Goal: Task Accomplishment & Management: Manage account settings

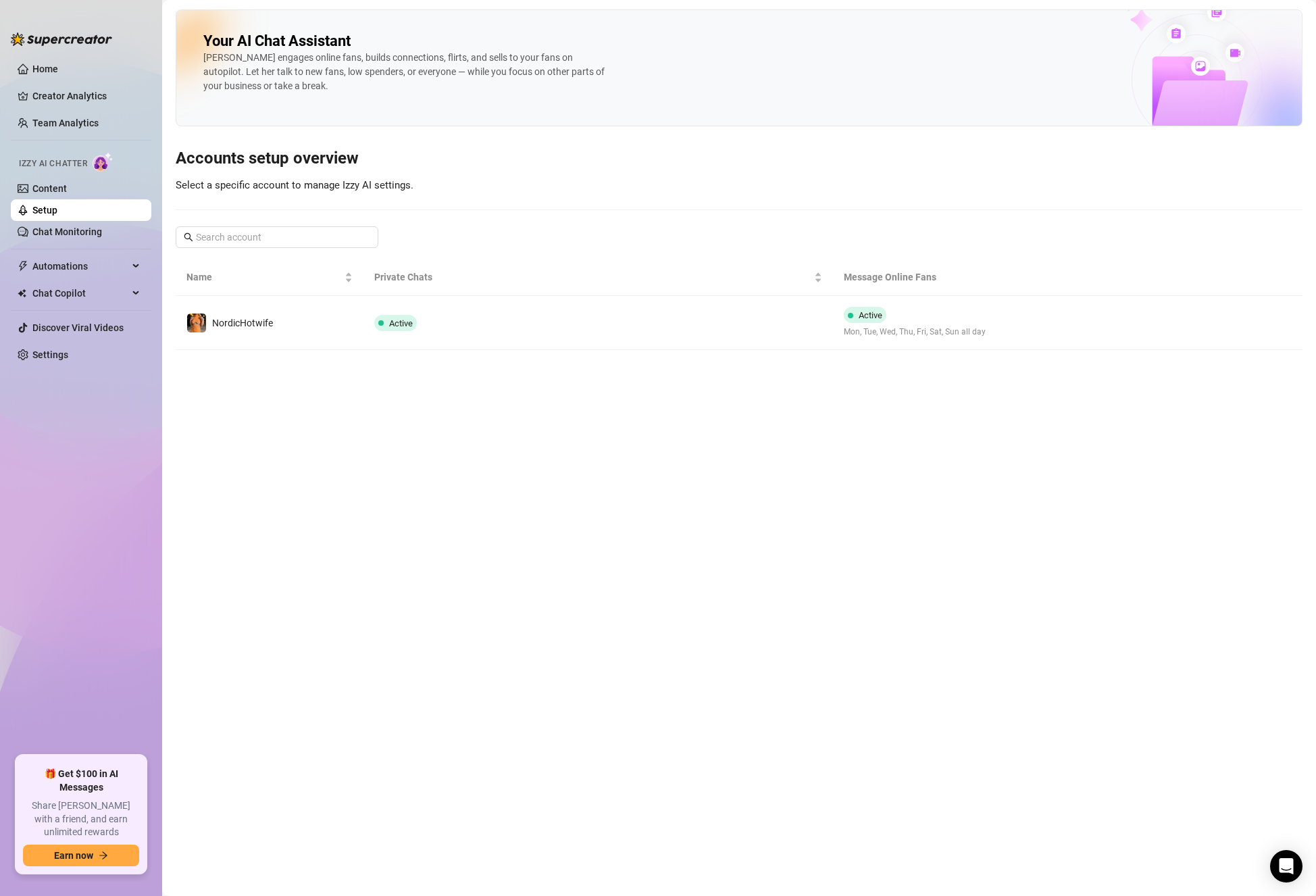
click at [51, 206] on link "Setup" at bounding box center [45, 210] width 25 height 11
click at [60, 188] on link "Content" at bounding box center [49, 188] width 35 height 11
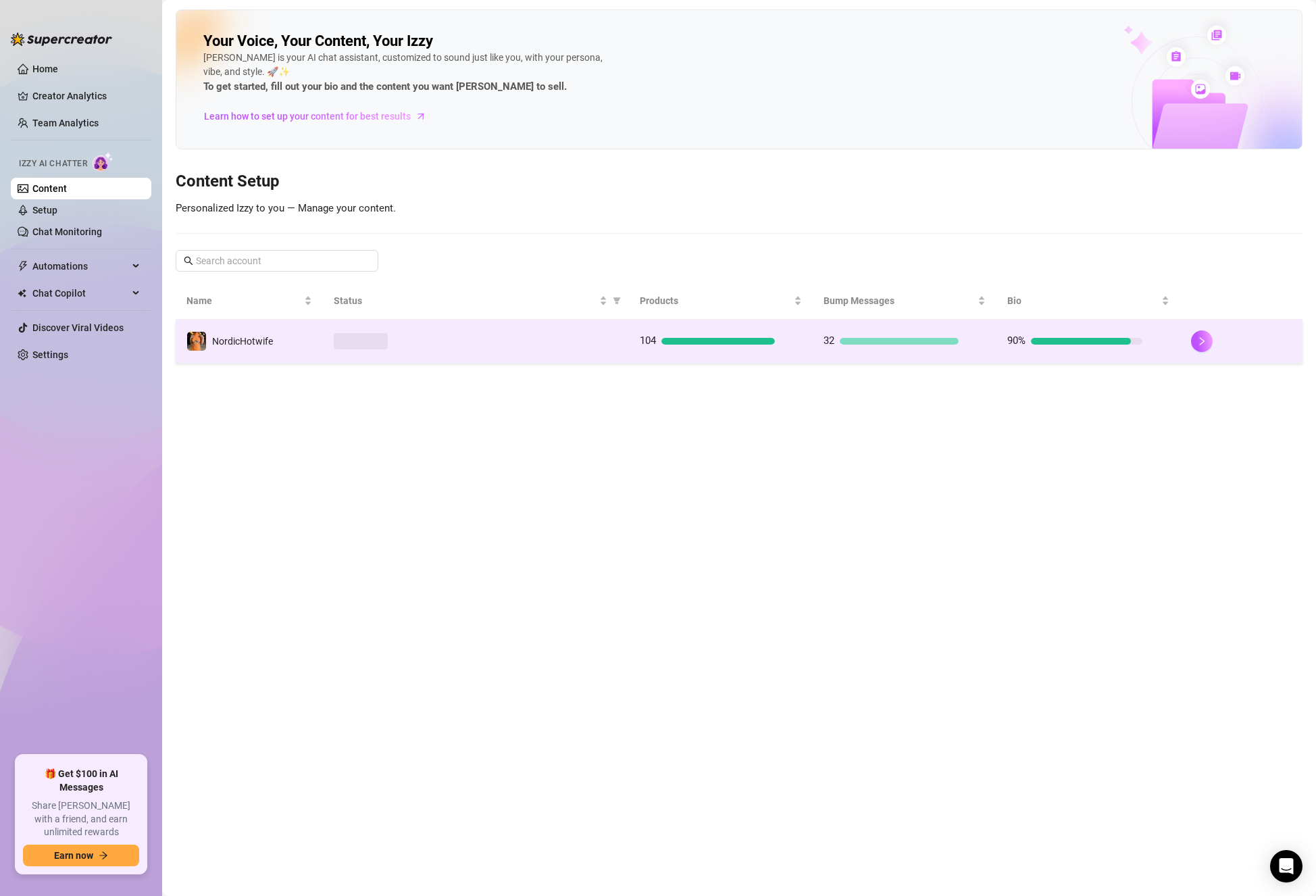
click at [289, 353] on td "NordicHotwife" at bounding box center [250, 342] width 147 height 44
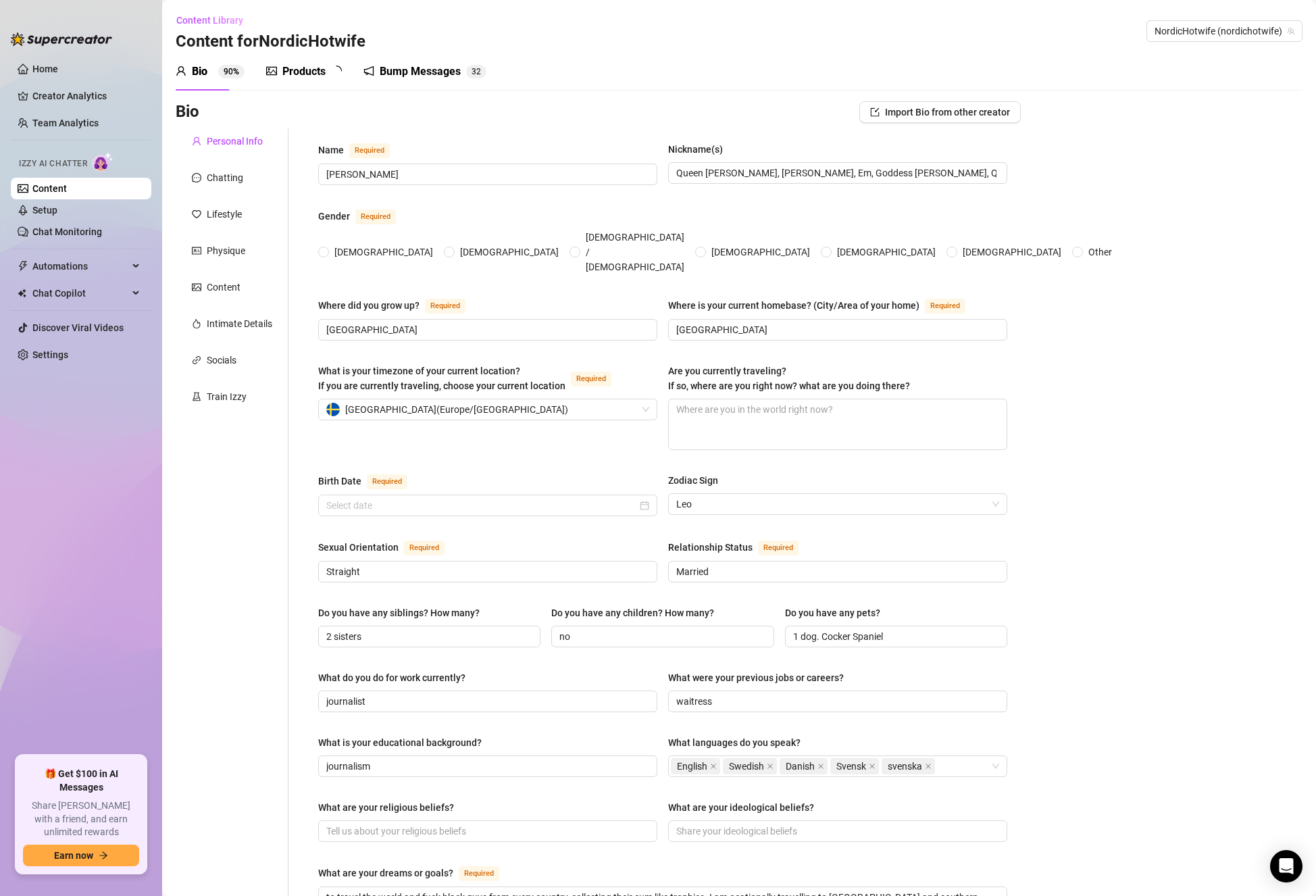
radio input "true"
type input "[DATE]"
click at [426, 68] on div "Bump Messages" at bounding box center [434, 71] width 81 height 16
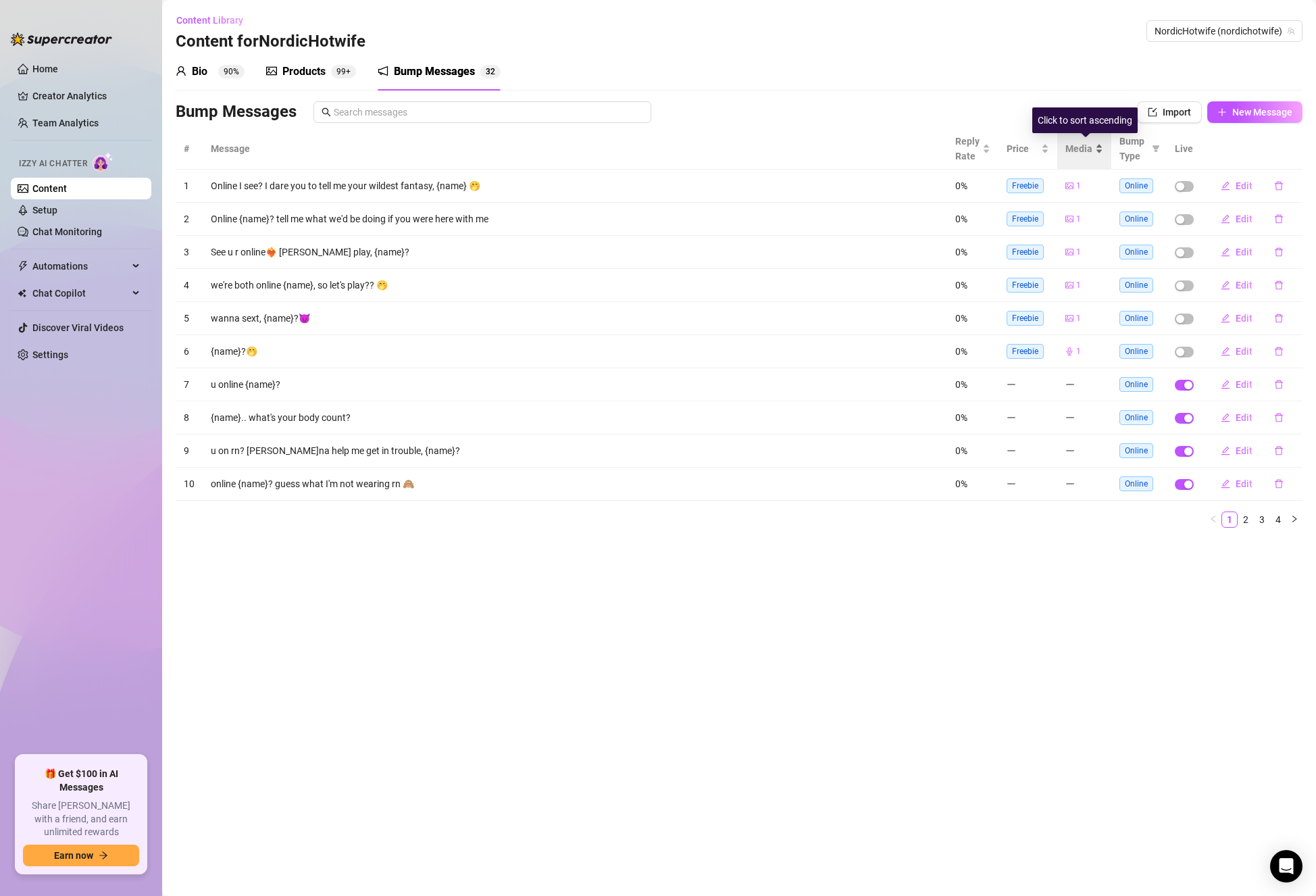
click at [1078, 151] on span "Media" at bounding box center [1079, 149] width 27 height 15
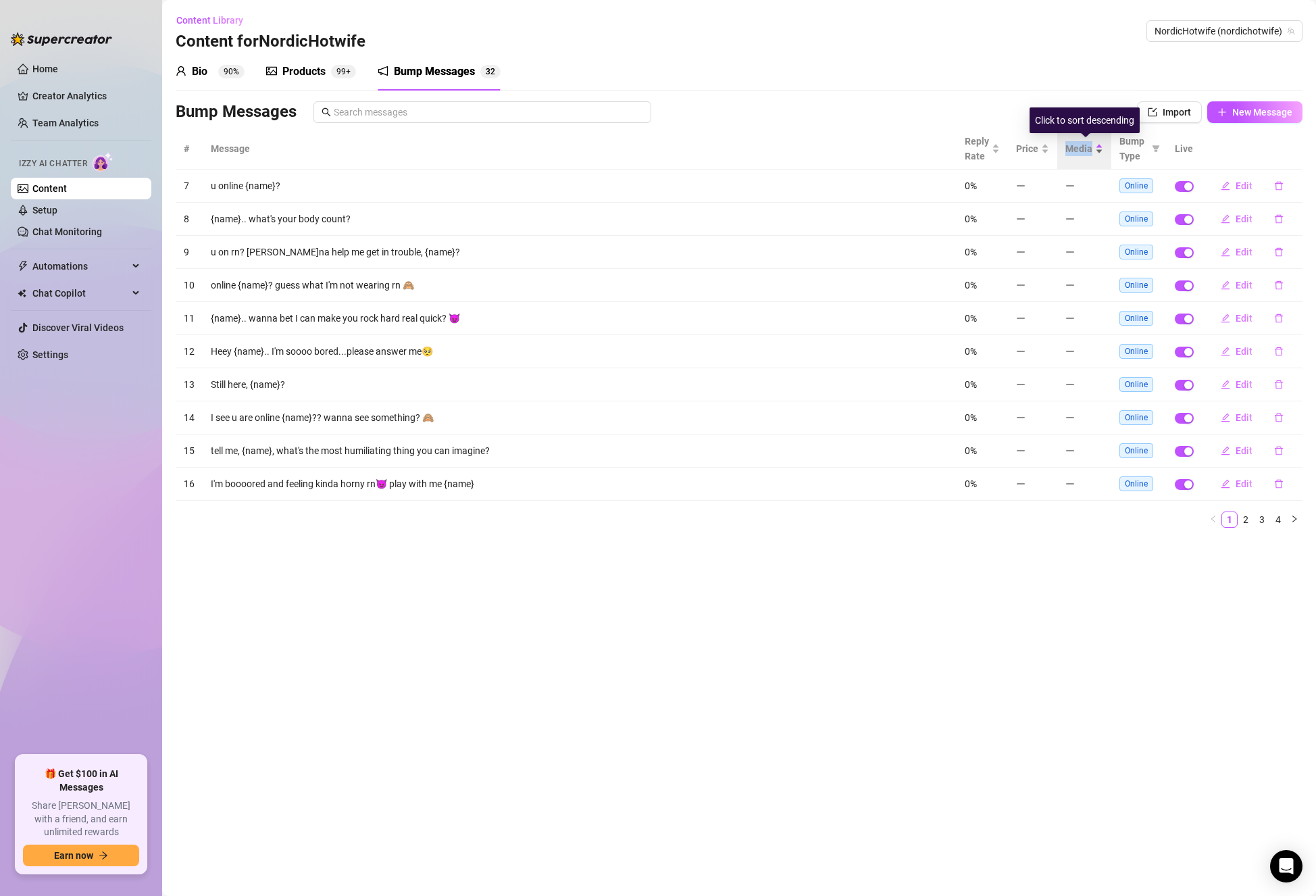
click at [1078, 151] on span "Media" at bounding box center [1079, 149] width 27 height 15
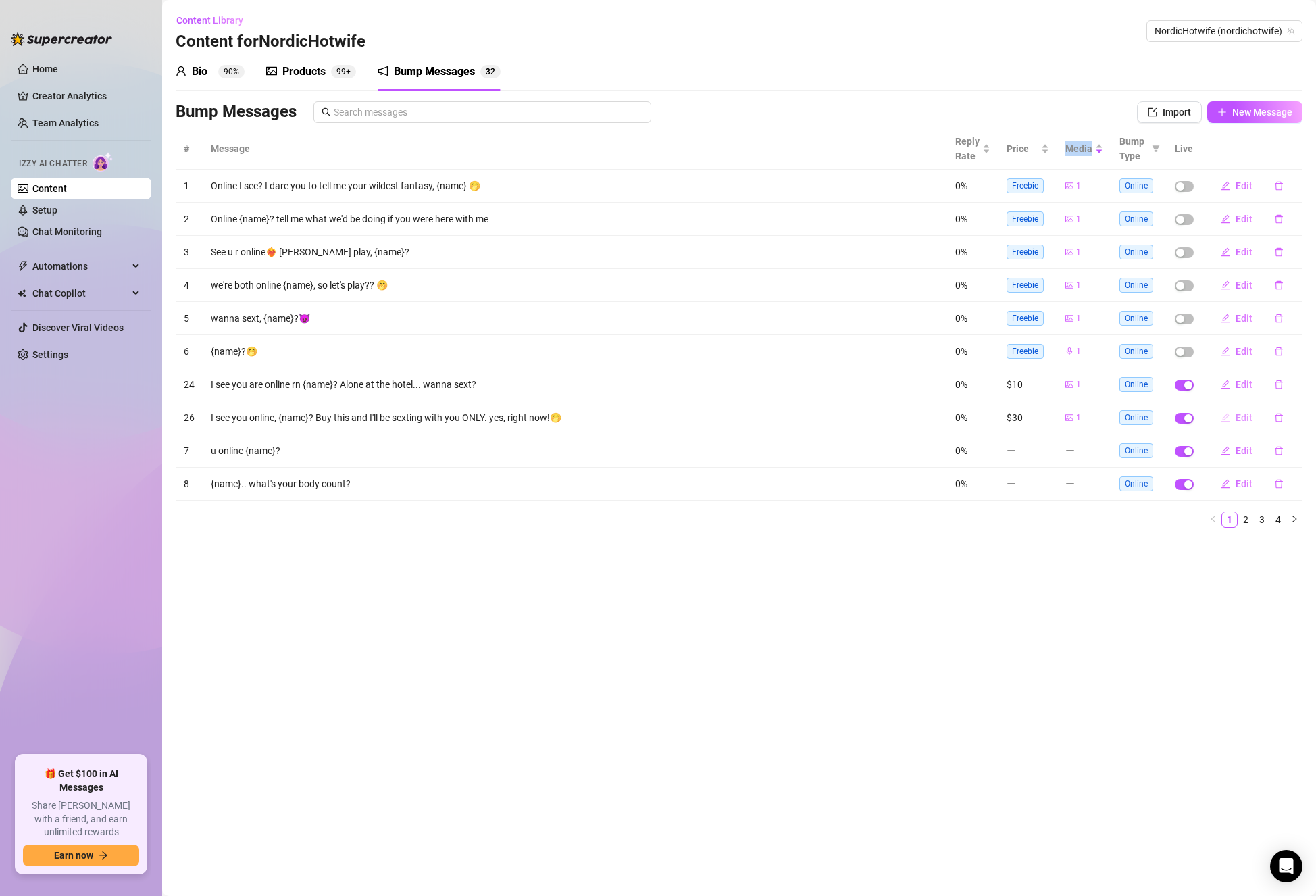
click at [1235, 417] on button "Edit" at bounding box center [1236, 417] width 53 height 21
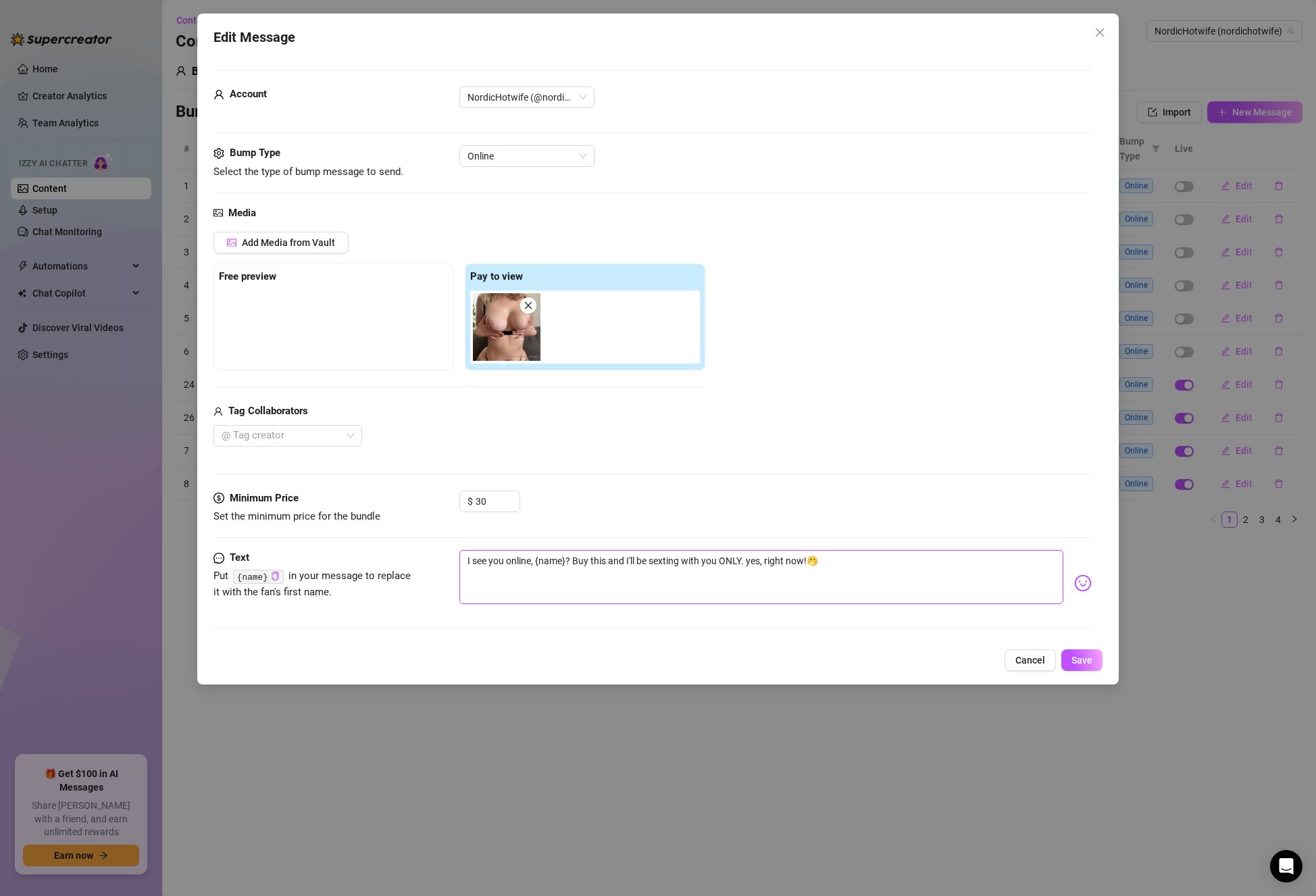
drag, startPoint x: 510, startPoint y: 556, endPoint x: 456, endPoint y: 548, distance: 54.6
click at [456, 548] on form "Account NordicHotwife (@nordichotwife) Bump Type Select the type of bump messag…" at bounding box center [652, 355] width 879 height 571
type textarea "online, {name}? Buy this and I'll be sexting with you ONLY. yes, right now!🤭"
click at [861, 578] on textarea "online, {name}? Buy this and I'll be sexting with you ONLY. yes, right now!🤭" at bounding box center [761, 576] width 604 height 54
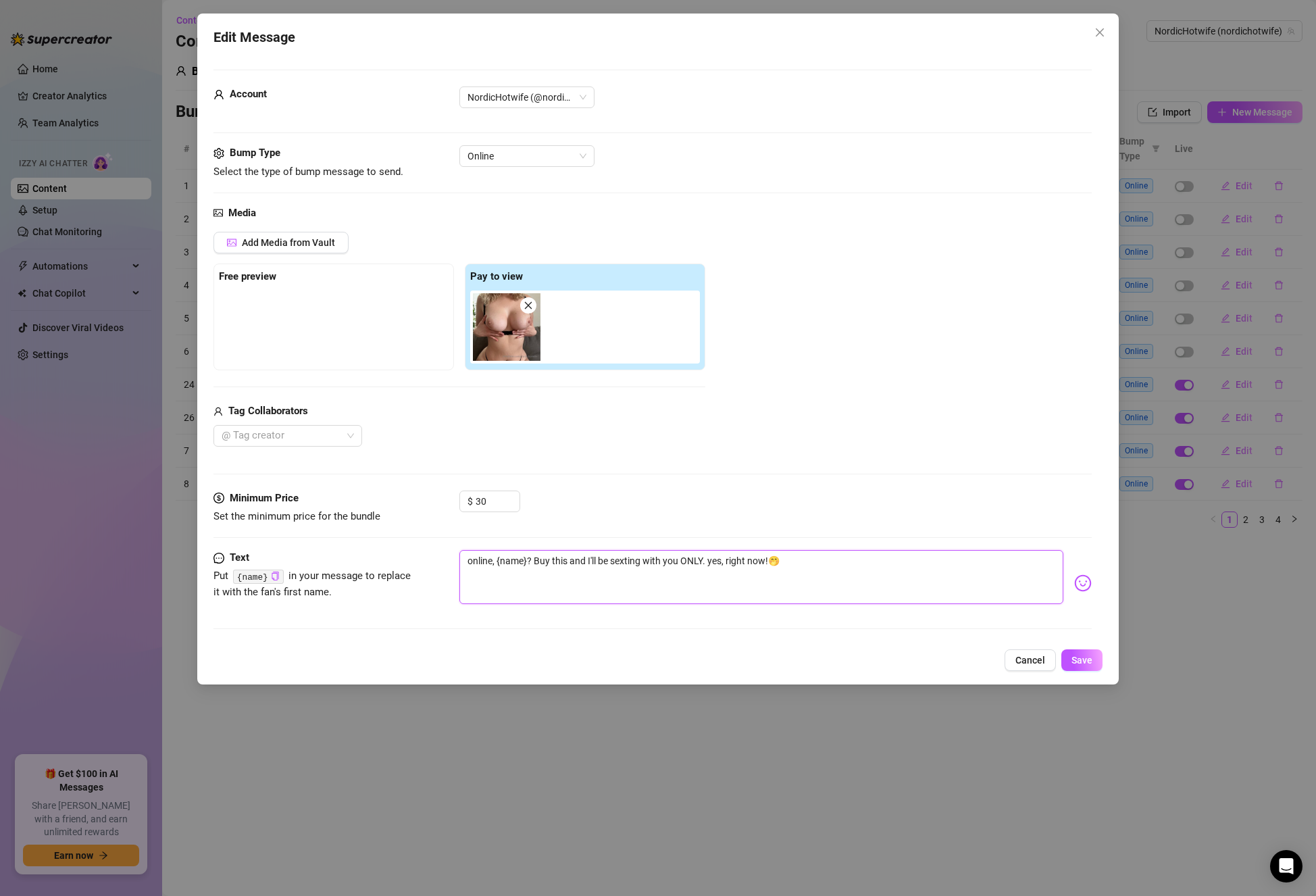
click at [541, 561] on textarea "online, {name}? Buy this and I'll be sexting with you ONLY. yes, right now!🤭" at bounding box center [761, 576] width 604 height 54
click at [541, 560] on textarea "online, {name}? Buy this and I'll be sexting with you ONLY. yes, right now!🤭" at bounding box center [761, 576] width 604 height 54
type textarea "online, {name}? gthis and I'll be sexting with you ONLY. yes, right now!🤭"
type textarea "online, {name}? gethis and I'll be sexting with you ONLY. yes, right now!🤭"
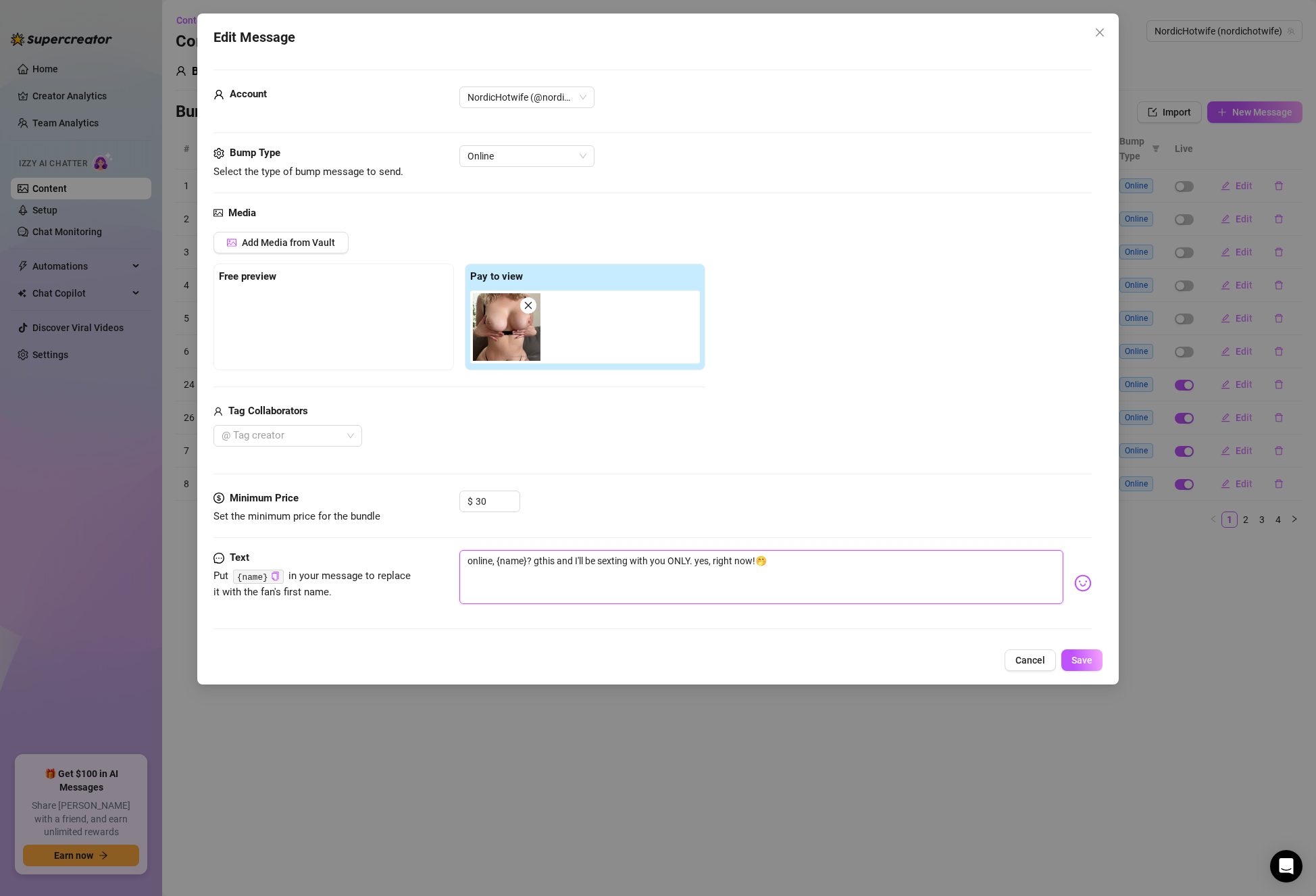
type textarea "online, {name}? gethis and I'll be sexting with you ONLY. yes, right now!🤭"
type textarea "online, {name}? getthis and I'll be sexting with you ONLY. yes, right now!🤭"
type textarea "online, {name}? get this and I'll be sexting with you ONLY. yes, right now!🤭"
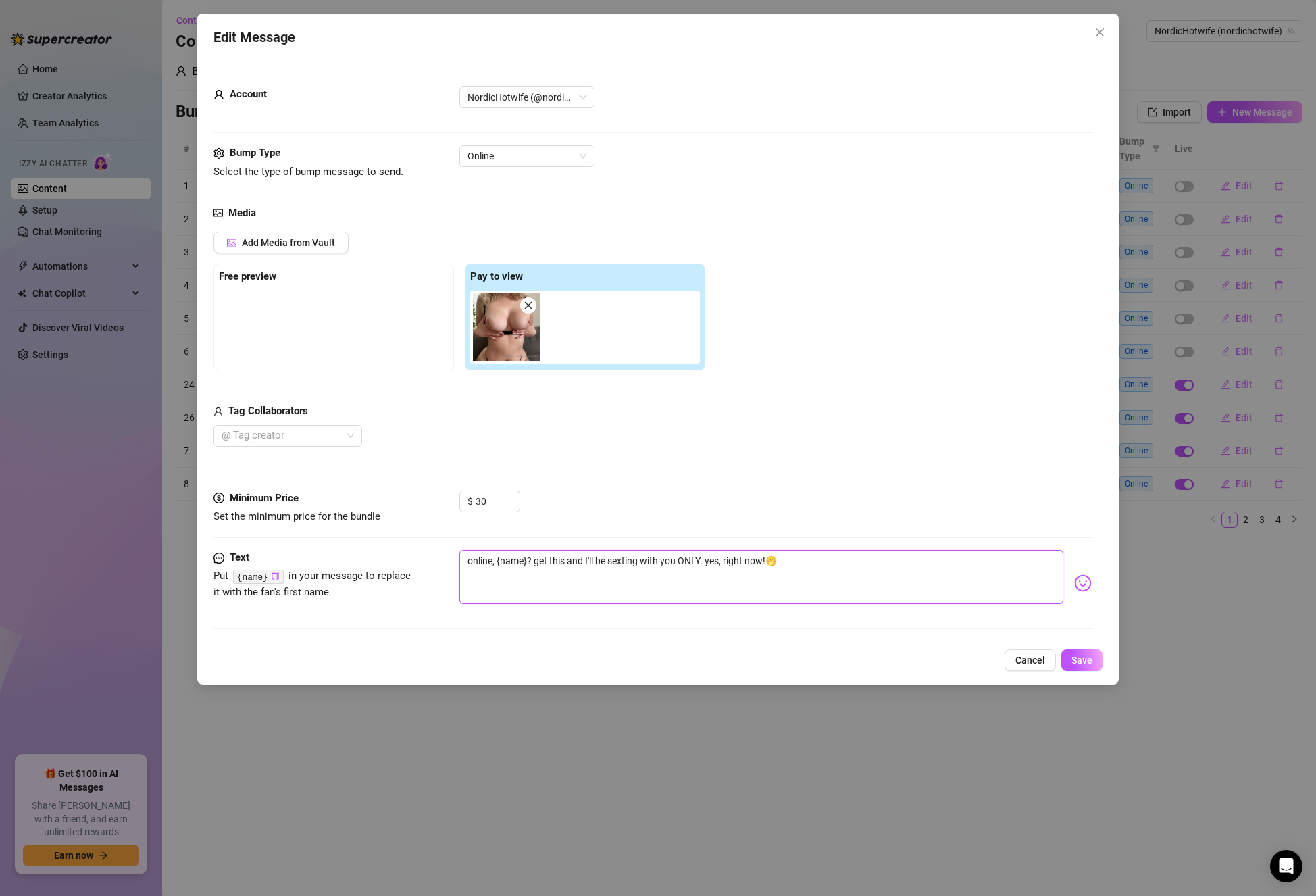
click at [910, 579] on textarea "online, {name}? get this and I'll be sexting with you ONLY. yes, right now!🤭" at bounding box center [761, 576] width 604 height 54
drag, startPoint x: 764, startPoint y: 558, endPoint x: 586, endPoint y: 568, distance: 178.3
click at [586, 568] on textarea "online, {name}? get this and I'll be sexting with you ONLY. yes, right now!🤭" at bounding box center [761, 576] width 604 height 54
type textarea "online, {name}? get this and I!🤭"
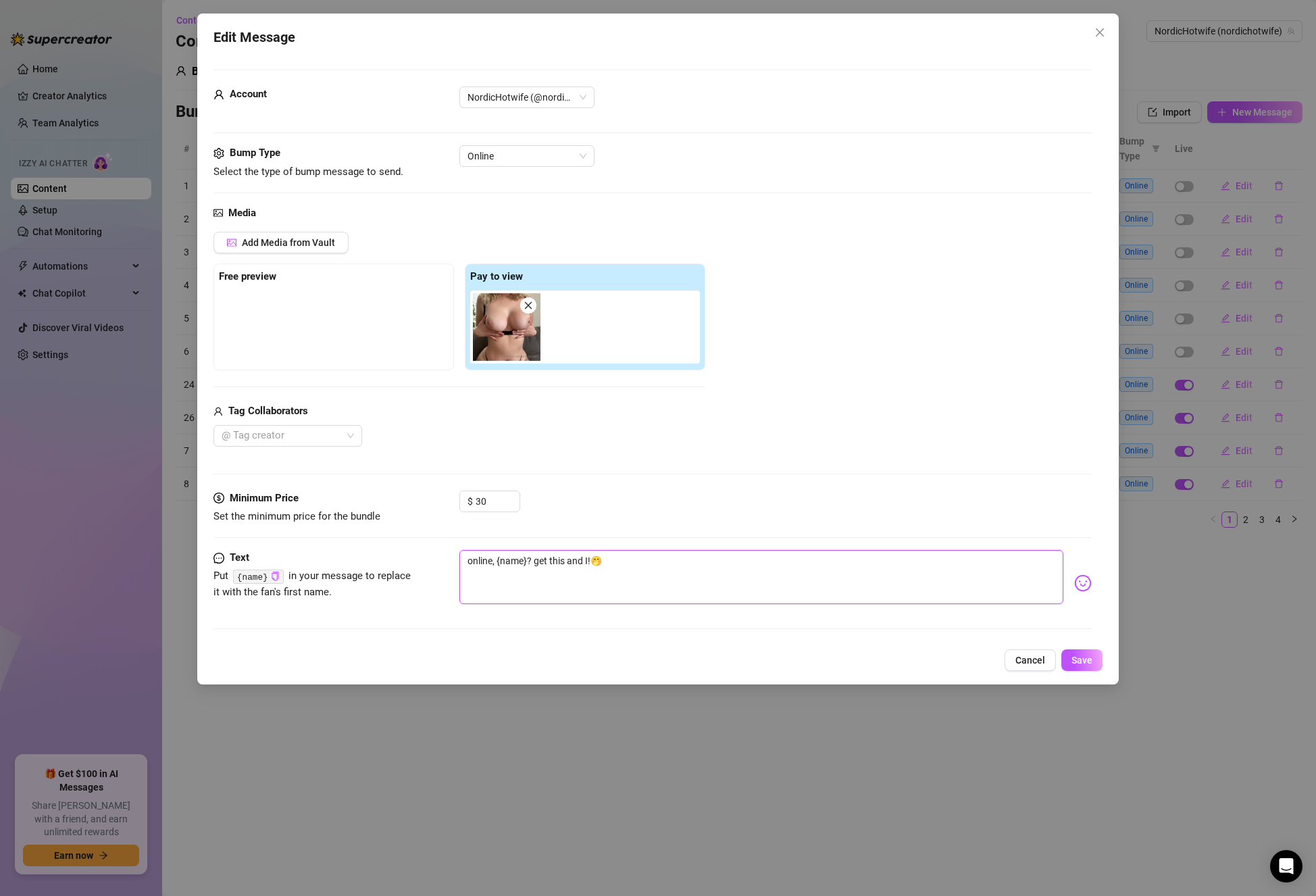
type textarea "online, {name}? get this and I'!🤭"
type textarea "online, {name}? get this and I'l!🤭"
type textarea "online, {name}? get this and I'll!🤭"
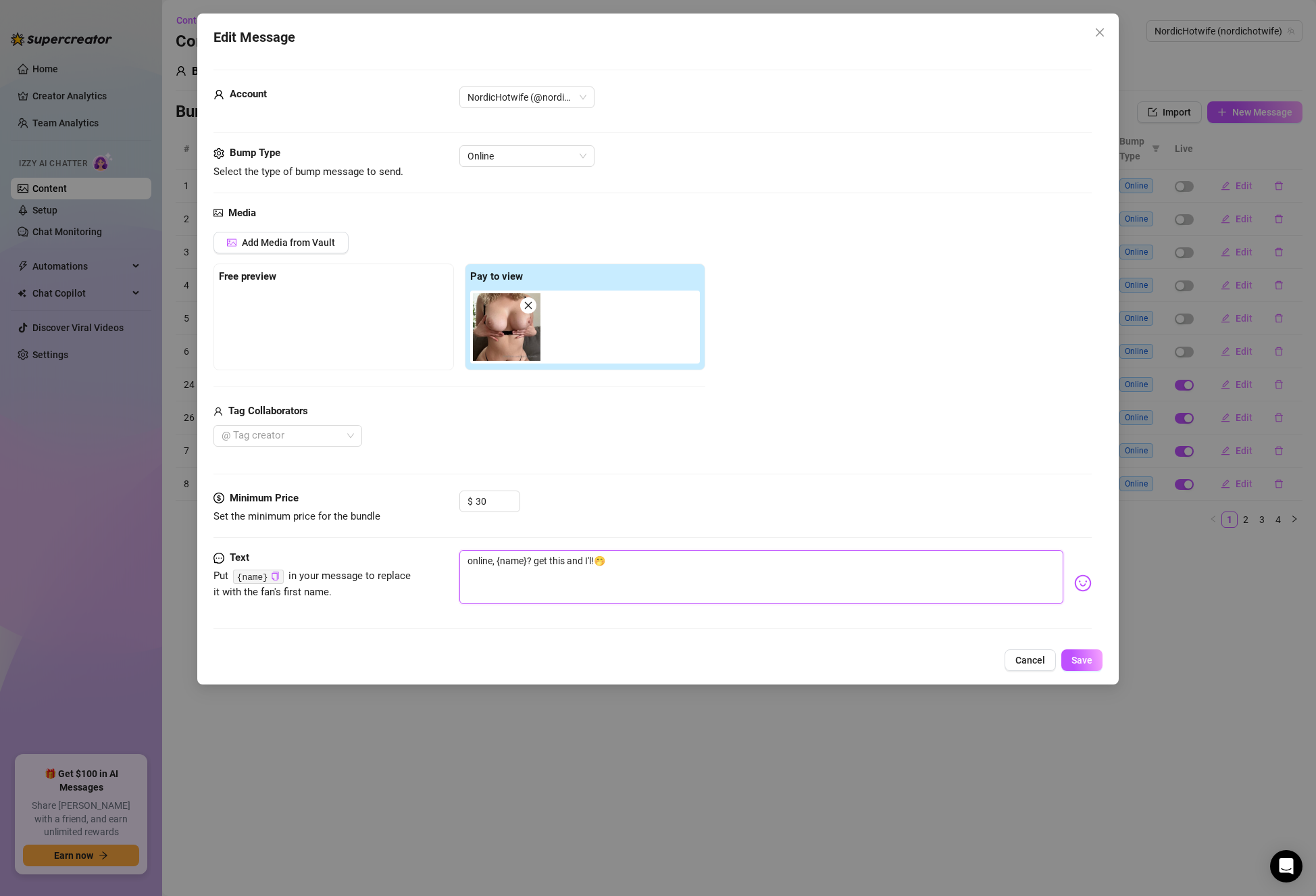
type textarea "online, {name}? get this and I'll!🤭"
type textarea "online, {name}? get this and I'll !🤭"
type textarea "online, {name}? get this and I'll s!🤭"
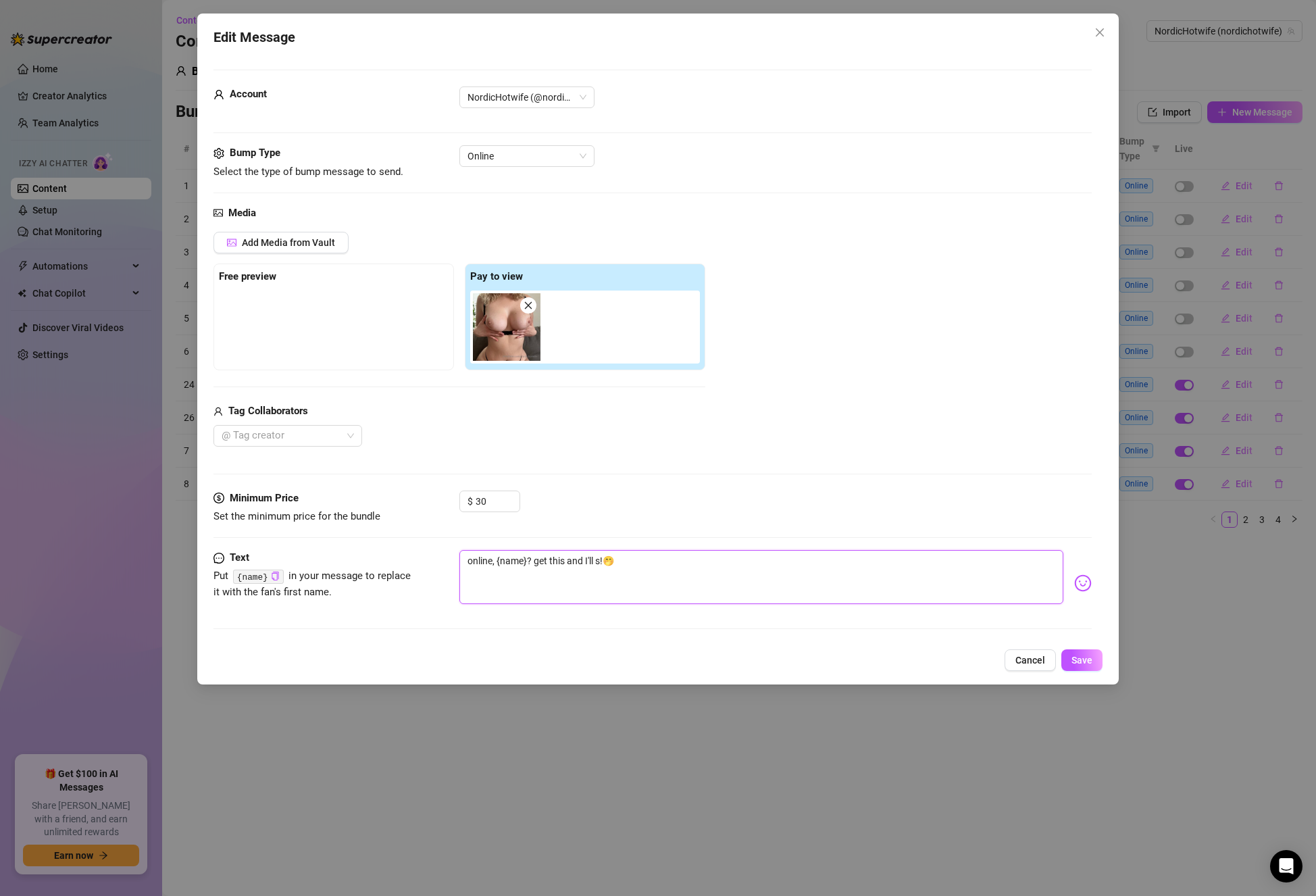
type textarea "online, {name}? get this and I'll st!🤭"
type textarea "online, {name}? get this and I'll sta!🤭"
type textarea "online, {name}? get this and I'll star!🤭"
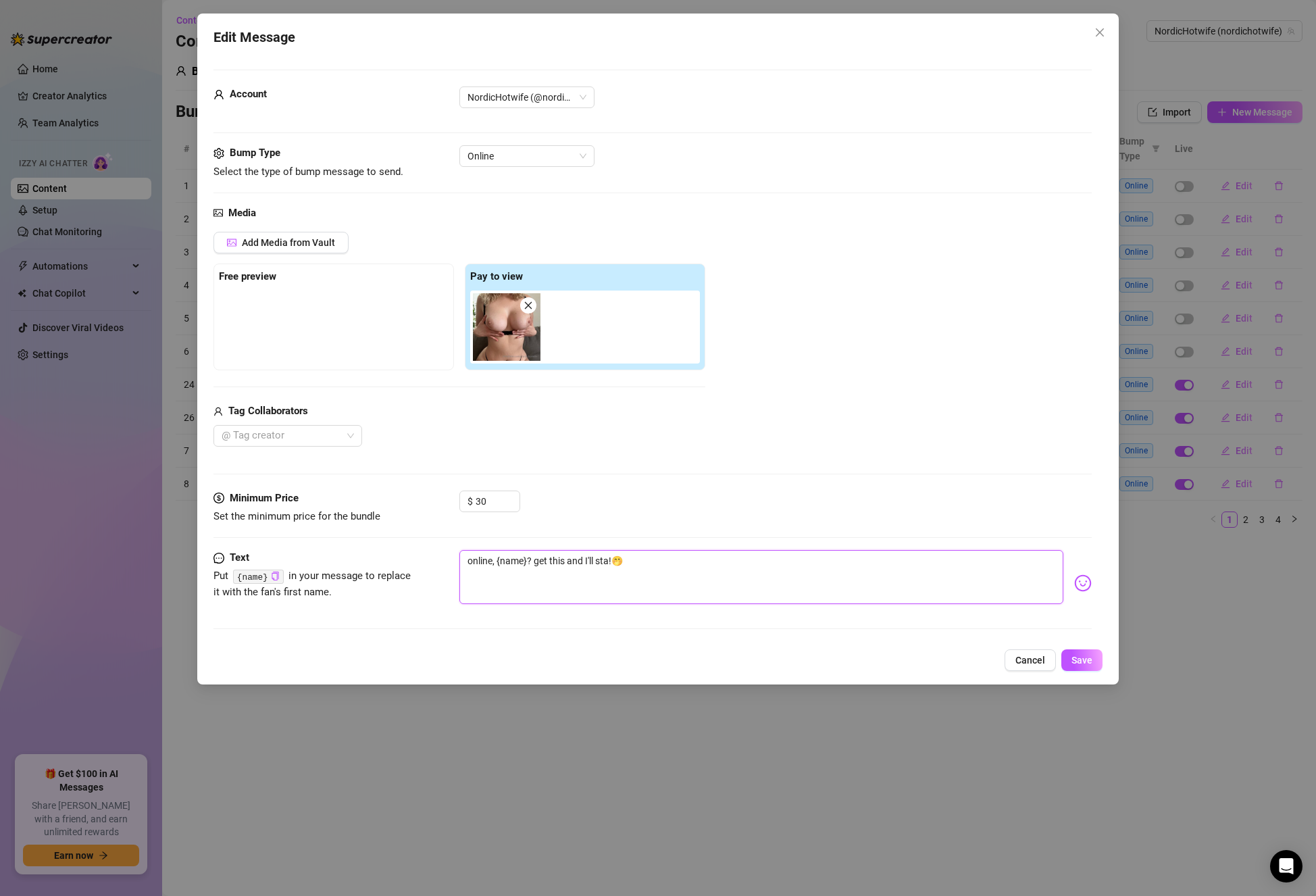
type textarea "online, {name}? get this and I'll star!🤭"
type textarea "online, {name}? get this and I'll start!🤭"
type textarea "online, {name}? get this and I'll start !🤭"
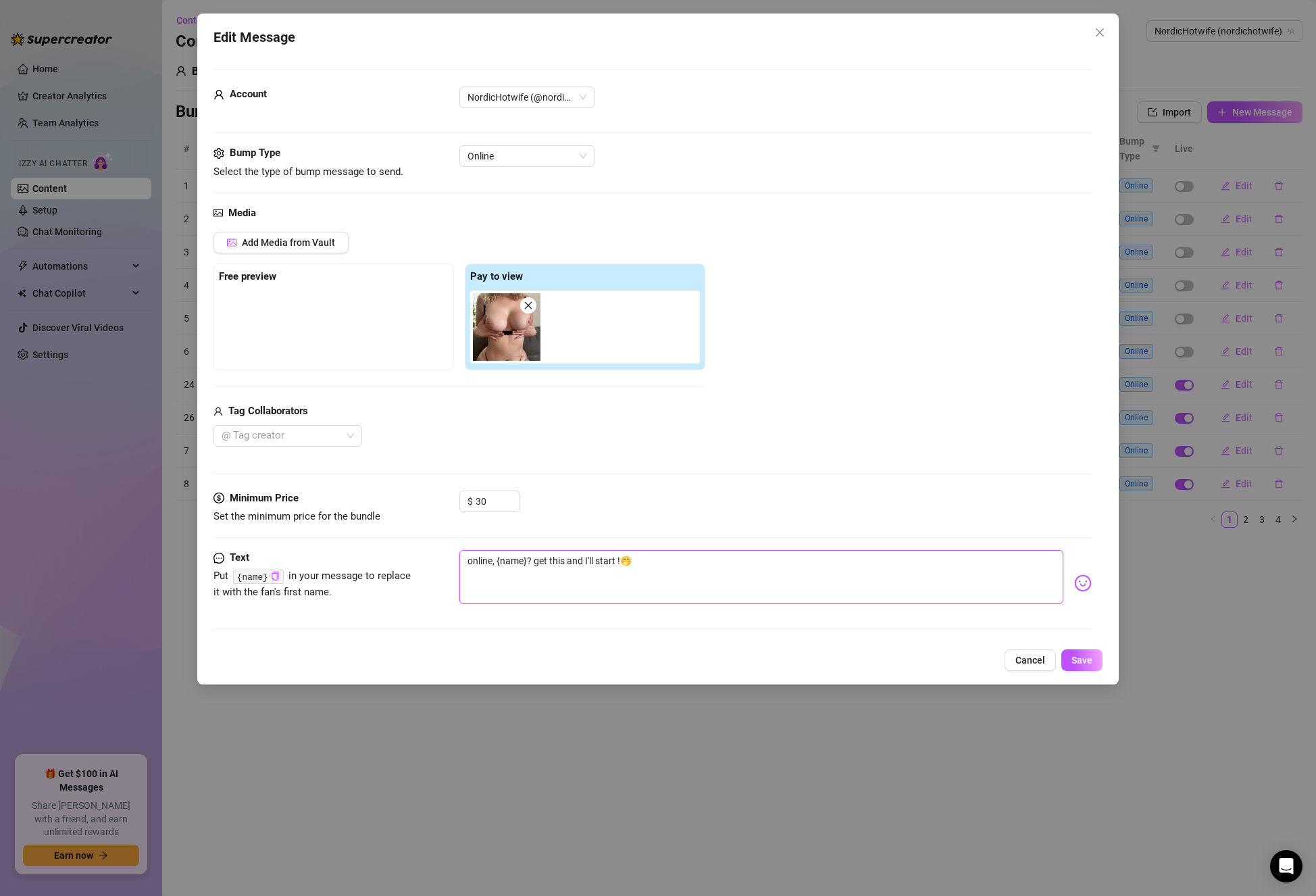
type textarea "online, {name}? get this and I'll start a!🤭"
type textarea "online, {name}? get this and I'll start a !🤭"
type textarea "online, {name}? get this and I'll start a s!🤭"
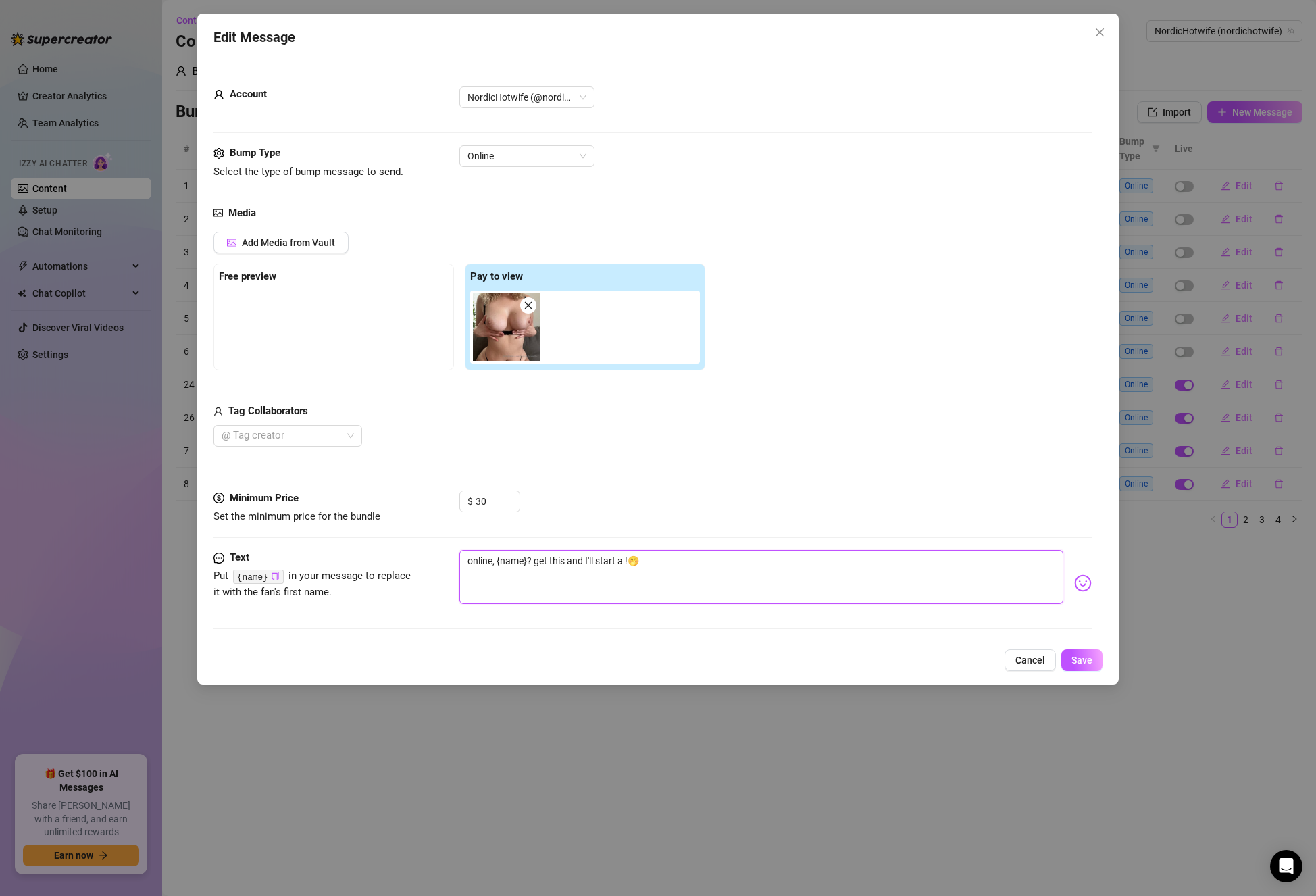
type textarea "online, {name}? get this and I'll start a s!🤭"
type textarea "online, {name}? get this and I'll start a se!🤭"
type textarea "online, {name}? get this and I'll start a sex!🤭"
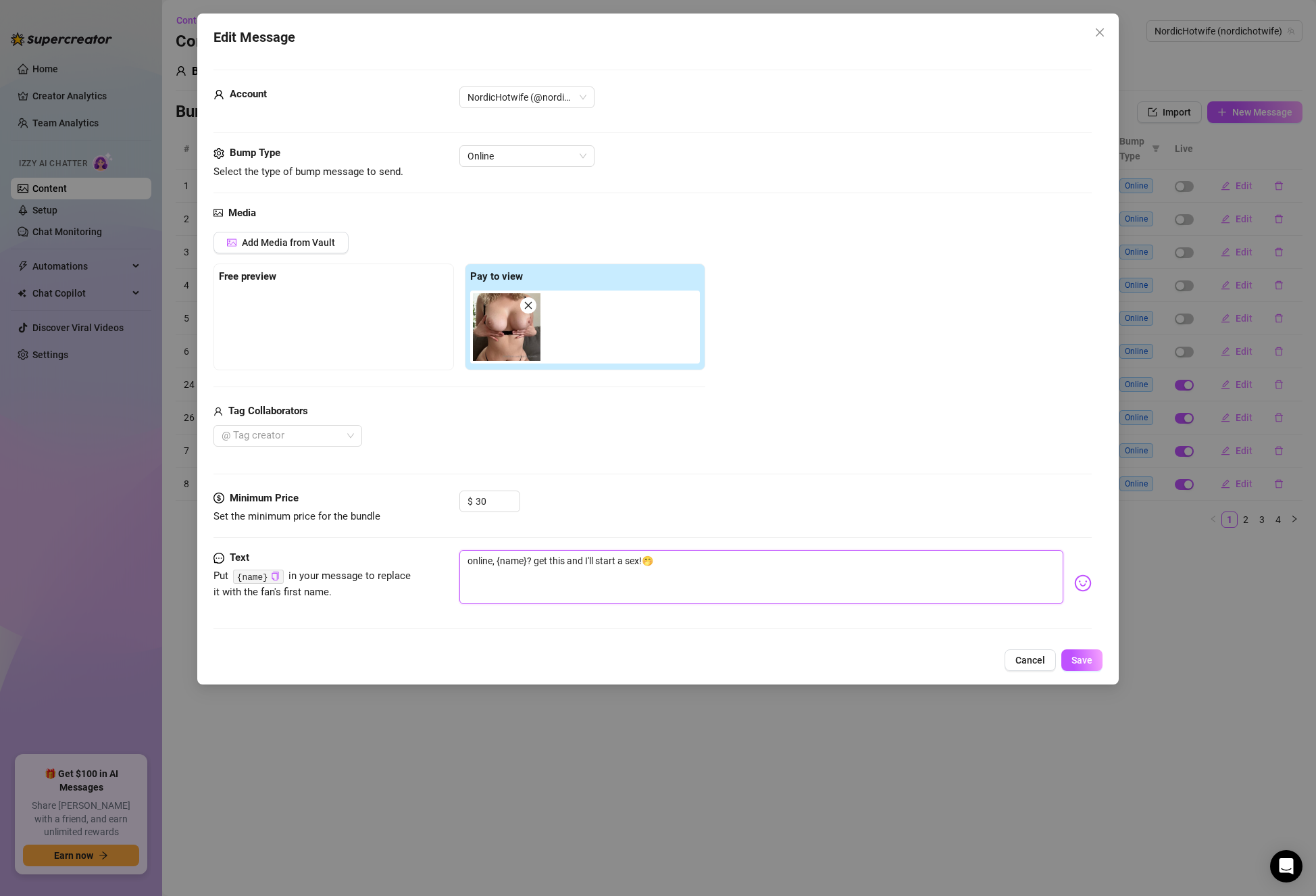
type textarea "online, {name}? get this and I'll start a sext!🤭"
type textarea "online, {name}? get this and I'll start a sexto!🤭"
type textarea "online, {name}? get this and I'll start a sextom!🤭"
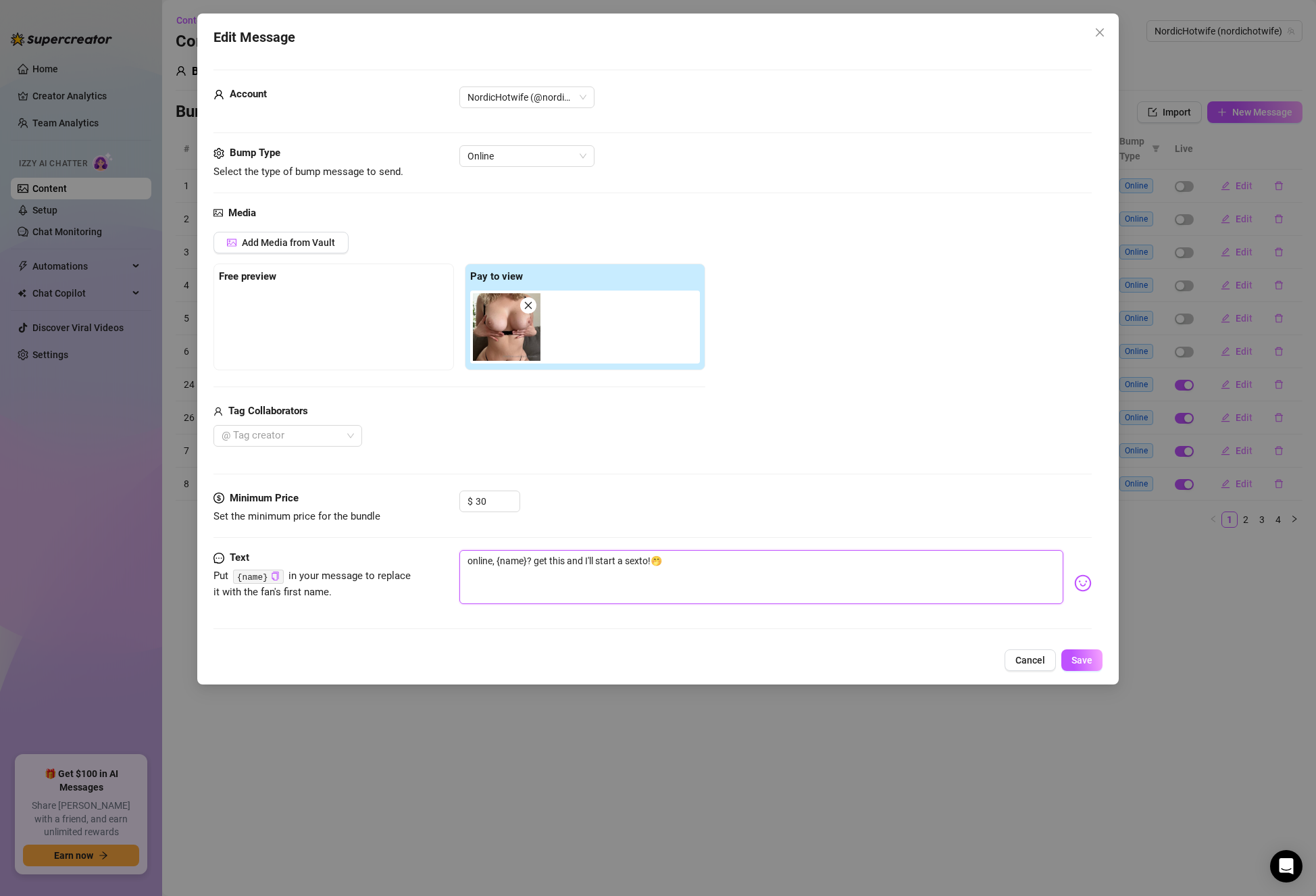
type textarea "online, {name}? get this and I'll start a sextom!🤭"
type textarea "online, {name}? get this and I'll start a sextomg!🤭"
type textarea "online, {name}? get this and I'll start a sextom!🤭"
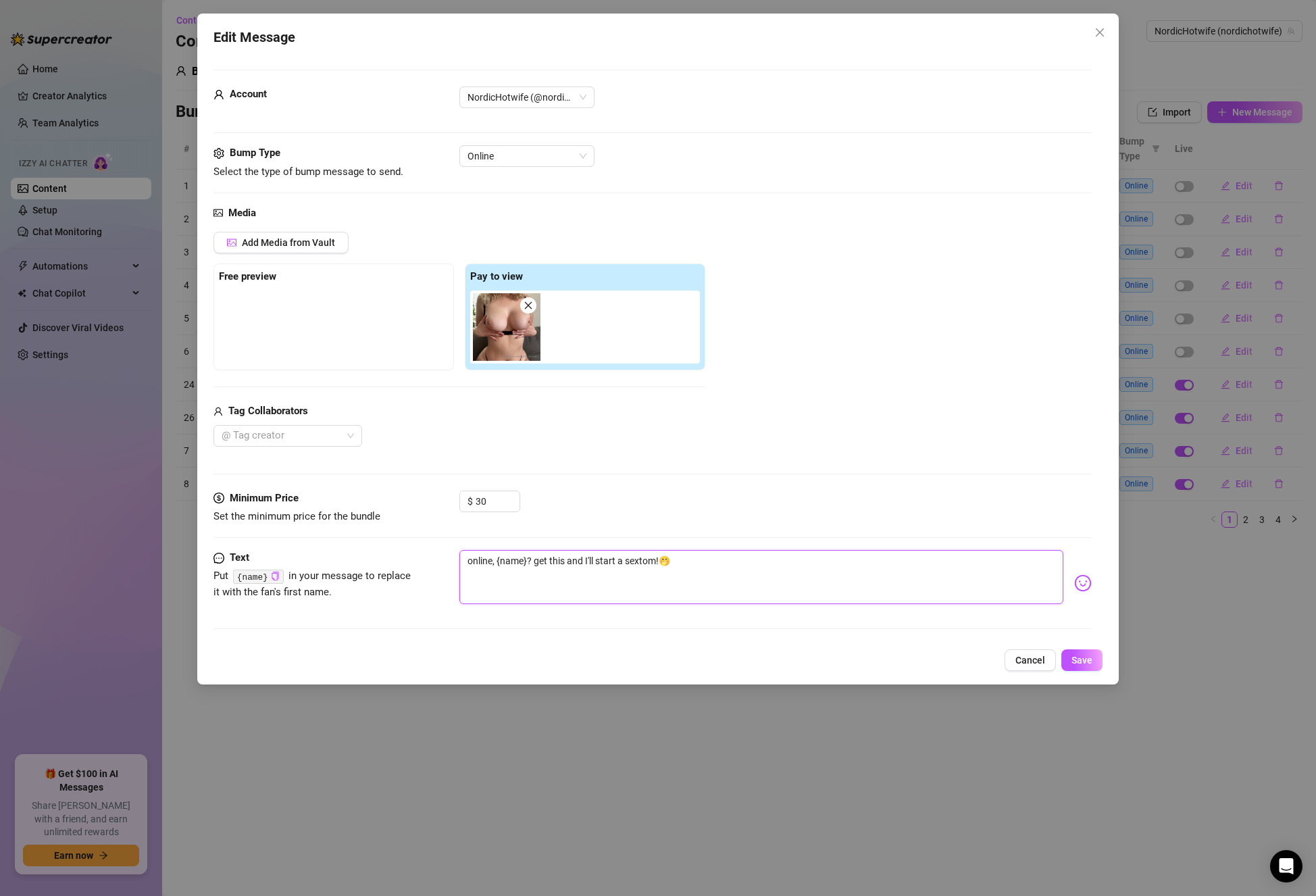
type textarea "online, {name}? get this and I'll start a sexto!🤭"
type textarea "online, {name}? get this and I'll start a sext!🤭"
type textarea "online, {name}? get this and I'll start a sexti!🤭"
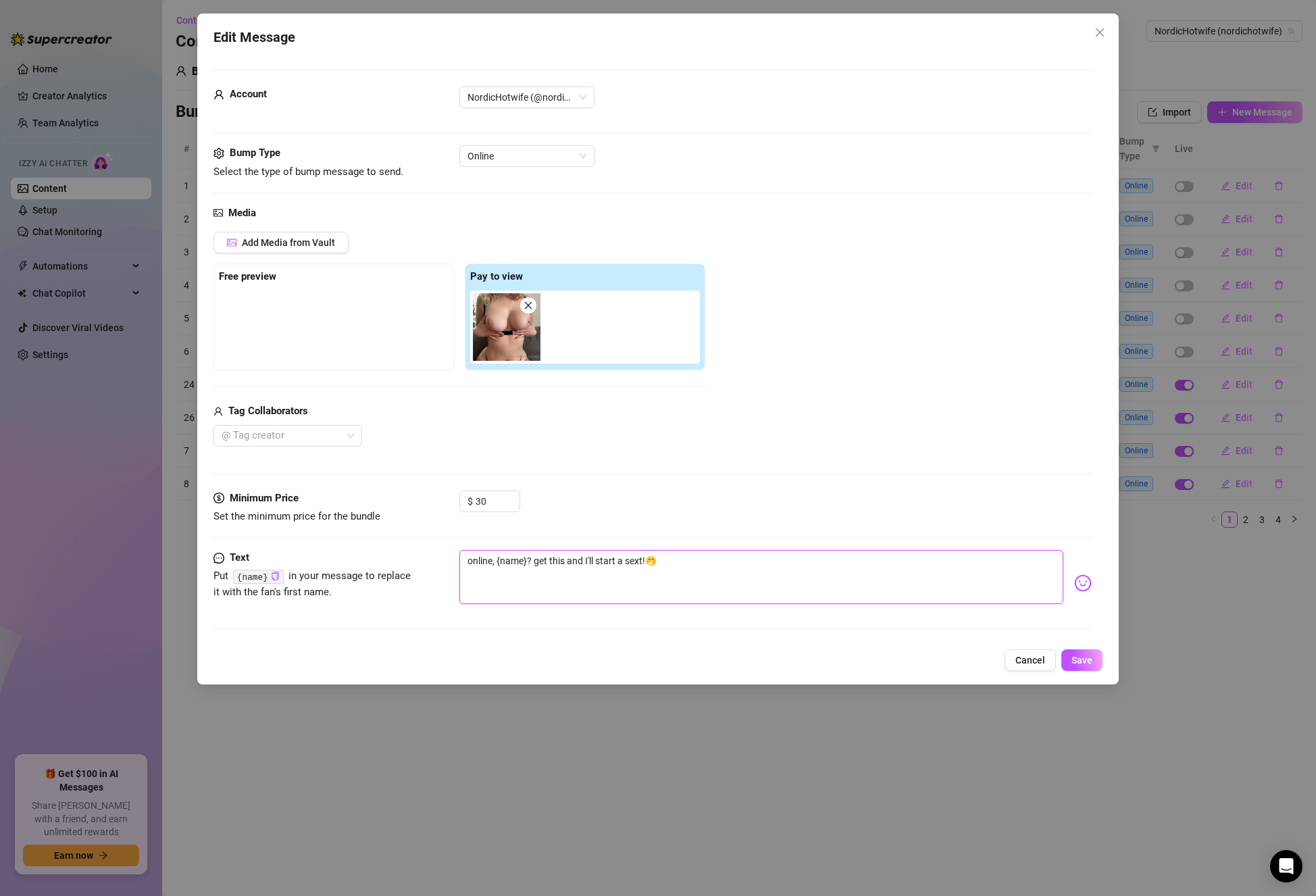
type textarea "online, {name}? get this and I'll start a sexti!🤭"
type textarea "online, {name}? get this and I'll start a sextin!🤭"
type textarea "online, {name}? get this and I'll start a sexting!🤭"
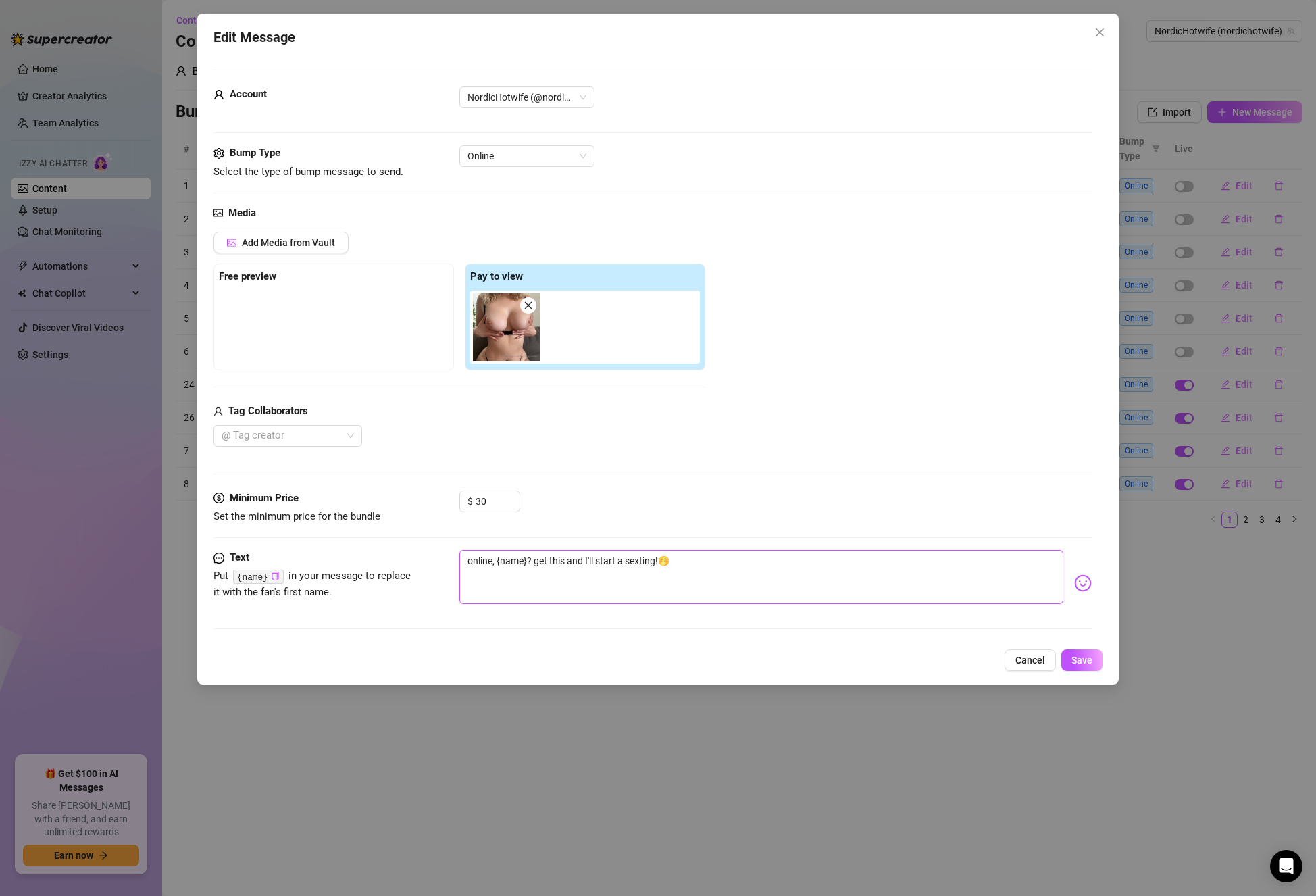
type textarea "online, {name}? get this and I'll start a sexting !🤭"
type textarea "online, {name}? get this and I'll start a sexting s!🤭"
type textarea "online, {name}? get this and I'll start a sexting se!🤭"
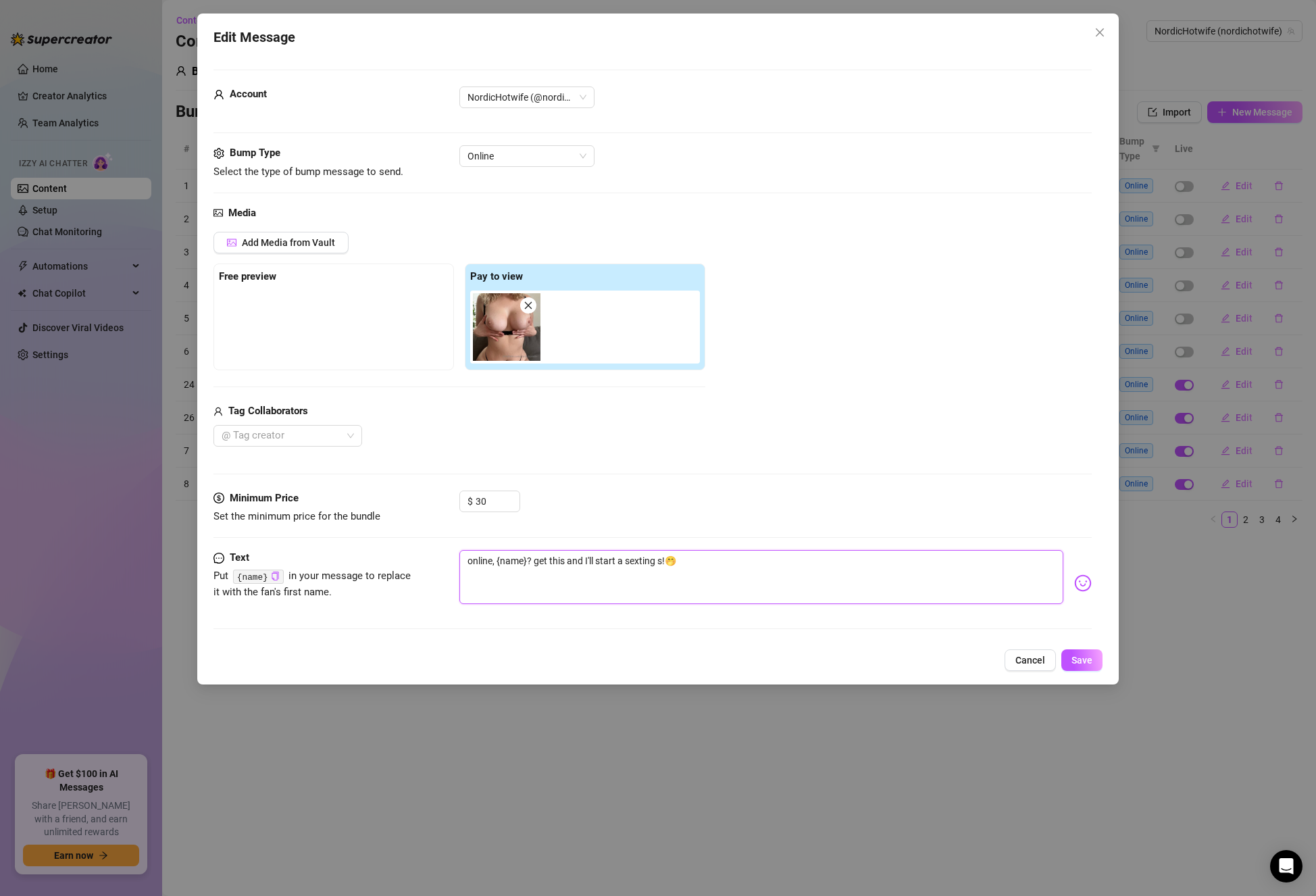
type textarea "online, {name}? get this and I'll start a sexting se!🤭"
type textarea "online, {name}? get this and I'll start a sexting ses!🤭"
type textarea "online, {name}? get this and I'll start a sexting sess!🤭"
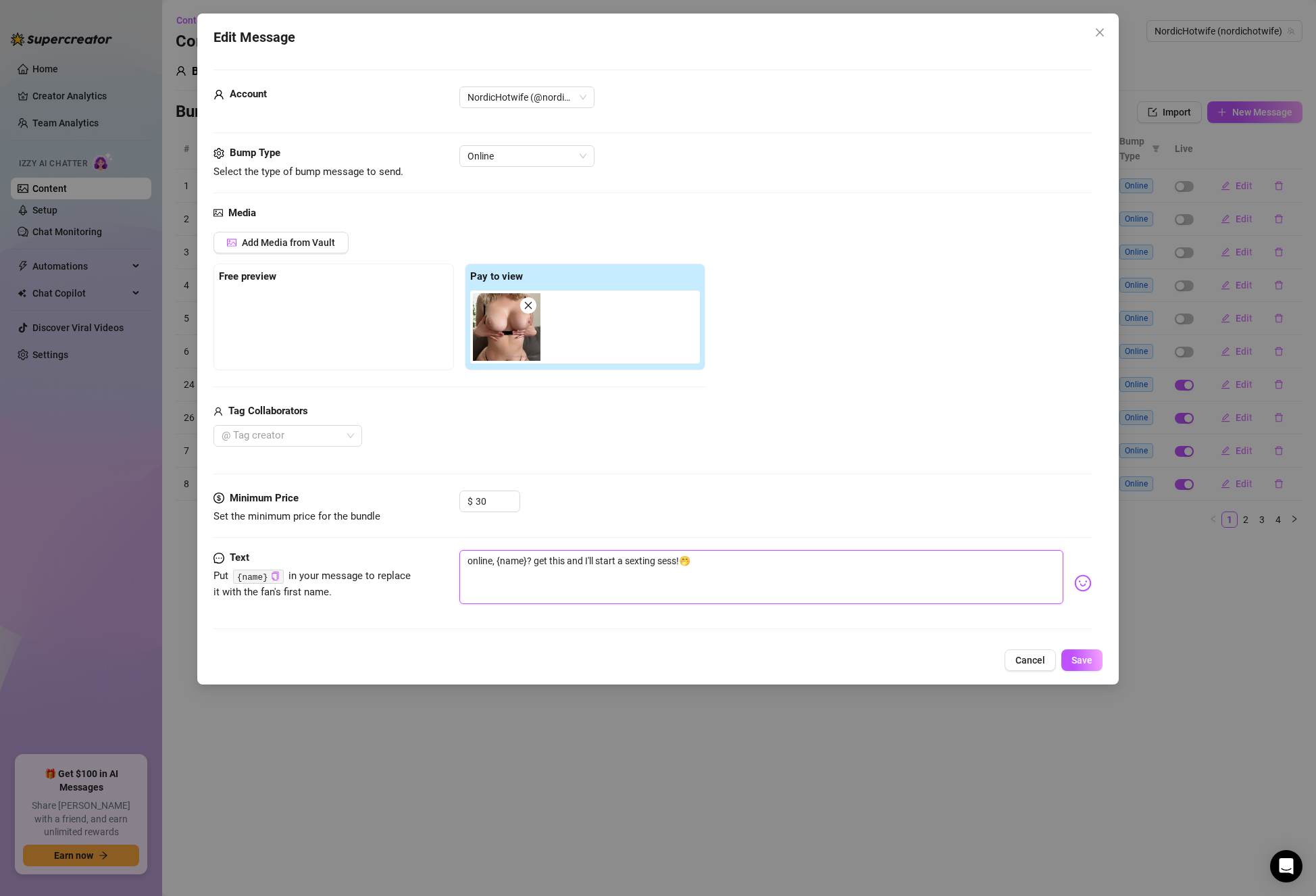
type textarea "online, {name}? get this and I'll start a sexting sessi!🤭"
type textarea "online, {name}? get this and I'll start a sexting sessio!🤭"
type textarea "online, {name}? get this and I'll start a sexting session!🤭"
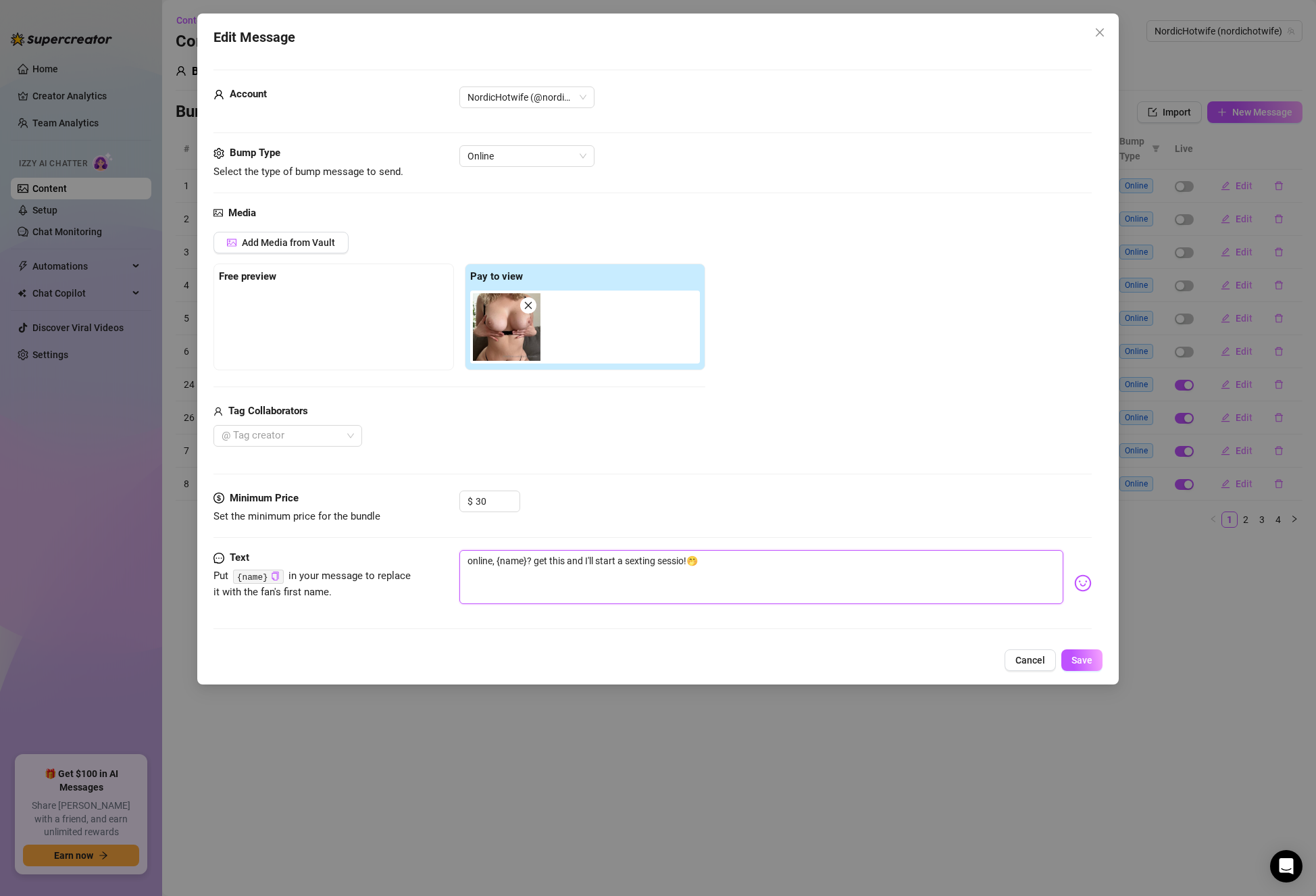
type textarea "online, {name}? get this and I'll start a sexting session!🤭"
type textarea "online, {name}? get this and I'll start a sexting session !🤭"
type textarea "online, {name}? get this and I'll start a sexting session w!🤭"
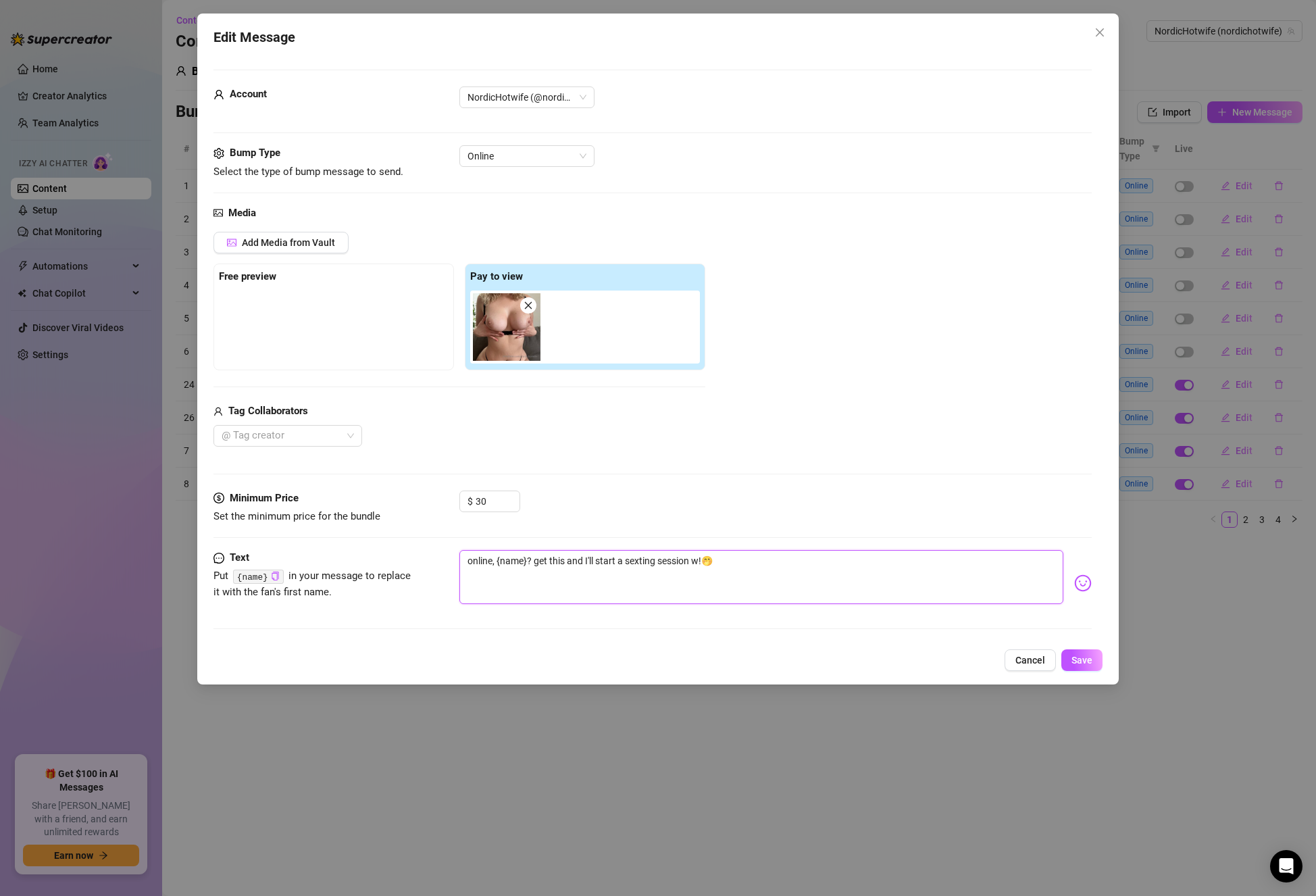
type textarea "online, {name}? get this and I'll start a sexting session wi!🤭"
type textarea "online, {name}? get this and I'll start a sexting session wit!🤭"
type textarea "online, {name}? get this and I'll start a sexting session with!🤭"
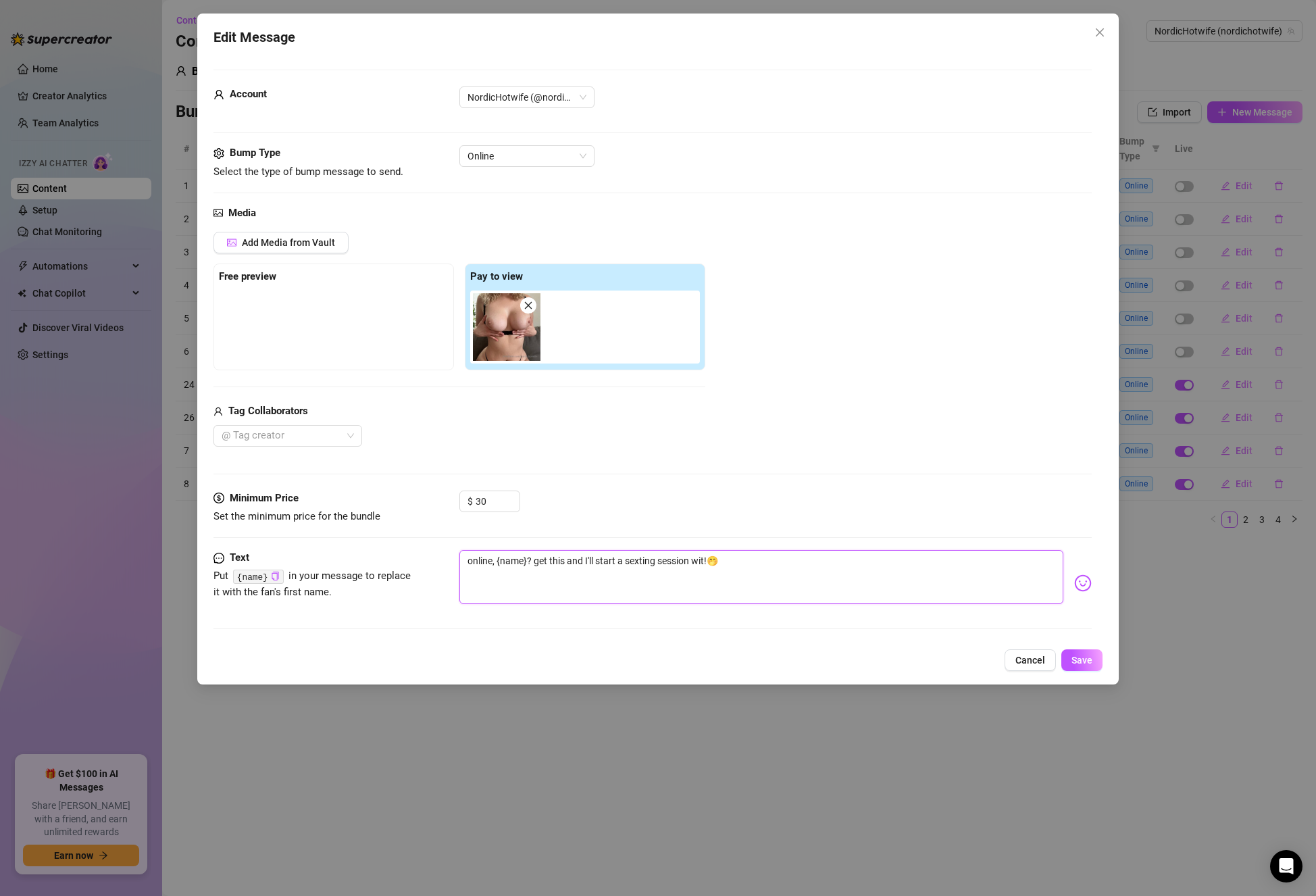
type textarea "online, {name}? get this and I'll start a sexting session with!🤭"
type textarea "online, {name}? get this and I'll start a sexting session with !🤭"
type textarea "online, {name}? get this and I'll start a sexting session with y!🤭"
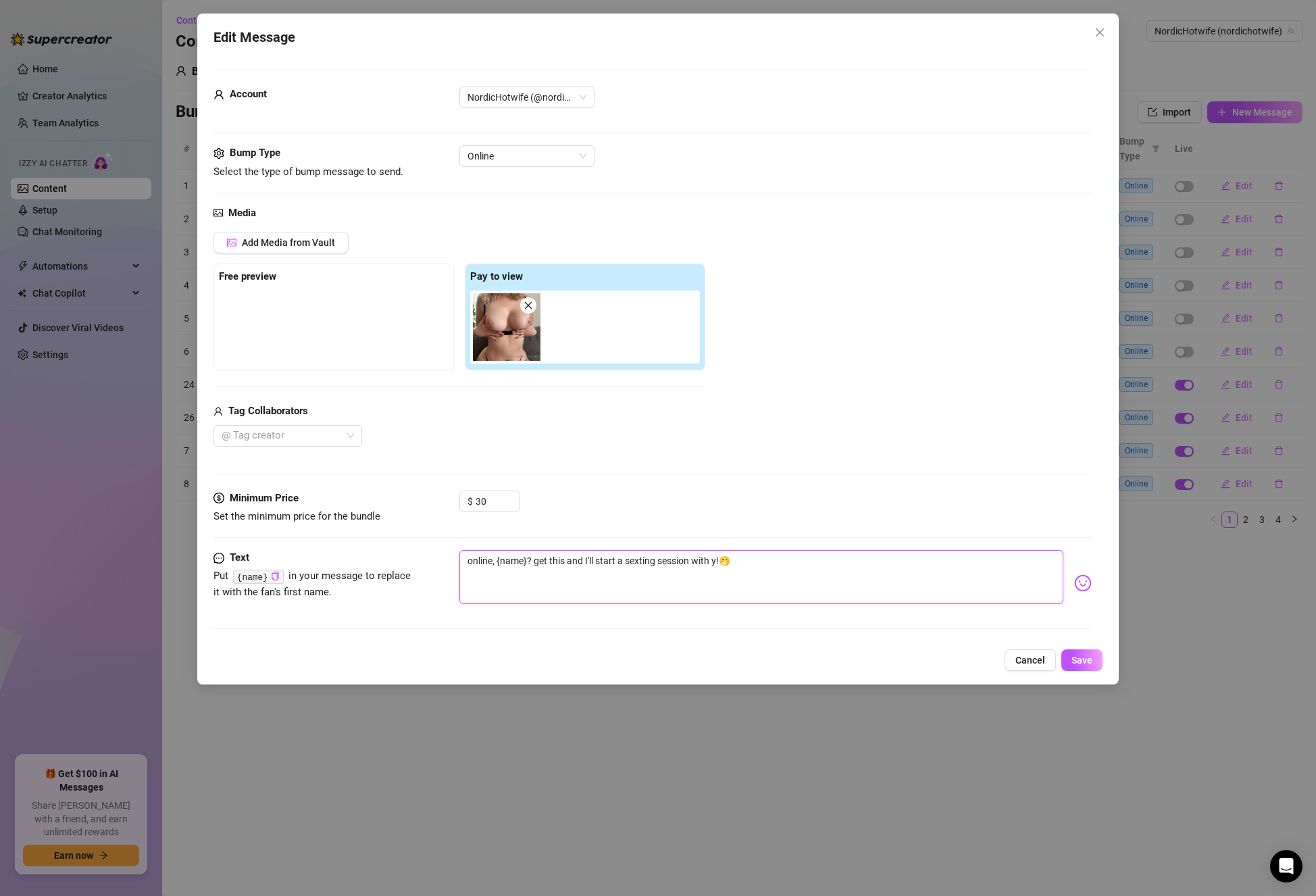
type textarea "online, {name}? get this and I'll start a sexting session with yo!🤭"
type textarea "online, {name}? get this and I'll start a sexting session with you!🤭"
type textarea "online, {name}? get this and I'll start a sexting session with you !🤭"
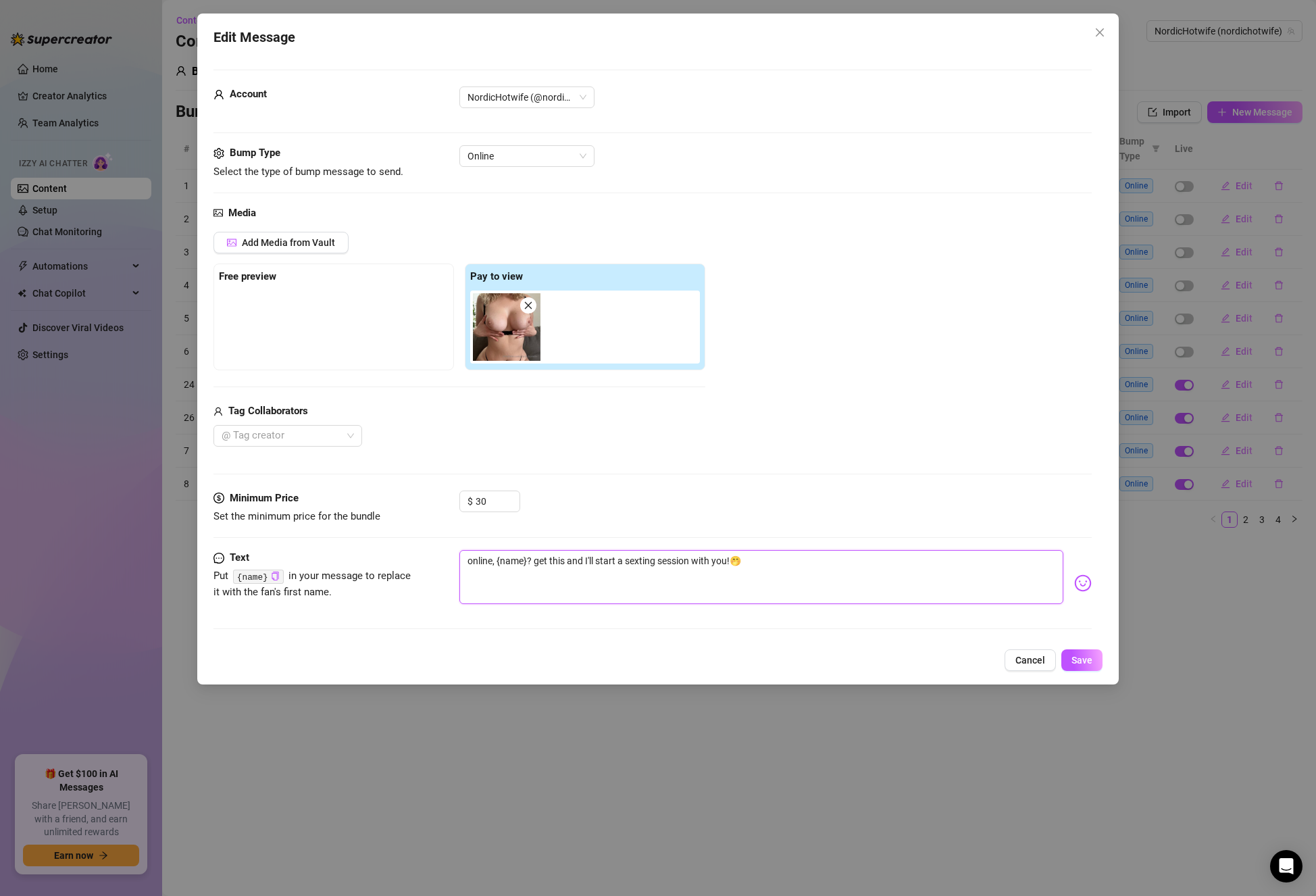
type textarea "online, {name}? get this and I'll start a sexting session with you !🤭"
type textarea "online, {name}? get this and I'll start a sexting session with you r!🤭"
type textarea "online, {name}? get this and I'll start a sexting session with you [PERSON_NAME…"
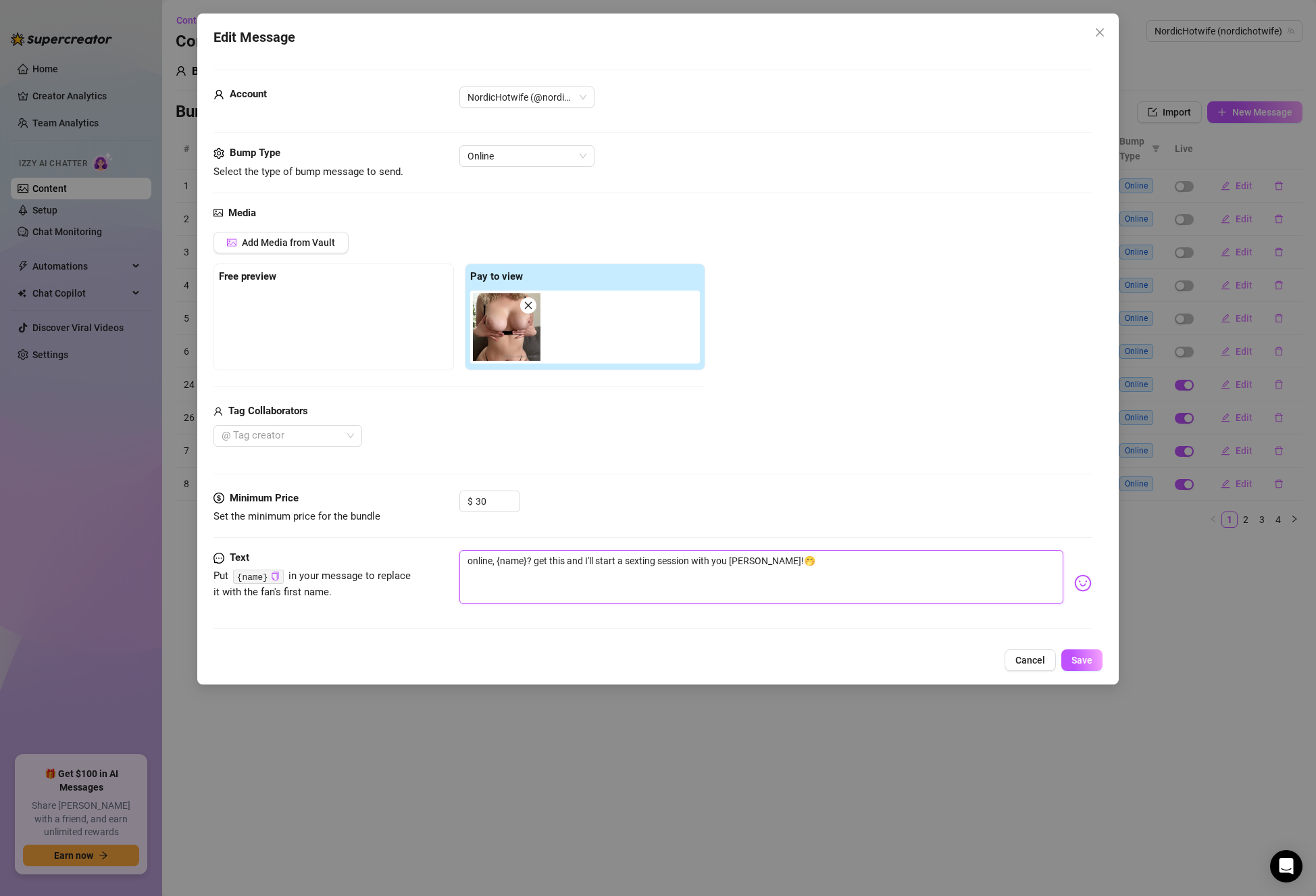
type textarea "online, {name}? get this and I'll start a sexting session with you rig!🤭"
type textarea "online, {name}? get this and I'll start a sexting session with you righ!🤭"
type textarea "online, {name}? get this and I'll start a sexting session with you right!🤭"
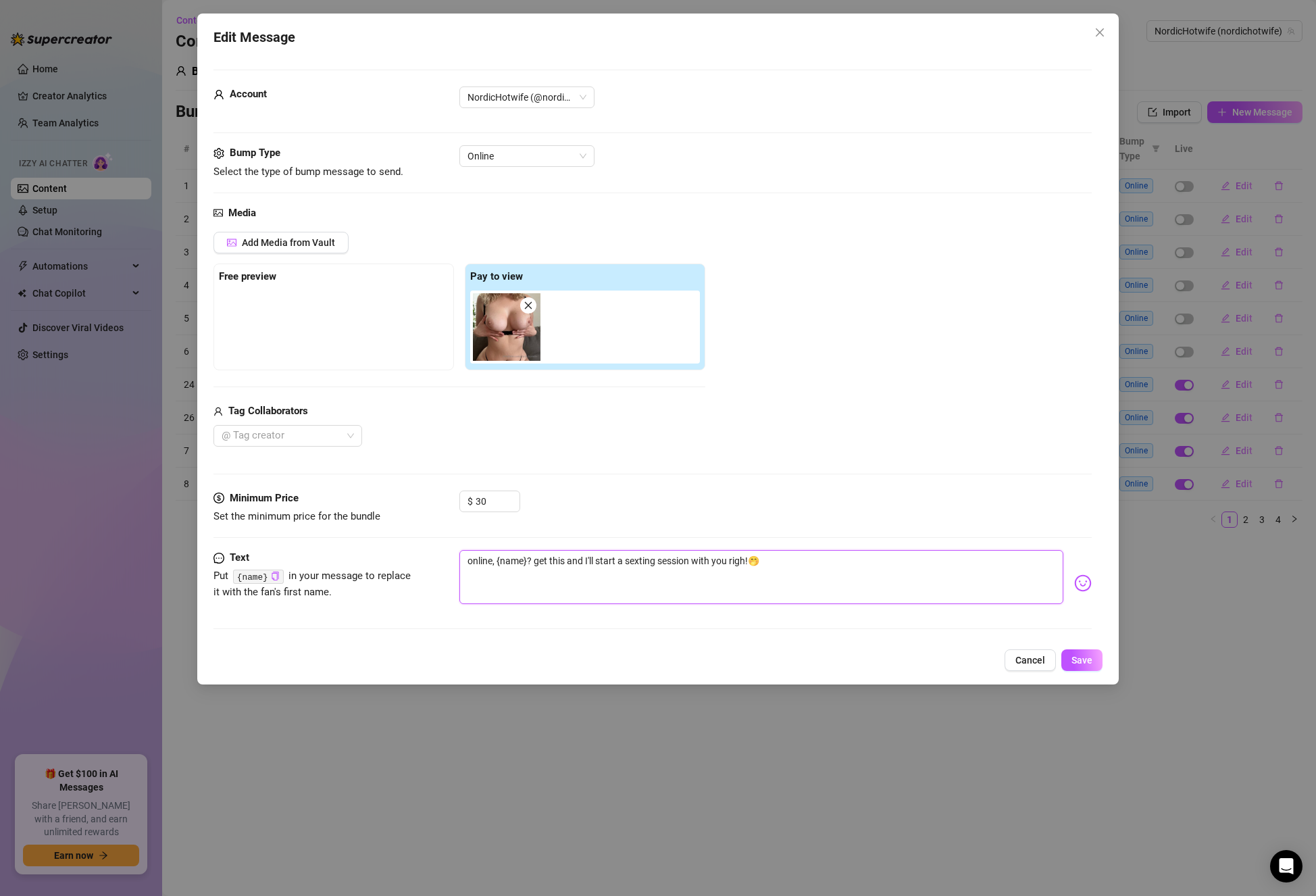
type textarea "online, {name}? get this and I'll start a sexting session with you right!🤭"
type textarea "online, {name}? get this and I'll start a sexting session with you right !🤭"
type textarea "online, {name}? get this and I'll start a sexting session with you right n!🤭"
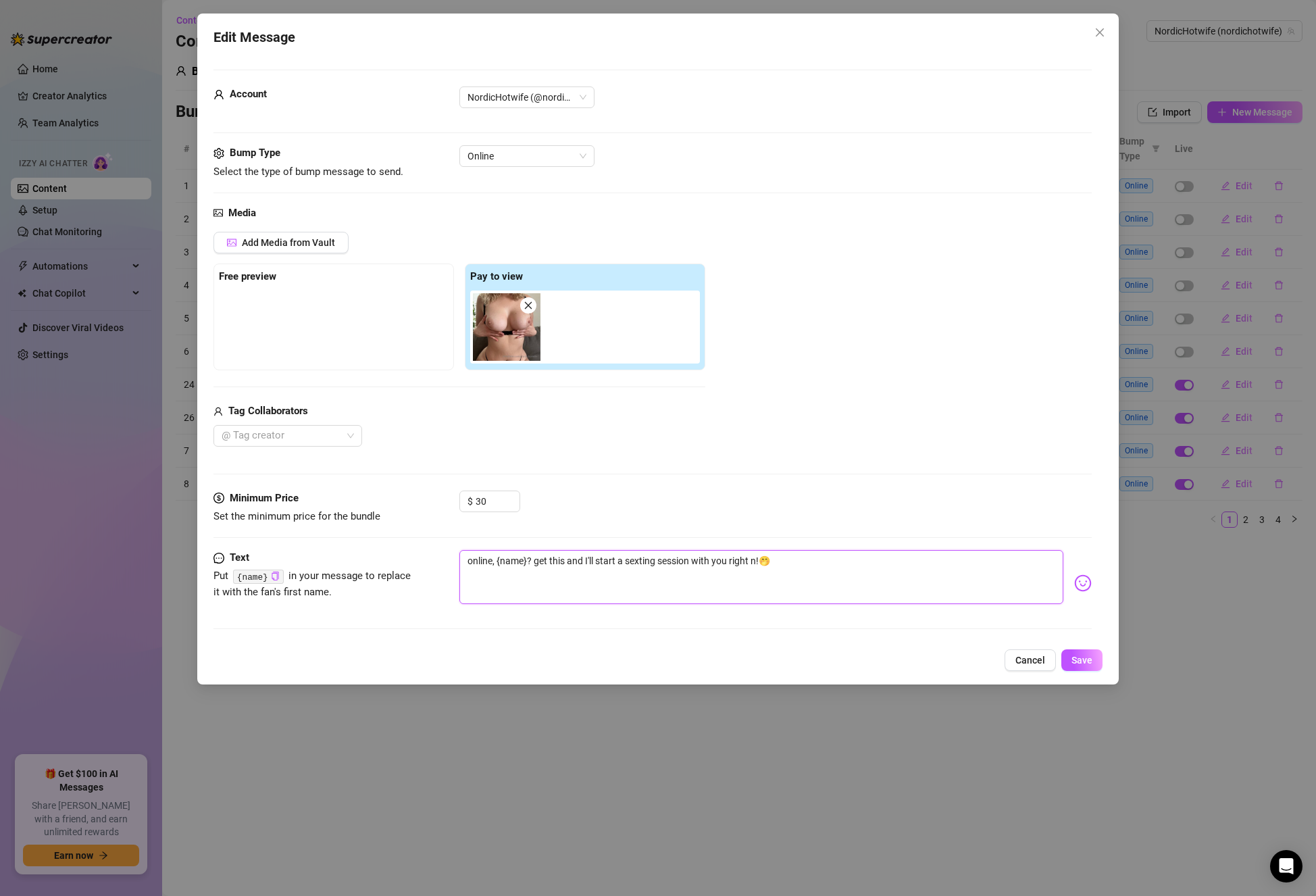
type textarea "online, {name}? get this and I'll start a sexting session with you right no!🤭"
type textarea "online, {name}? get this and I'll start a sexting session with you right now!🤭"
click at [898, 580] on textarea "online, {name}? get this and I'll start a sexting session with you right now!🤭" at bounding box center [761, 576] width 604 height 54
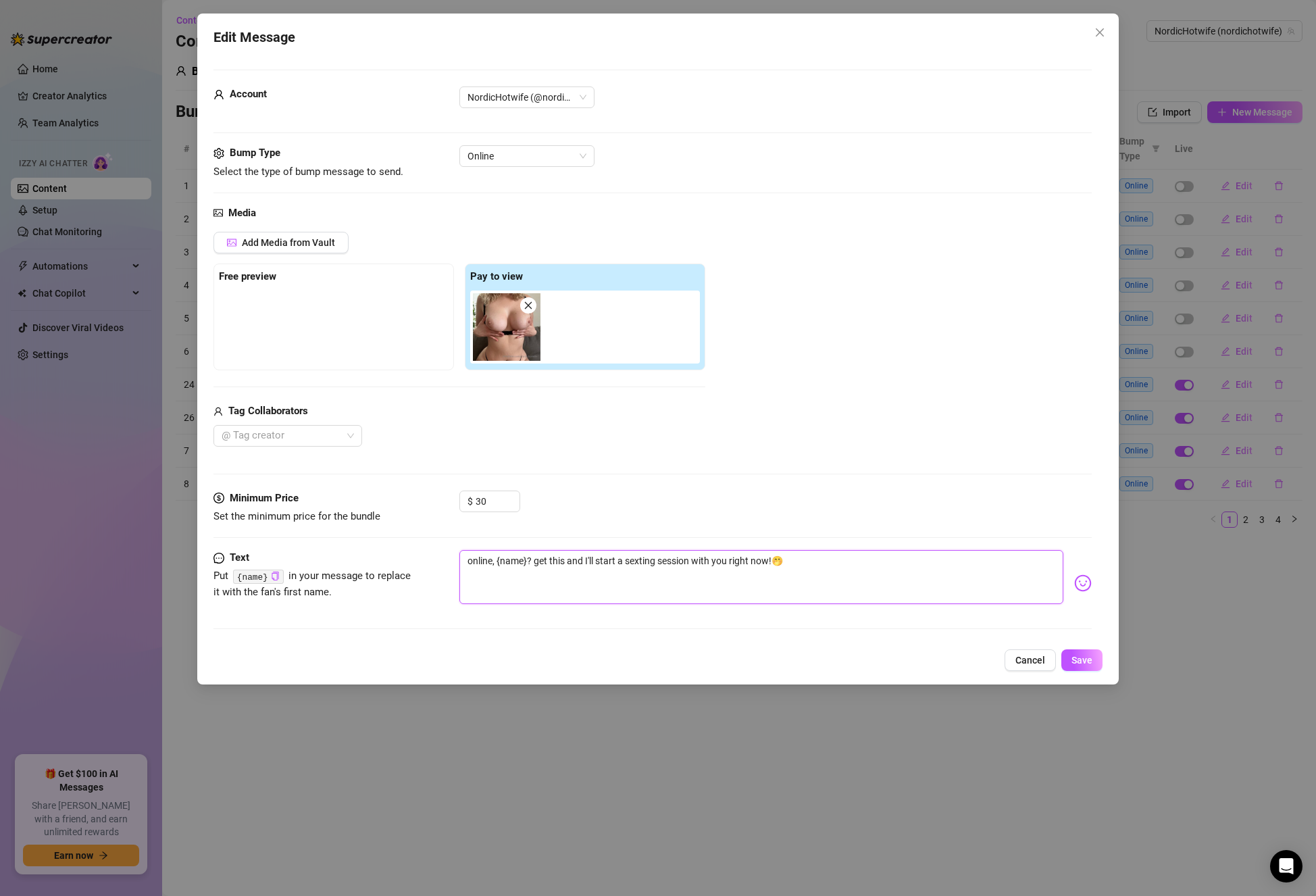
click at [591, 563] on textarea "online, {name}? get this and I'll start a sexting session with you right now!🤭" at bounding box center [761, 576] width 604 height 54
type textarea "online, {name}? get this and wstart a sexting session with you right now!🤭"
type textarea "online, {name}? get this and westart a sexting session with you right now!🤭"
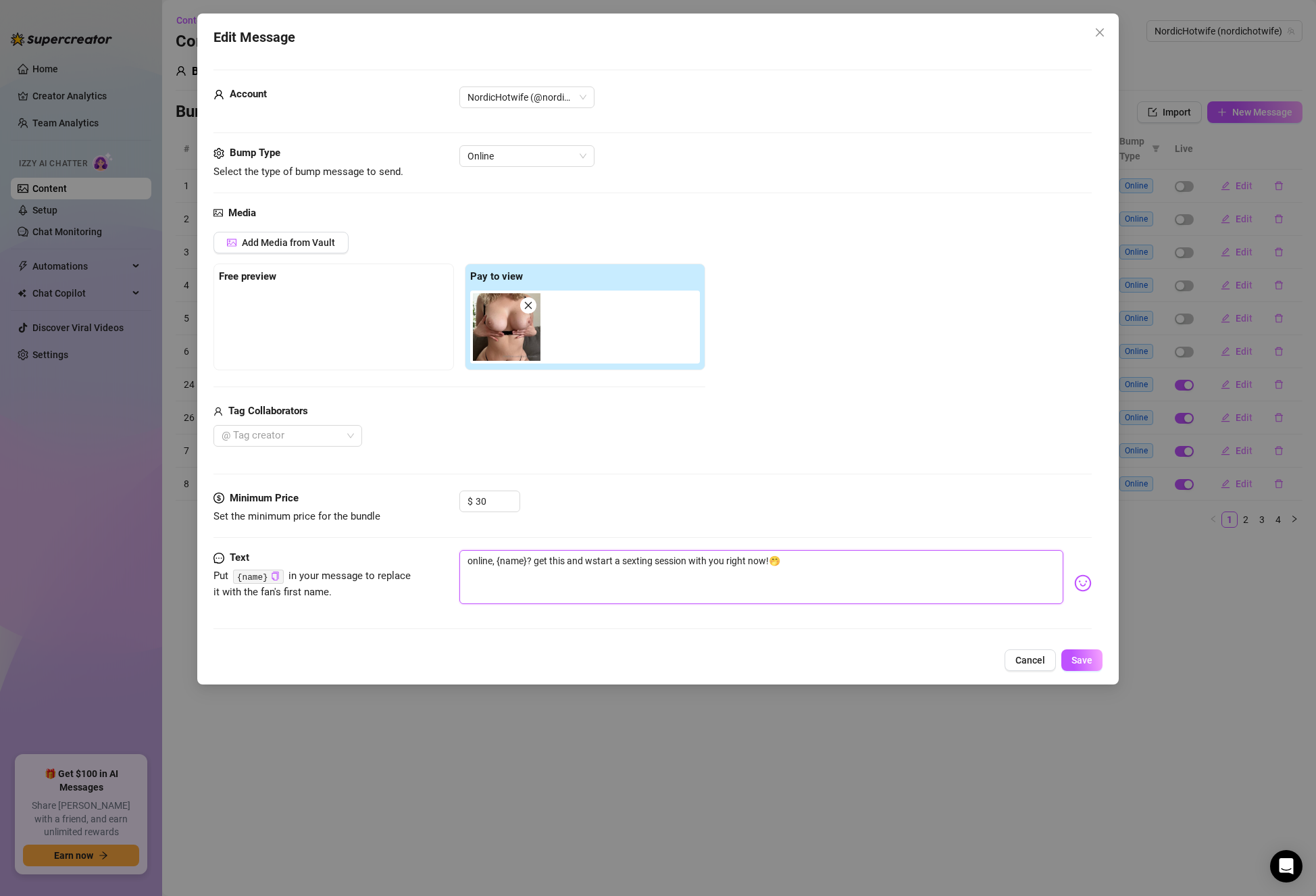
type textarea "online, {name}? get this and westart a sexting session with you right now!🤭"
type textarea "online, {name}? get this and we'start a sexting session with you right now!🤭"
type textarea "online, {name}? get this and we'lstart a sexting session with you right now!🤭"
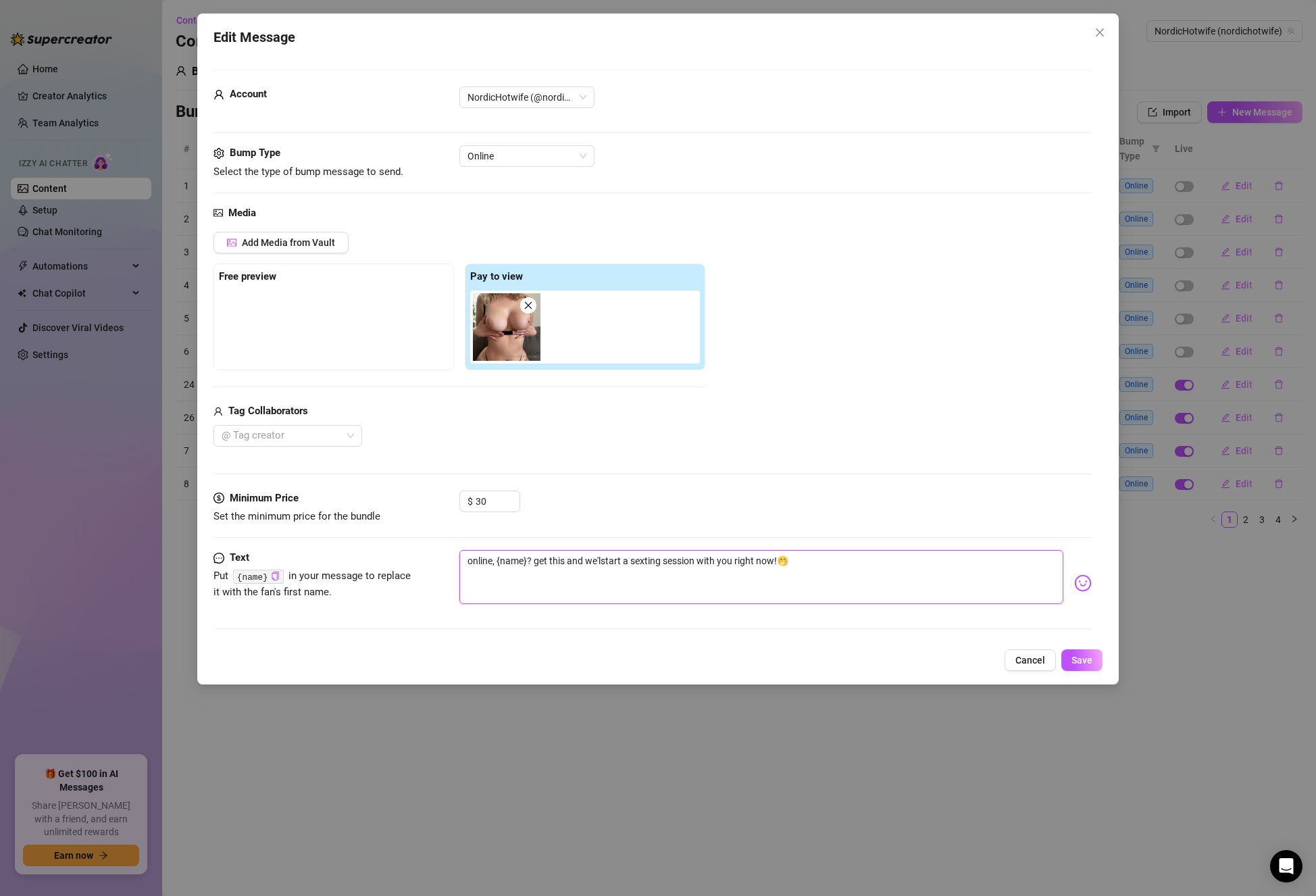
type textarea "online, {name}? get this and we'llstart a sexting session with you right now!🤭"
type textarea "online, {name}? get this and we'll start a sexting session with you right now!🤭"
click at [729, 559] on textarea "online, {name}? get this and we'll start a sexting session with you right now!🤭" at bounding box center [761, 576] width 604 height 54
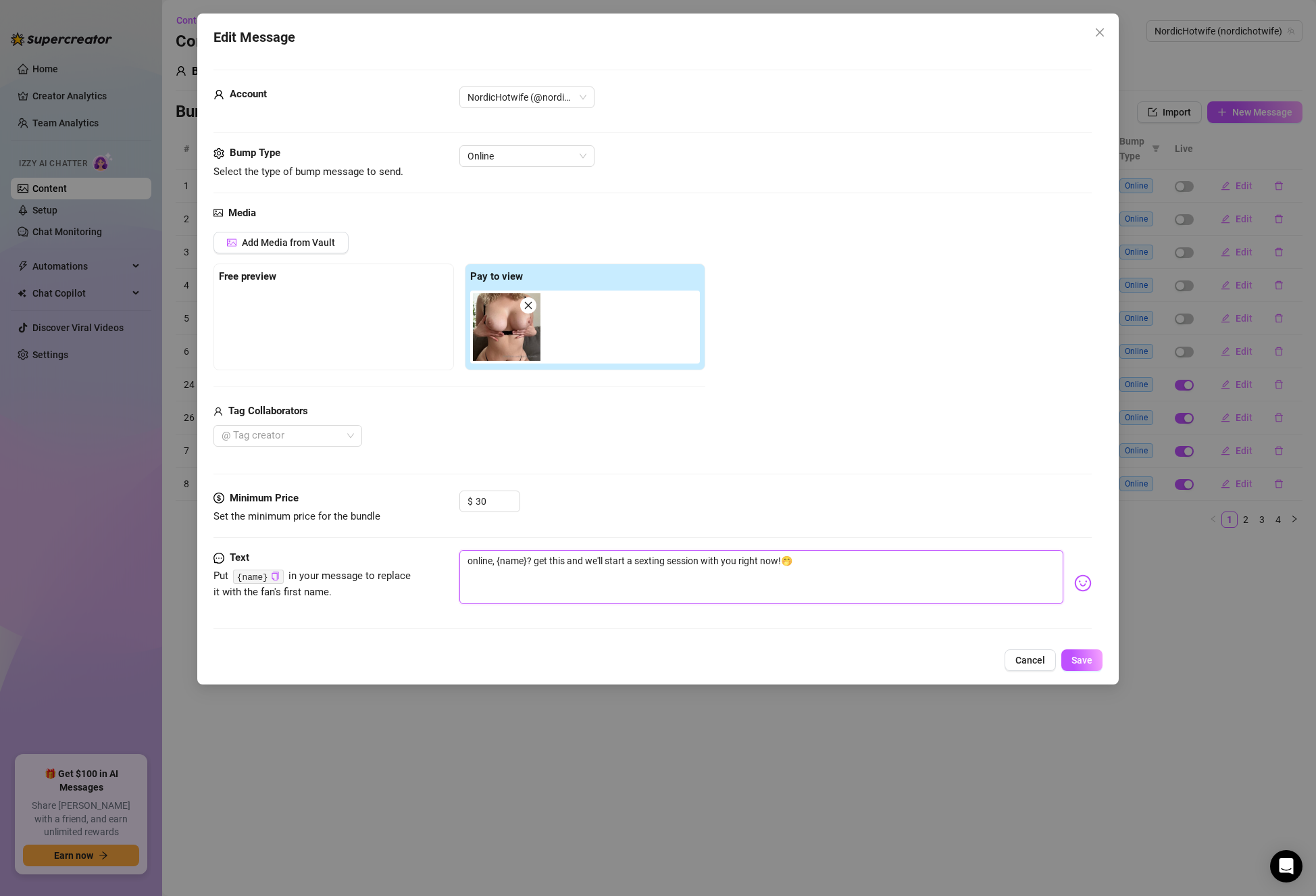
click at [729, 559] on textarea "online, {name}? get this and we'll start a sexting session with you right now!🤭" at bounding box center [761, 576] width 604 height 54
type textarea "online, {name}? get this and we'll start a sexting session with right now!🤭"
click at [711, 565] on textarea "online, {name}? get this and we'll start a sexting session with right now!🤭" at bounding box center [761, 576] width 604 height 54
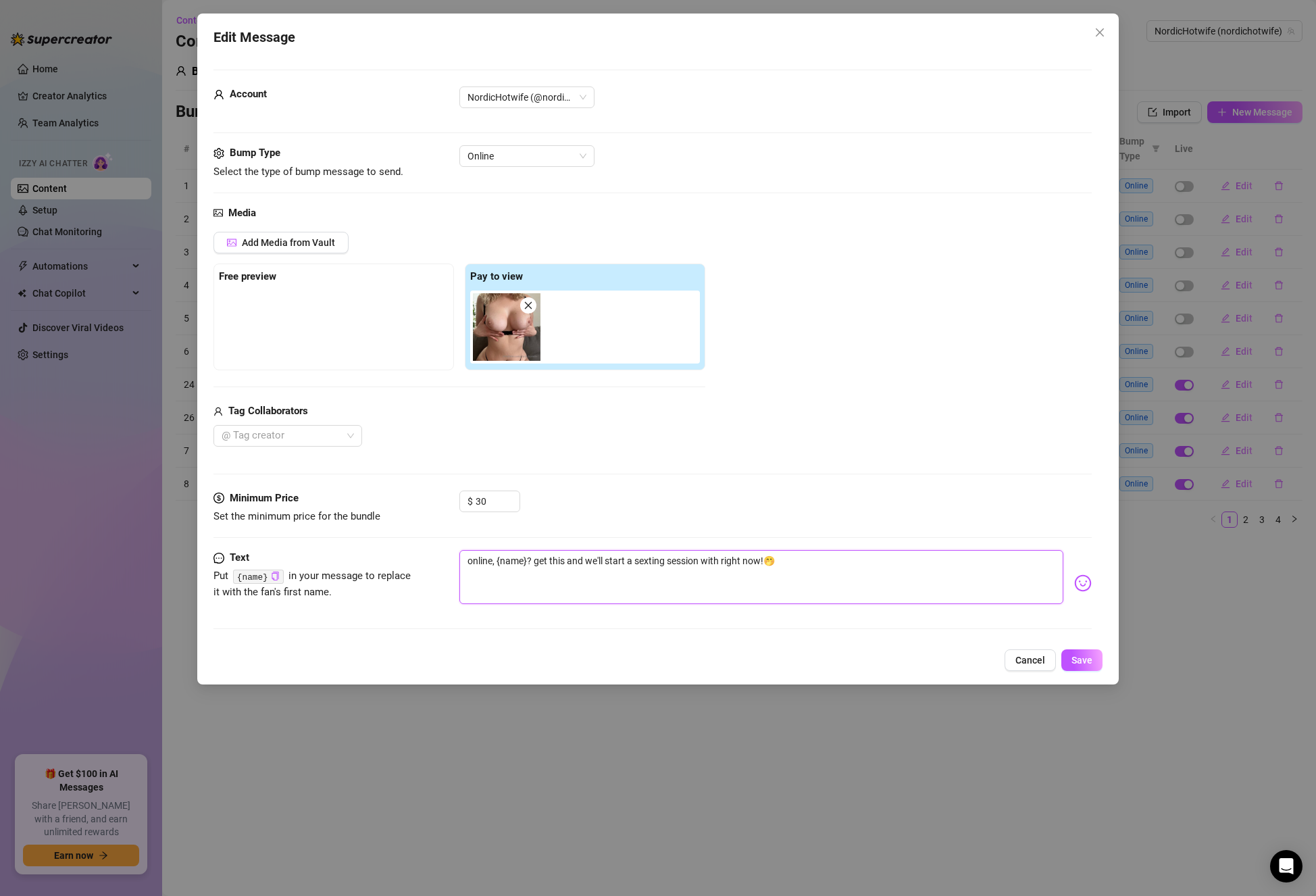
type textarea "online, {name}? get this and we'll start a sexting session right now!🤭"
click at [796, 562] on textarea "online, {name}? get this and we'll start a sexting session right now!🤭" at bounding box center [761, 576] width 604 height 54
type textarea "online, {name}? get this and we'll start a sexting session right now!🤭"
click at [1078, 656] on span "Save" at bounding box center [1082, 660] width 21 height 11
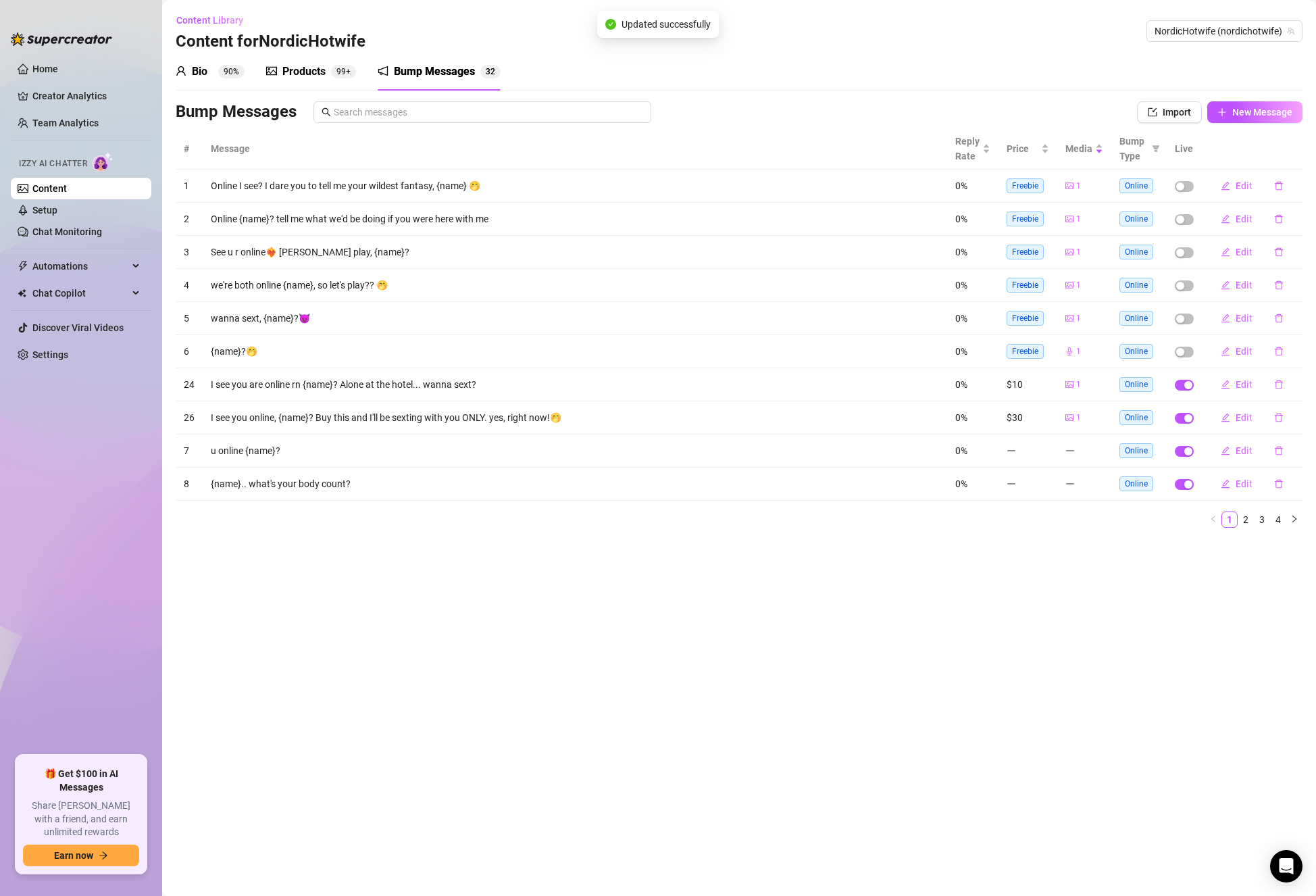
click at [1042, 618] on main "Content Library Content for NordicHotwife NordicHotwife (nordichotwife) Bio 90%…" at bounding box center [739, 448] width 1154 height 896
click at [1157, 645] on main "Content Library Content for NordicHotwife NordicHotwife (nordichotwife) Bio 90%…" at bounding box center [739, 448] width 1154 height 896
click at [791, 606] on main "Content Library Content for NordicHotwife NordicHotwife (nordichotwife) Bio 90%…" at bounding box center [739, 448] width 1154 height 896
click at [1184, 149] on th "Live" at bounding box center [1185, 149] width 35 height 41
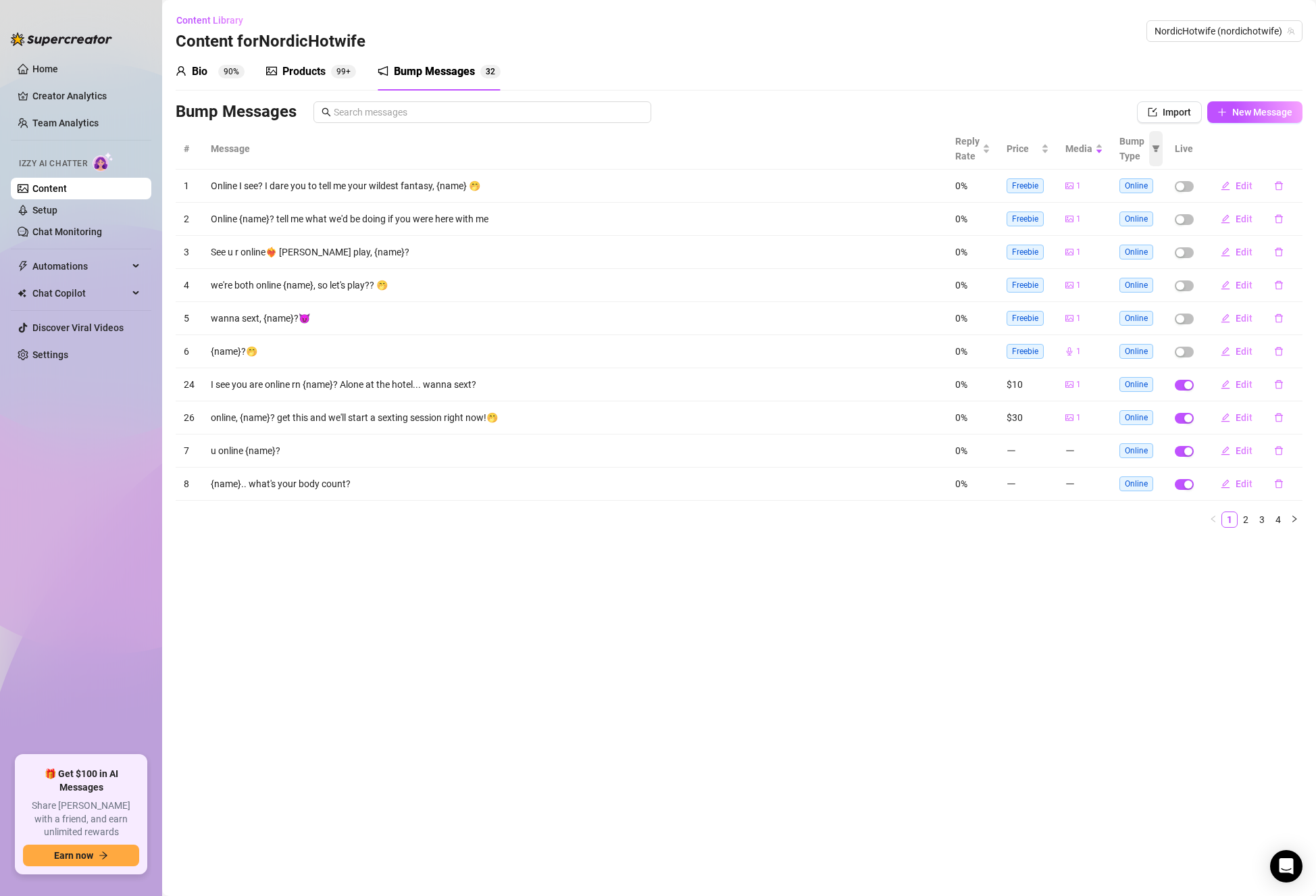
click at [1158, 144] on span at bounding box center [1156, 149] width 13 height 35
click at [1185, 144] on th "Live" at bounding box center [1185, 149] width 35 height 41
click at [1157, 148] on icon "filter" at bounding box center [1156, 148] width 7 height 7
click at [1113, 205] on span "Post Like" at bounding box center [1107, 204] width 44 height 11
click at [1111, 203] on span "Post Like" at bounding box center [1107, 204] width 44 height 11
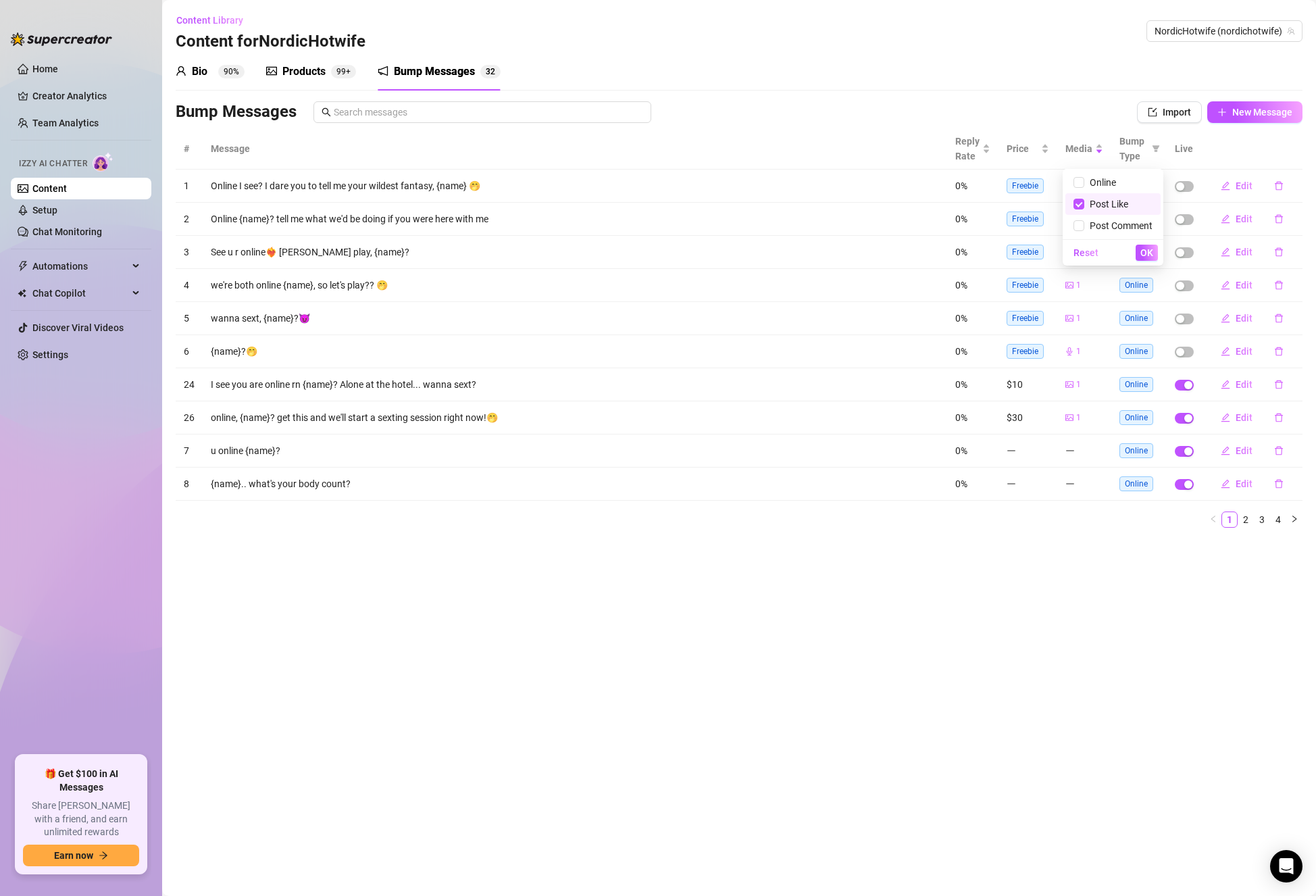
checkbox input "false"
click at [1258, 162] on th at bounding box center [1252, 149] width 101 height 41
click at [1180, 183] on div "button" at bounding box center [1180, 186] width 8 height 8
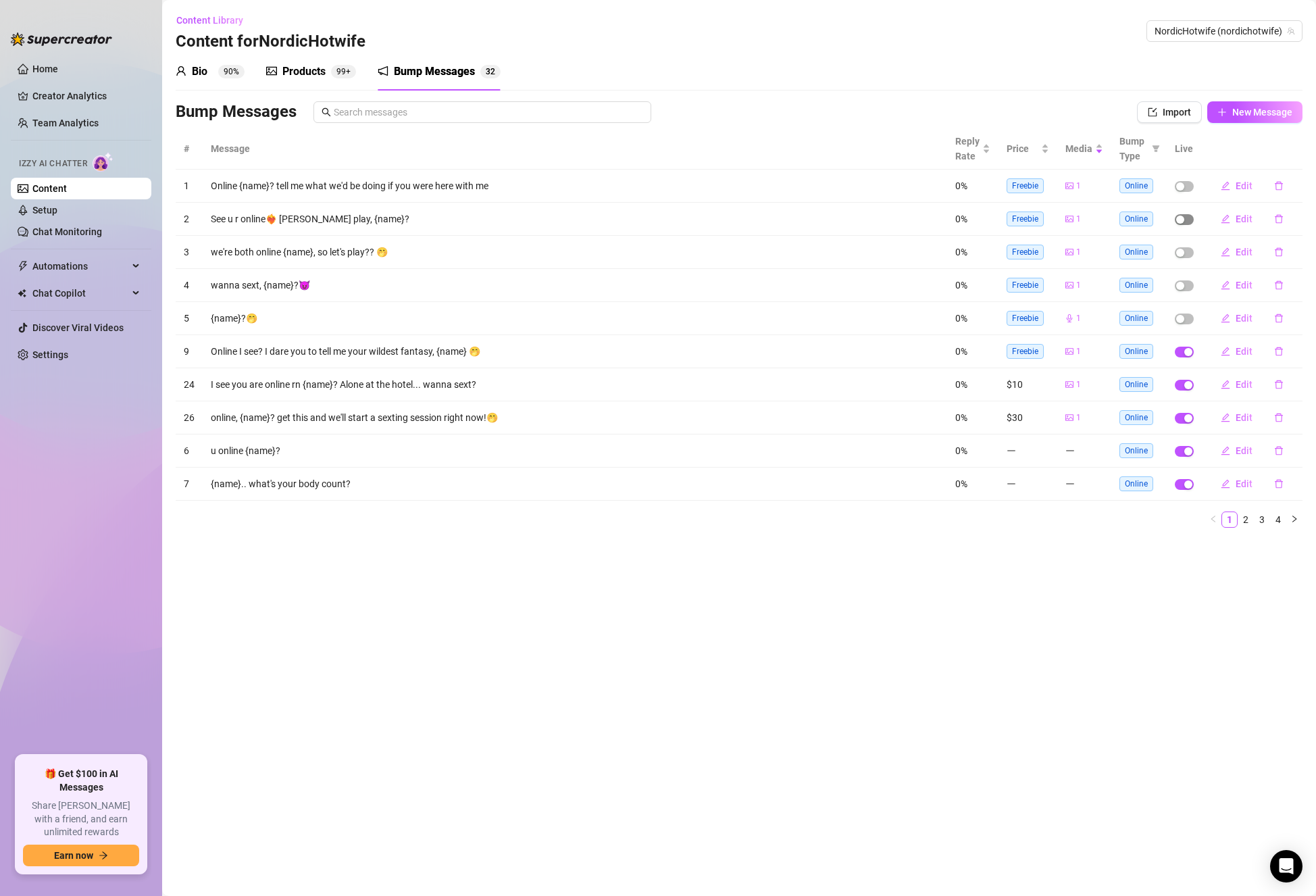
click at [1189, 216] on span "button" at bounding box center [1185, 219] width 19 height 11
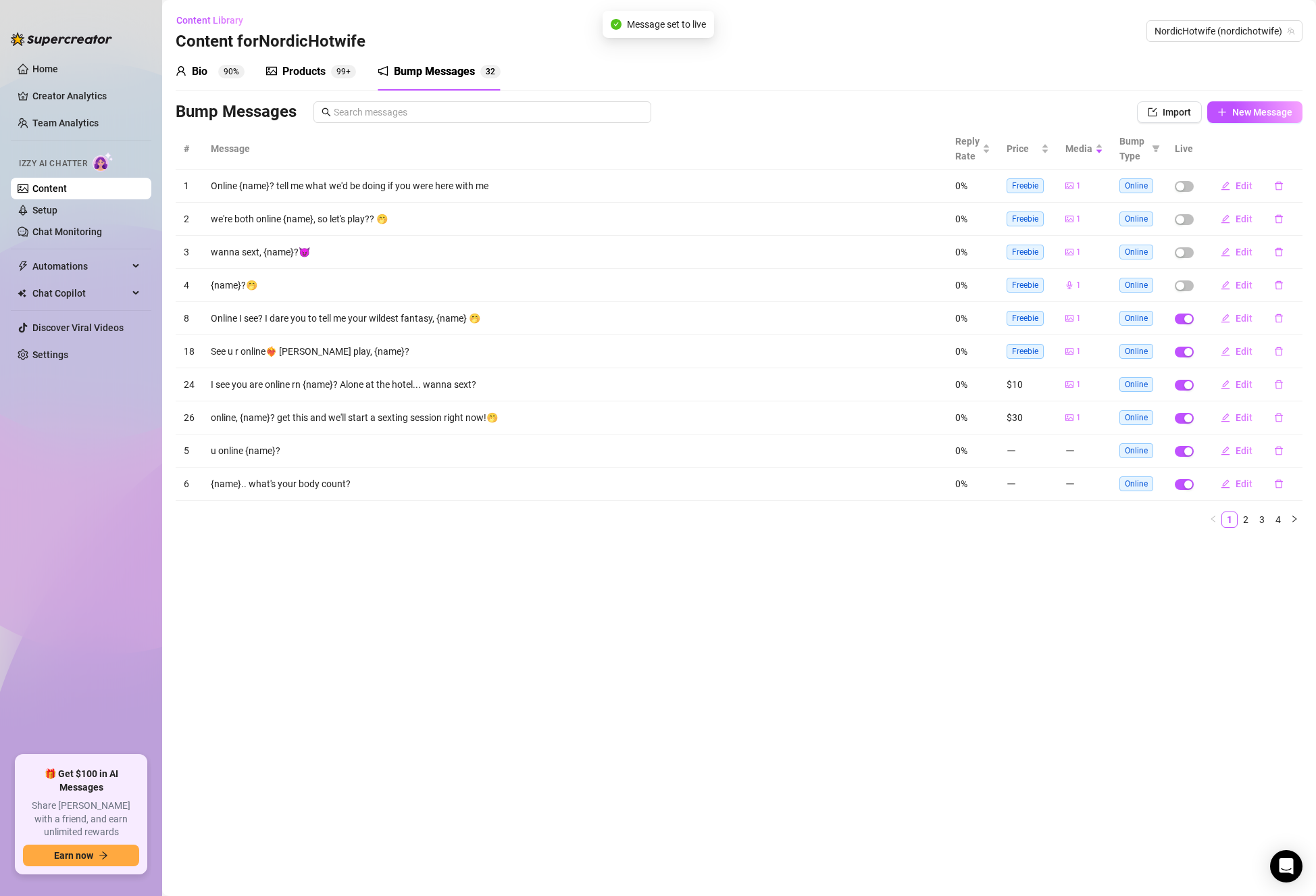
click at [1189, 216] on span "button" at bounding box center [1185, 219] width 19 height 11
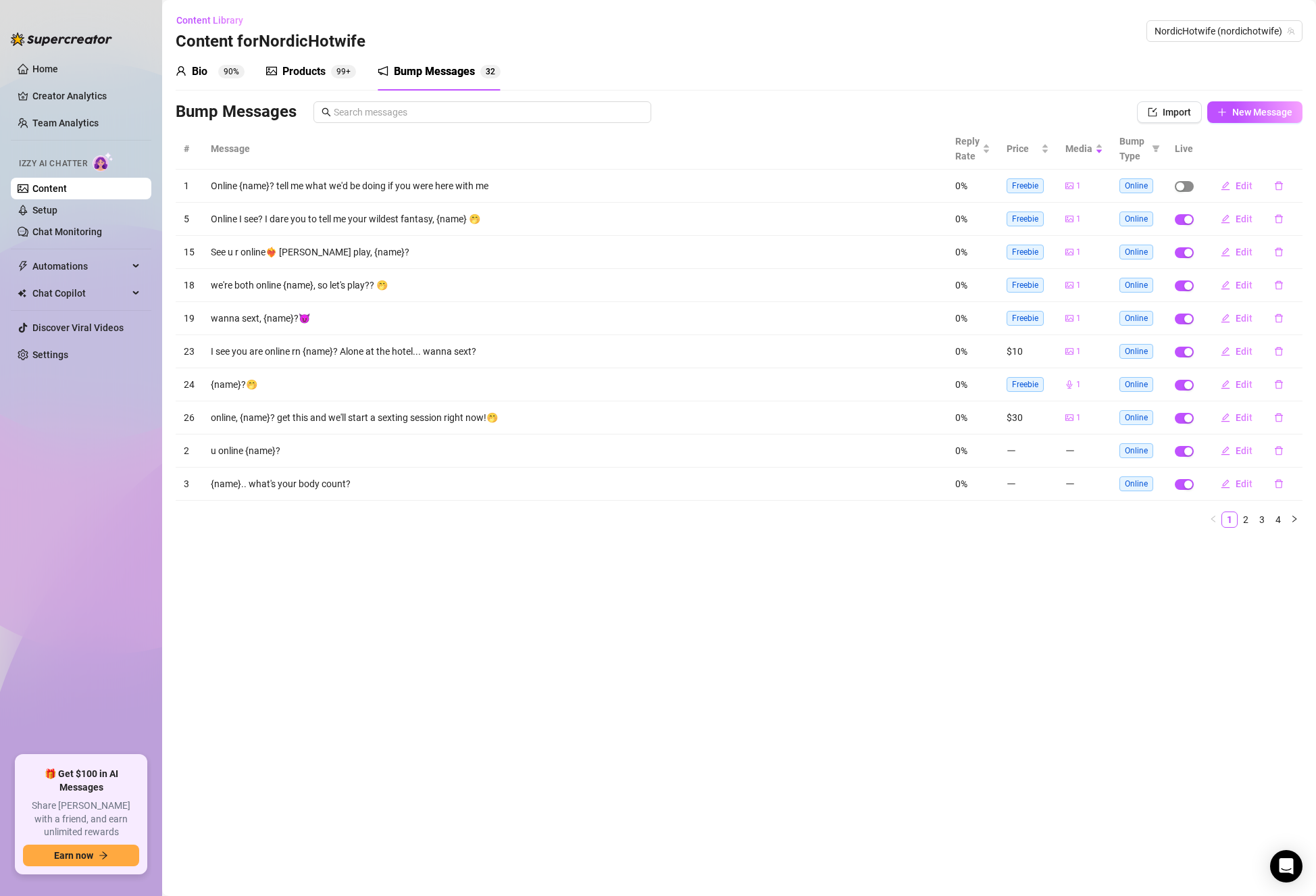
click at [1180, 186] on div "button" at bounding box center [1180, 186] width 8 height 8
click at [1259, 520] on link "3" at bounding box center [1262, 520] width 15 height 15
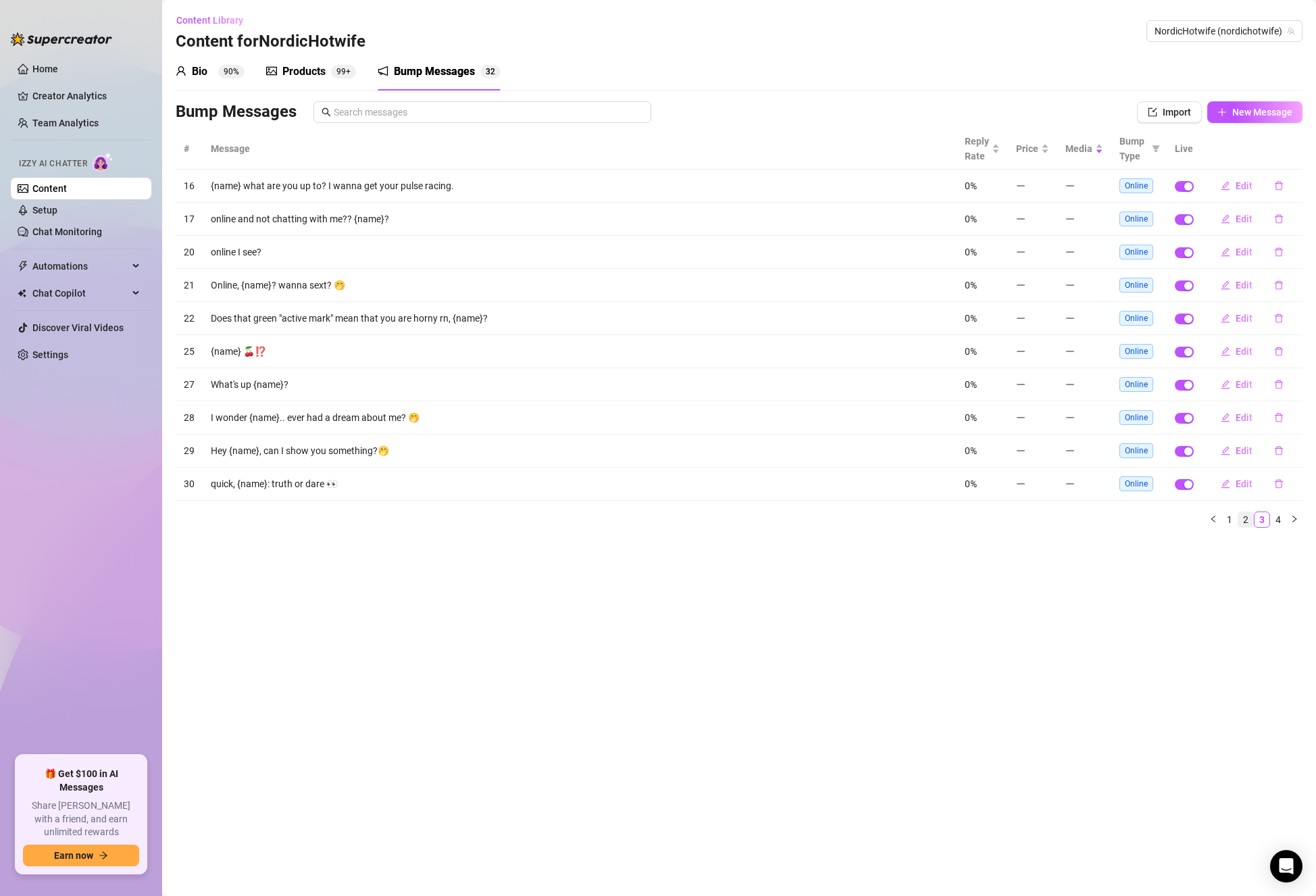
click at [1246, 521] on link "2" at bounding box center [1246, 520] width 15 height 15
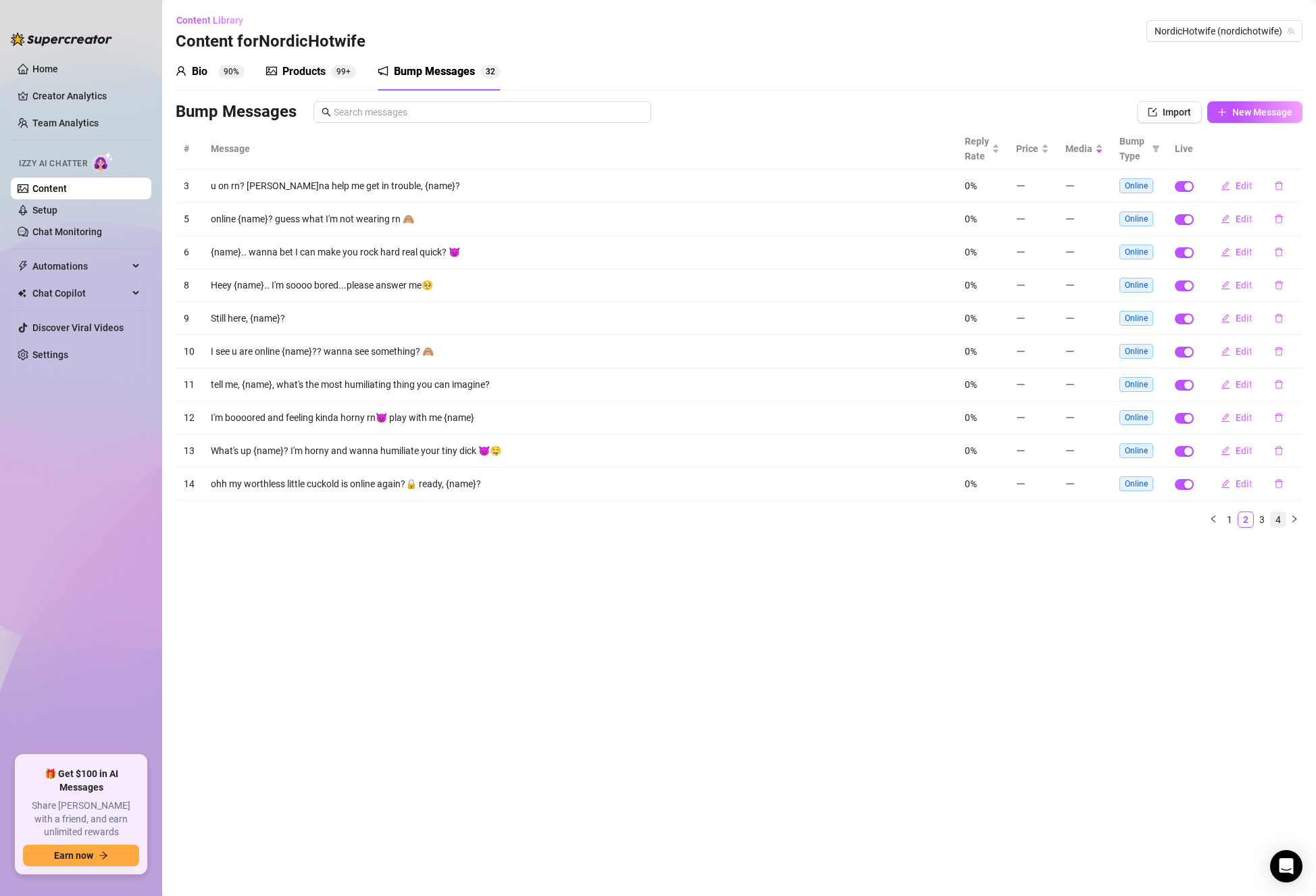
click at [1281, 521] on link "4" at bounding box center [1278, 520] width 15 height 15
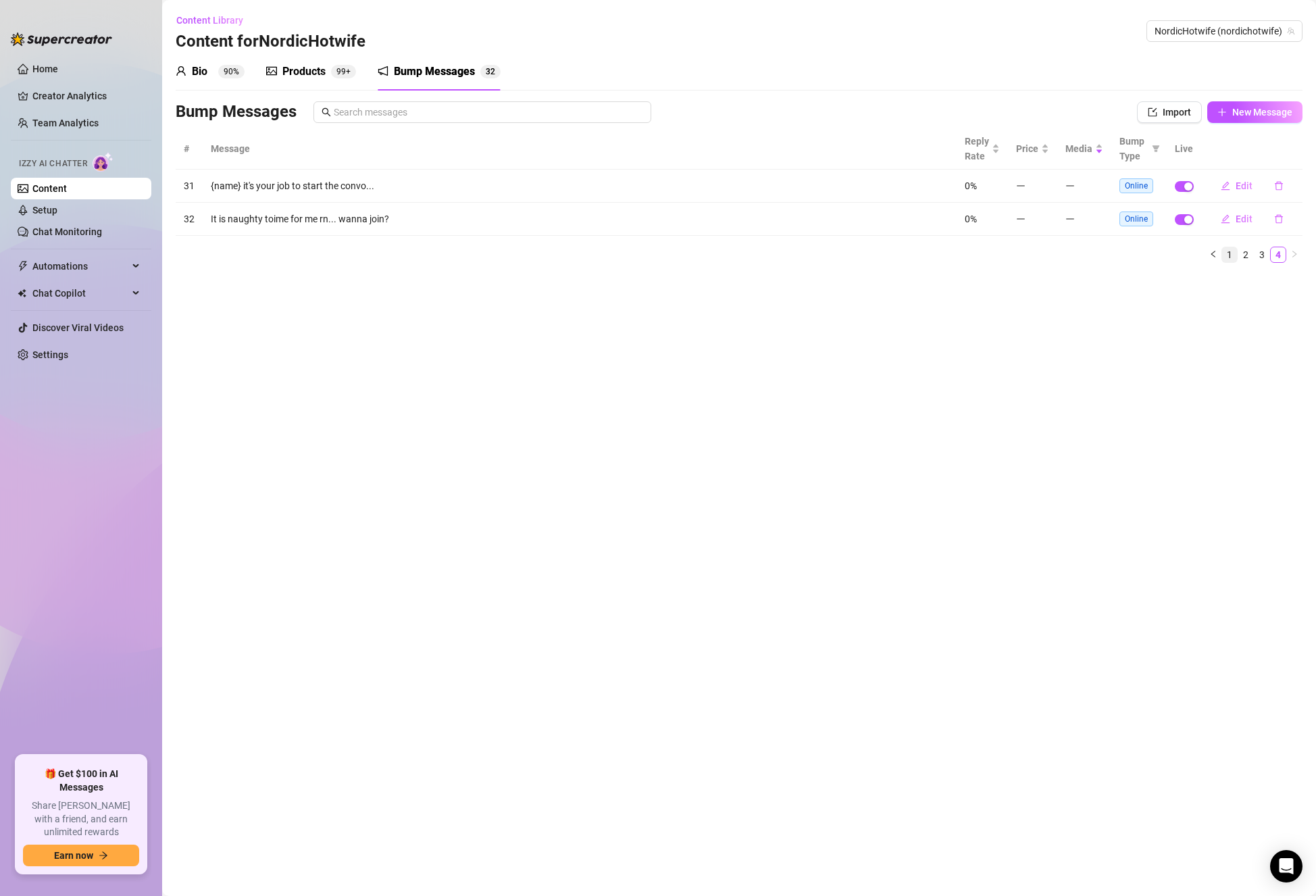
click at [1226, 259] on link "1" at bounding box center [1230, 255] width 15 height 15
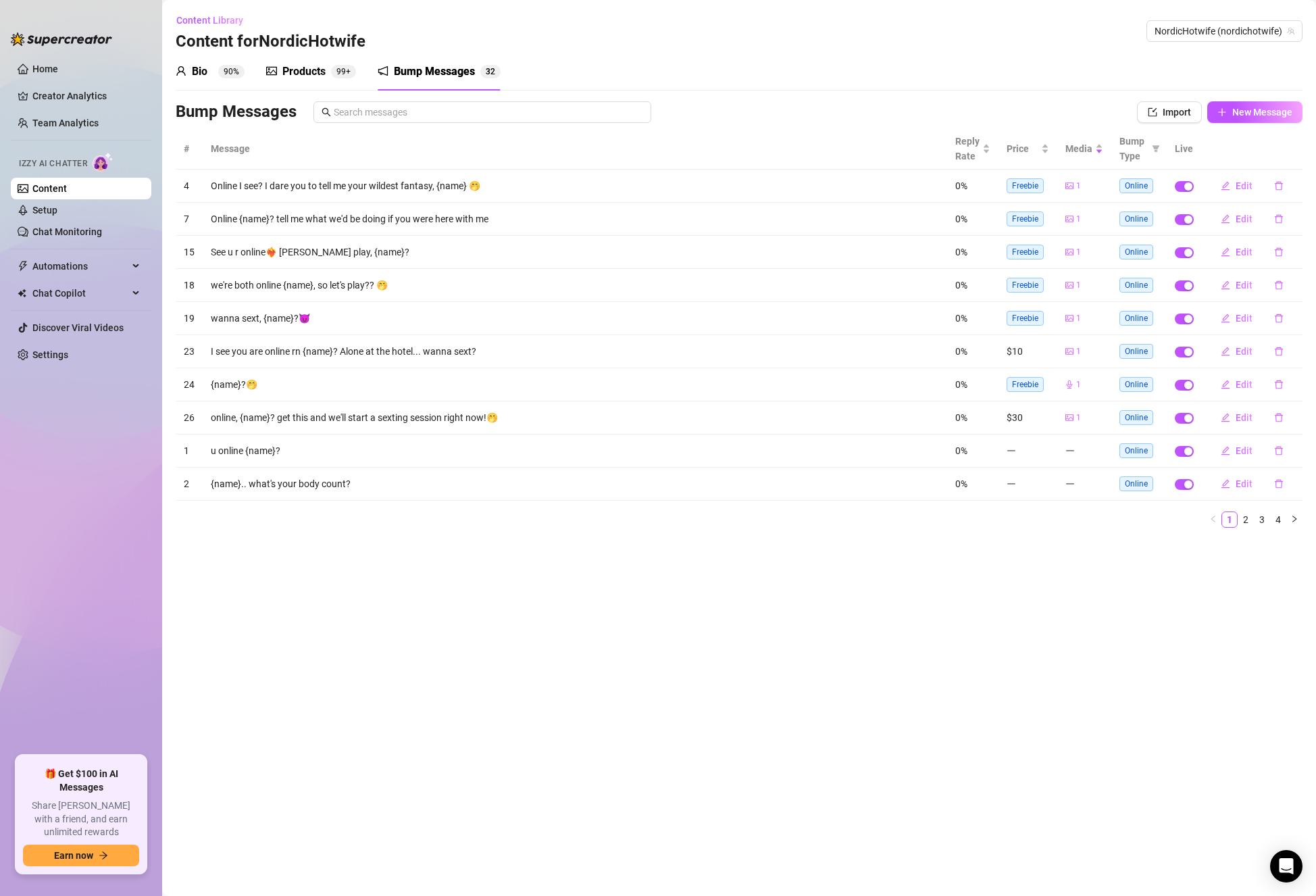
click at [1017, 415] on td "$30" at bounding box center [1028, 417] width 59 height 33
click at [1234, 107] on span "New Message" at bounding box center [1263, 112] width 60 height 11
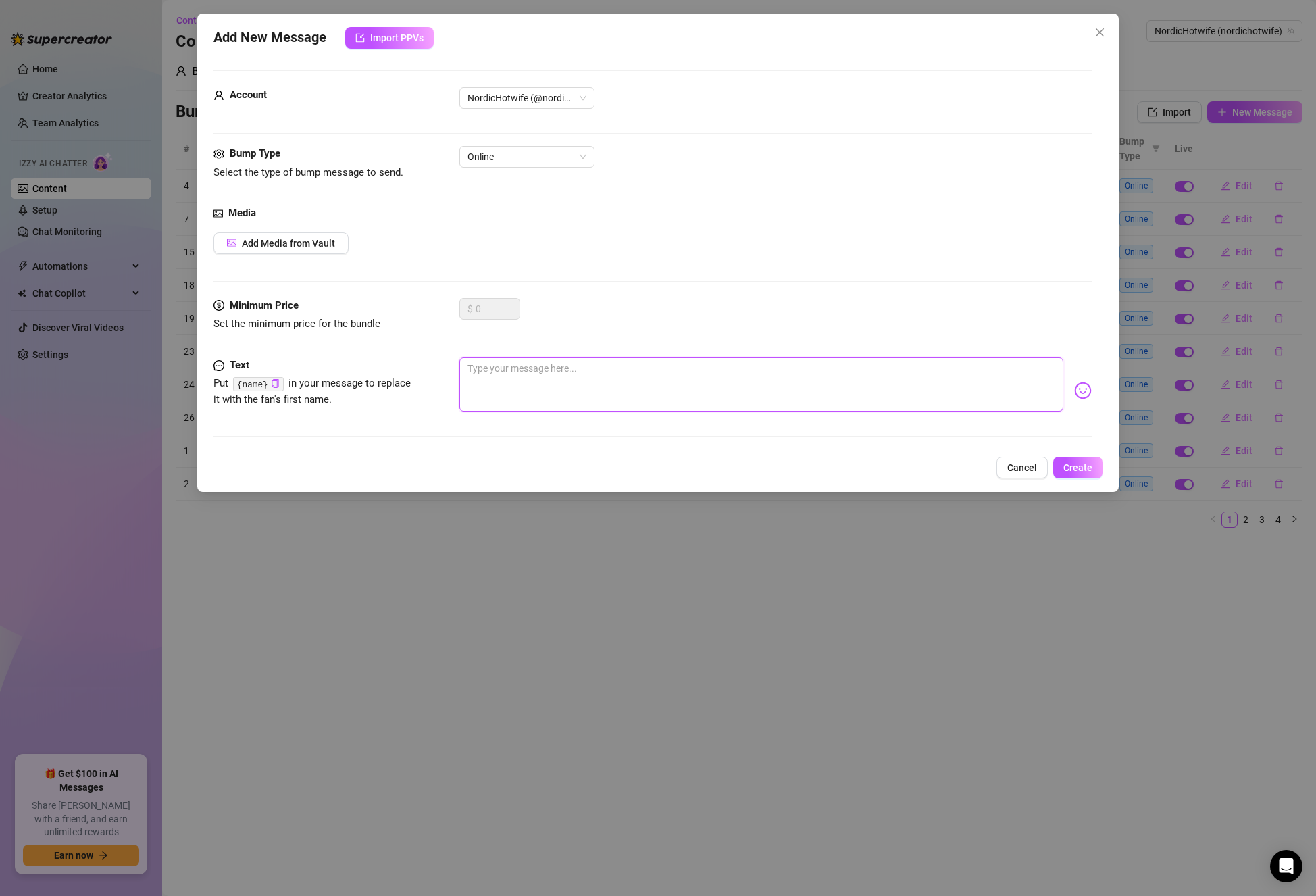
click at [502, 367] on textarea at bounding box center [761, 384] width 604 height 54
type textarea "D"
type textarea "Di"
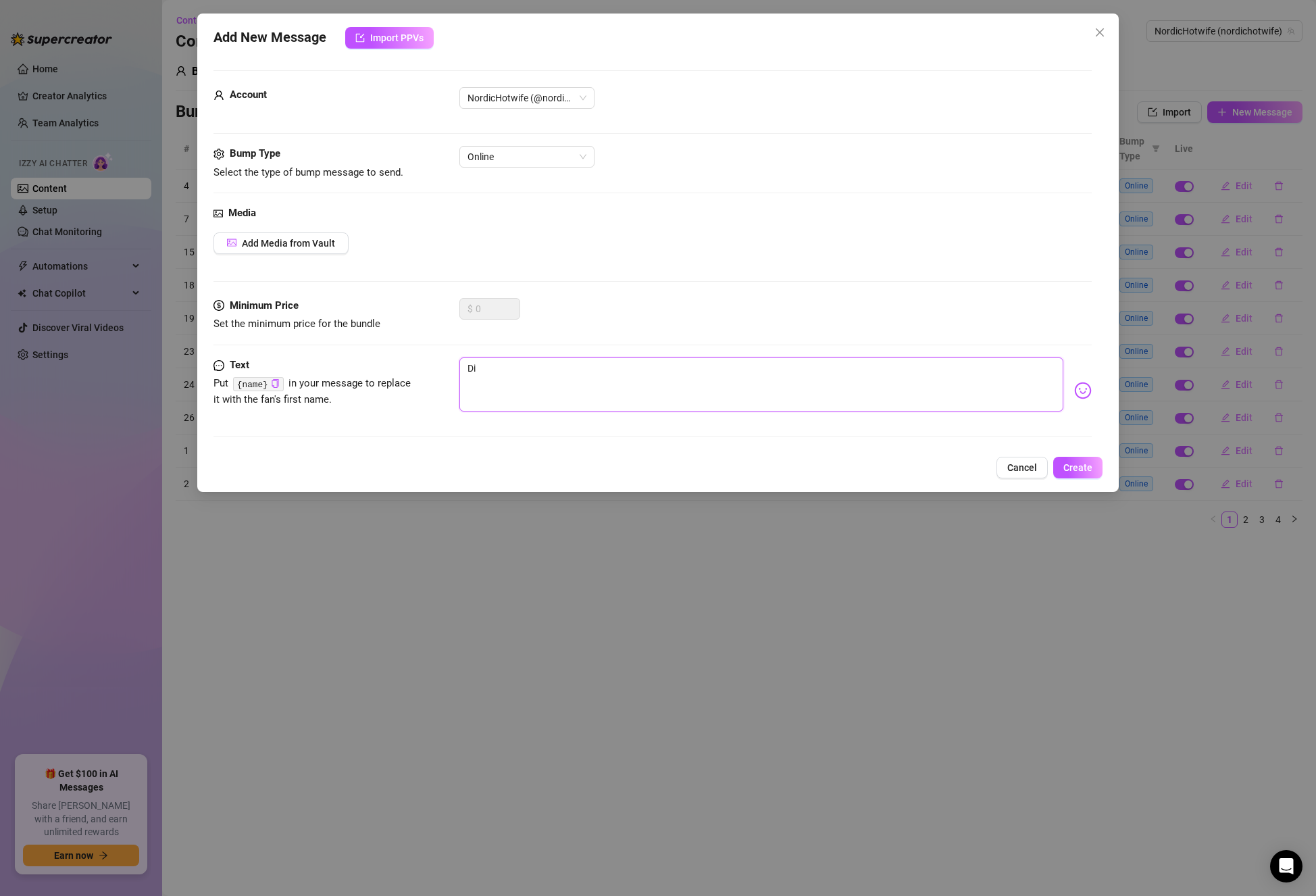
type textarea "Dil"
type textarea "Dile"
type textarea "Dilem"
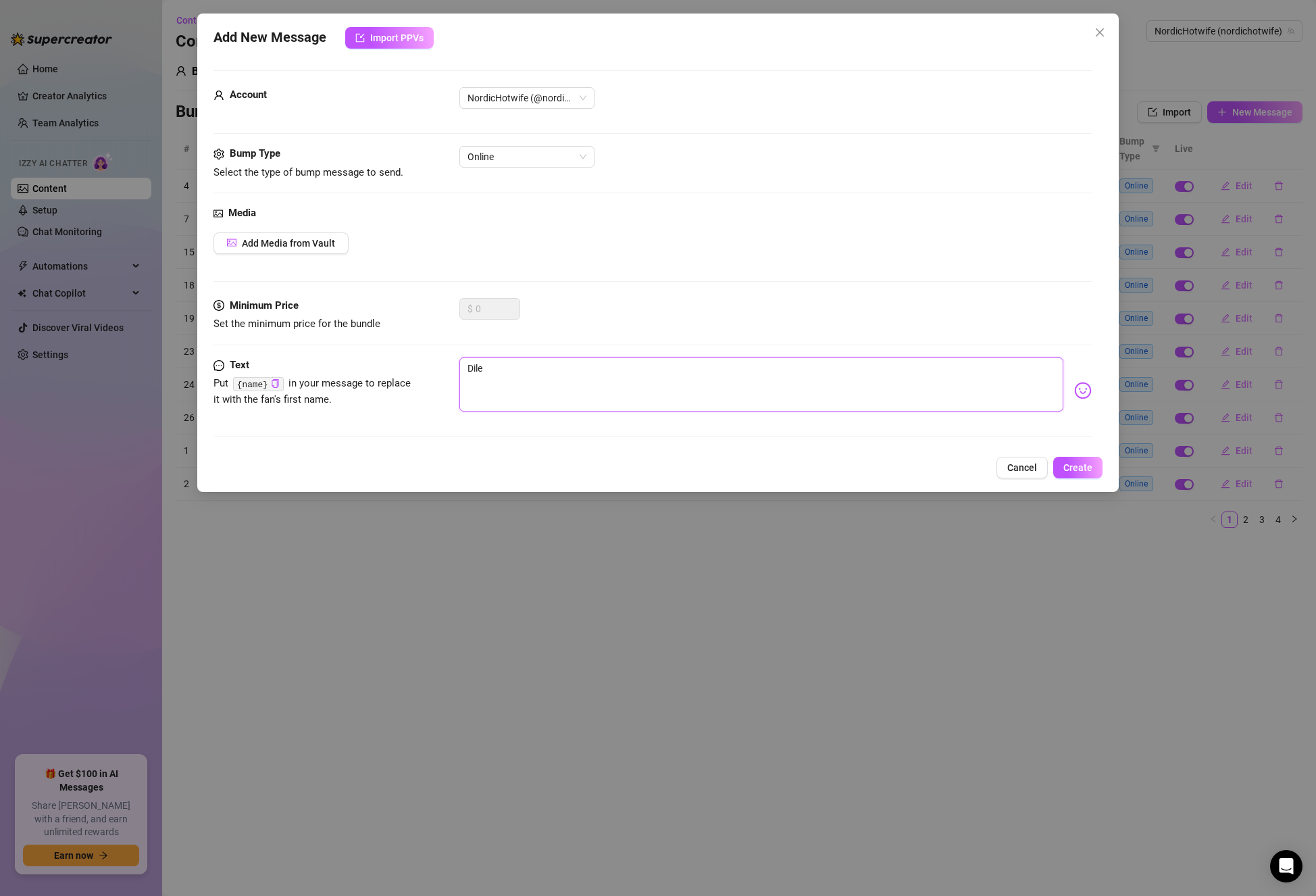
type textarea "Dilem"
type textarea "Dilemm"
type textarea "Dilemma"
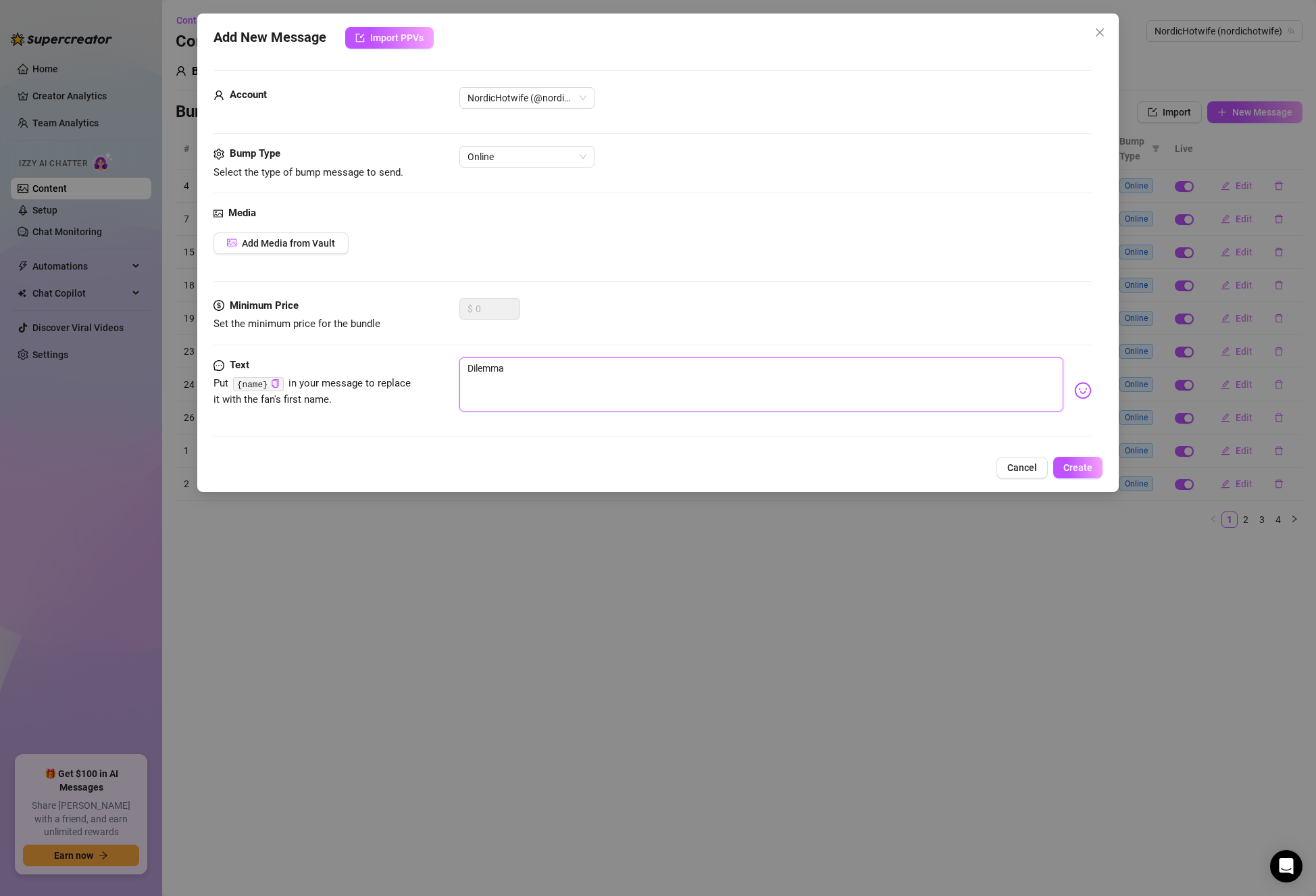
type textarea "Dilemma:"
paste textarea "Would you rather your partner confess to cheating or never tell you and keep ly…"
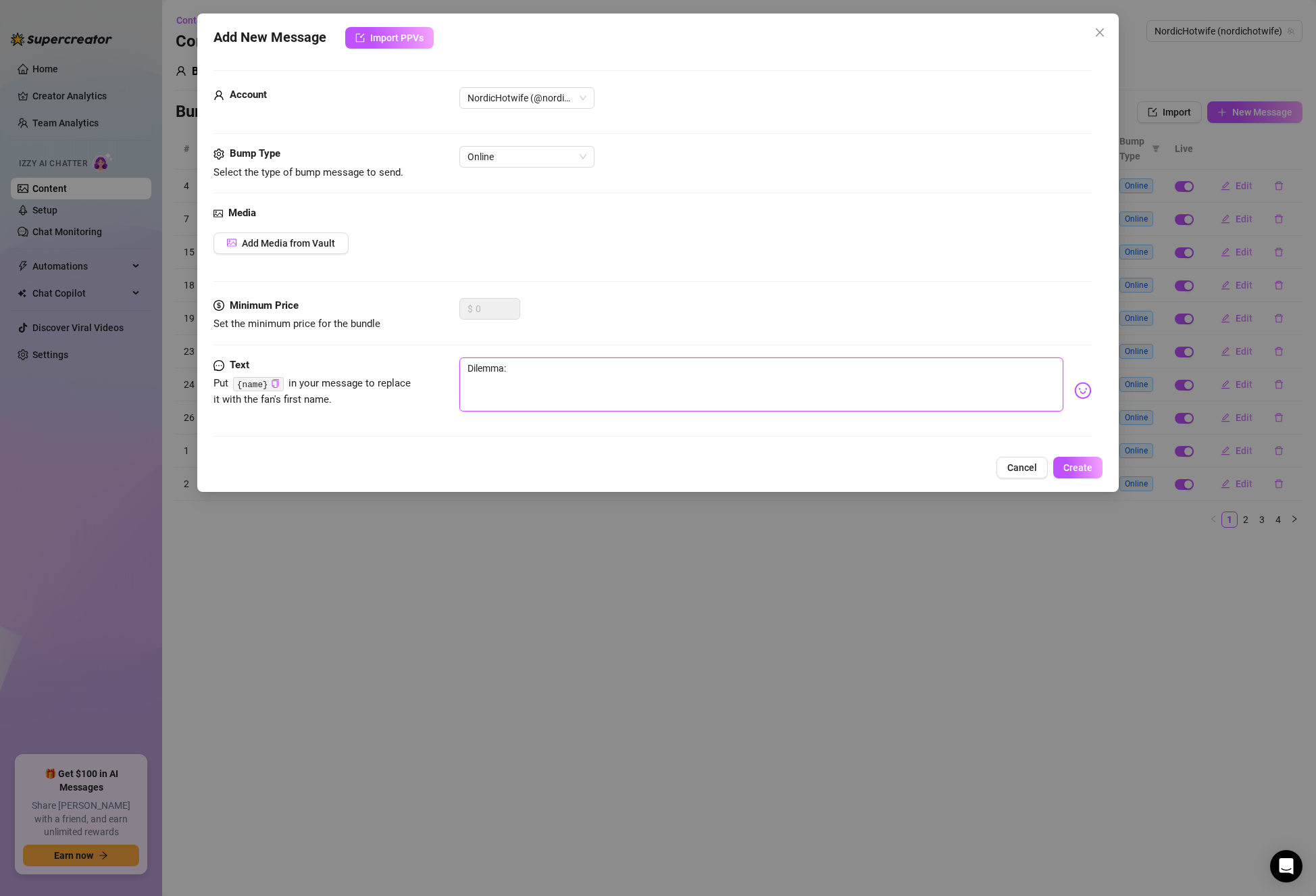
type textarea "Dilemma: Would you rather your partner confess to cheating or never tell you an…"
click at [783, 374] on textarea "Dilemma: Would you rather your partner confess to cheating or never tell you an…" at bounding box center [761, 384] width 604 height 54
click at [876, 373] on textarea "Dilemma: Would you rather your partner confess to cheating or never tell you an…" at bounding box center [761, 384] width 604 height 54
type textarea "Dilemma: Would you rather your partner confess to cheating or never tell you an…"
click at [510, 393] on textarea "Dilemma: Would you rather your partner confess to cheating or never tell you an…" at bounding box center [761, 384] width 604 height 54
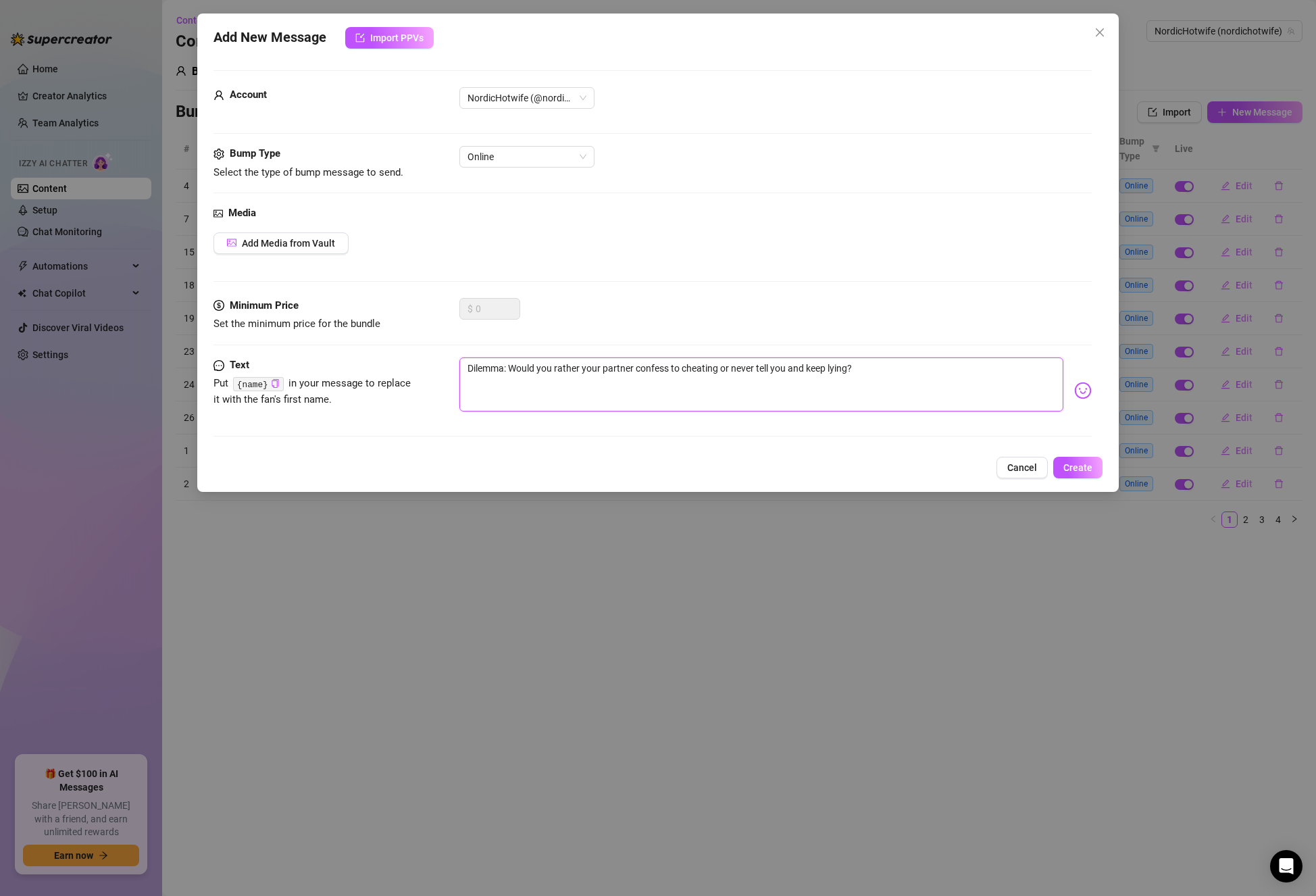
click at [938, 378] on textarea "Dilemma: Would you rather your partner confess to cheating or never tell you an…" at bounding box center [761, 384] width 604 height 54
click at [1074, 461] on button "Create" at bounding box center [1077, 467] width 49 height 21
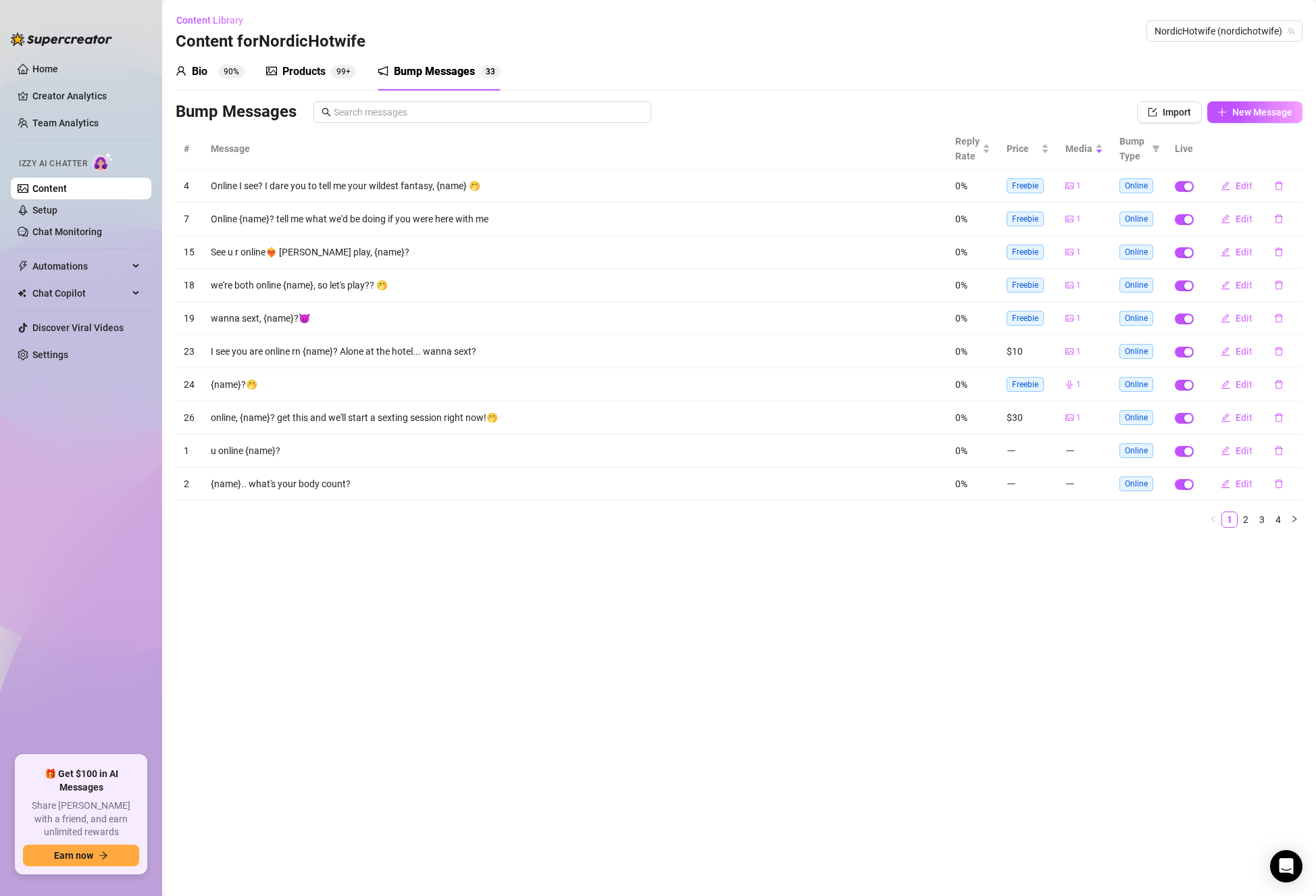
click at [914, 554] on main "Content Library Content for NordicHotwife NordicHotwife (nordichotwife) Bio 90%…" at bounding box center [739, 448] width 1154 height 896
click at [463, 669] on main "Content Library Content for NordicHotwife NordicHotwife (nordichotwife) Bio 90%…" at bounding box center [739, 448] width 1154 height 896
drag, startPoint x: 328, startPoint y: 657, endPoint x: 310, endPoint y: 654, distance: 18.2
click at [328, 657] on main "Content Library Content for NordicHotwife NordicHotwife (nordichotwife) Bio 90%…" at bounding box center [739, 448] width 1154 height 896
click at [1242, 109] on span "New Message" at bounding box center [1263, 112] width 60 height 11
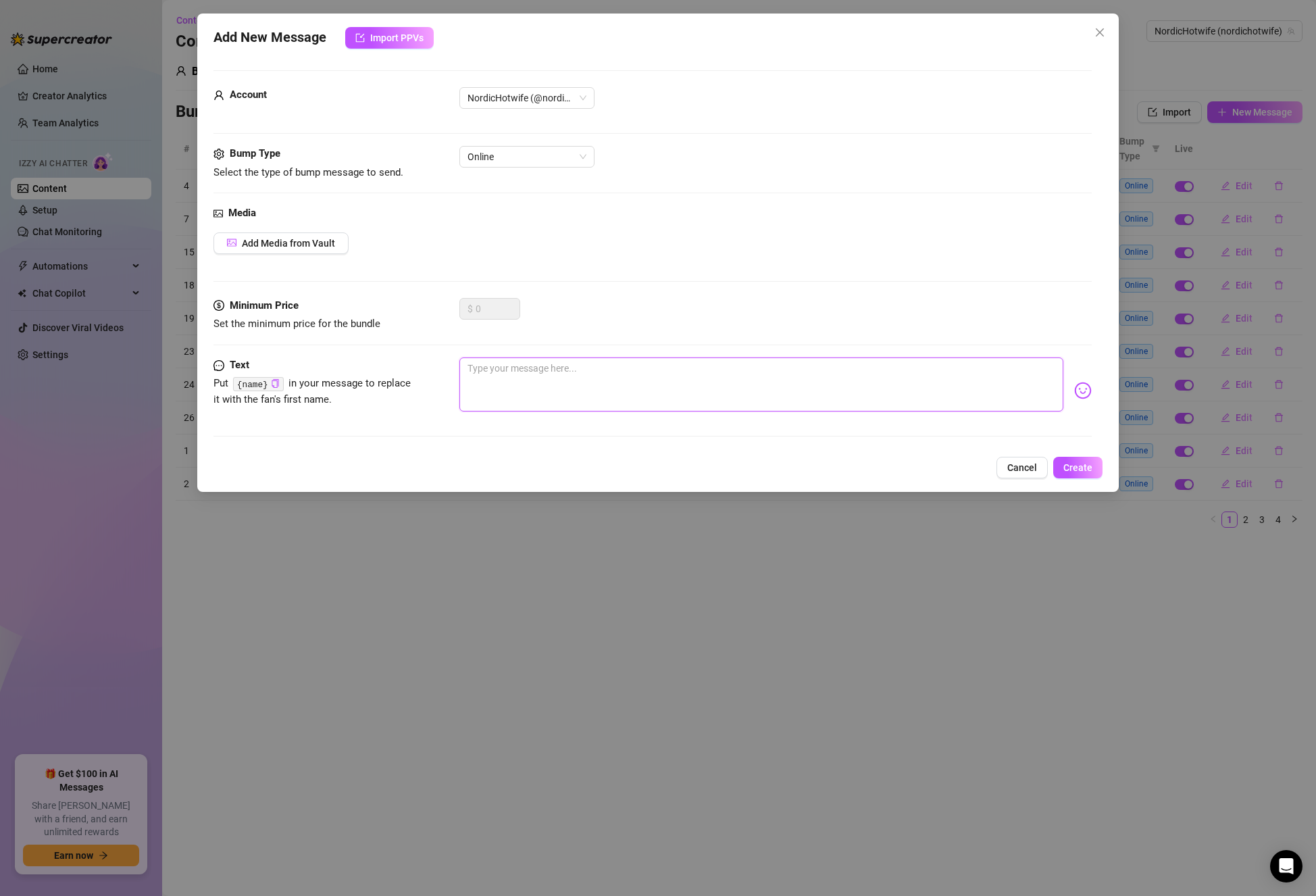
click at [625, 390] on textarea at bounding box center [761, 384] width 604 height 54
type textarea "O"
type textarea "On"
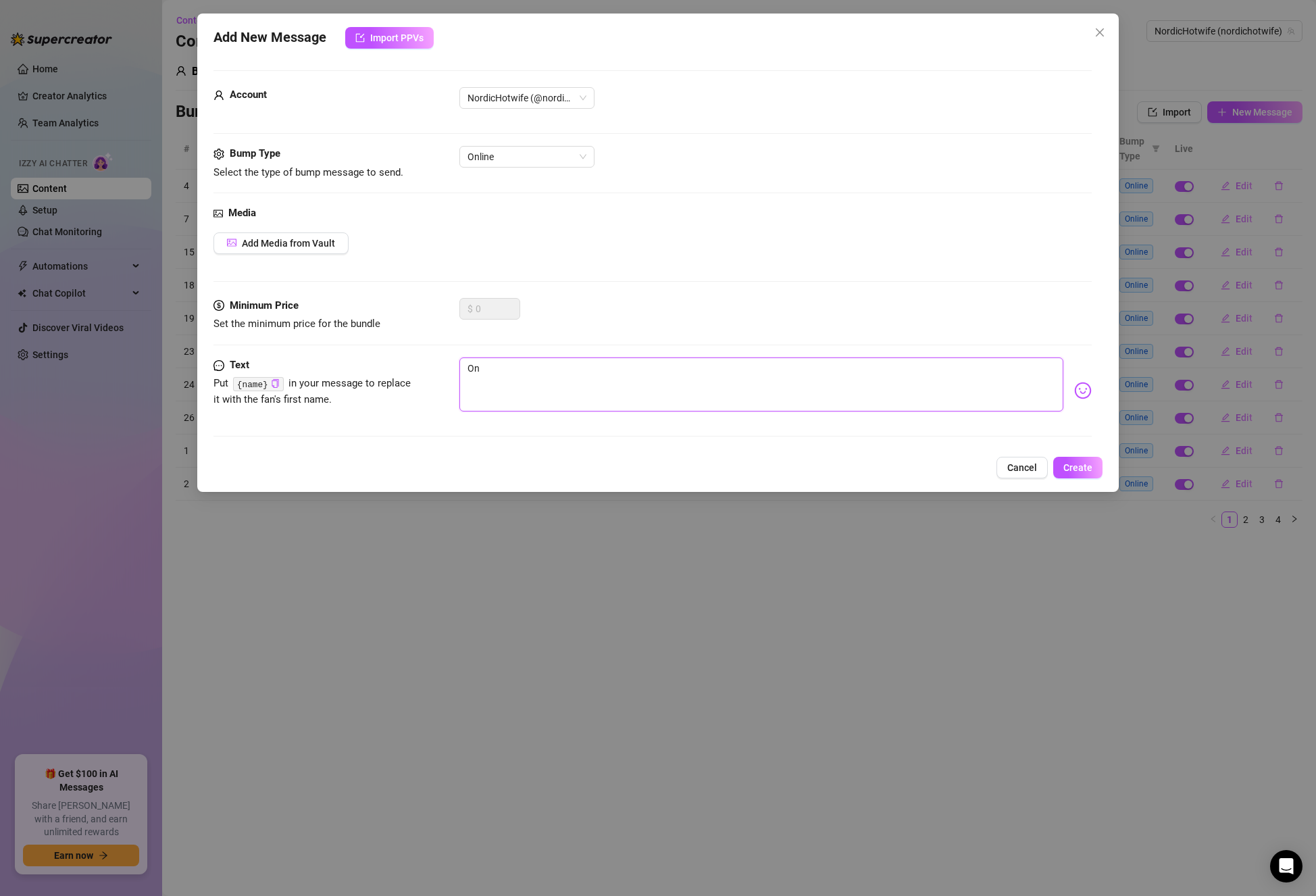
type textarea "Onl"
type textarea "Onli"
type textarea "Onlin"
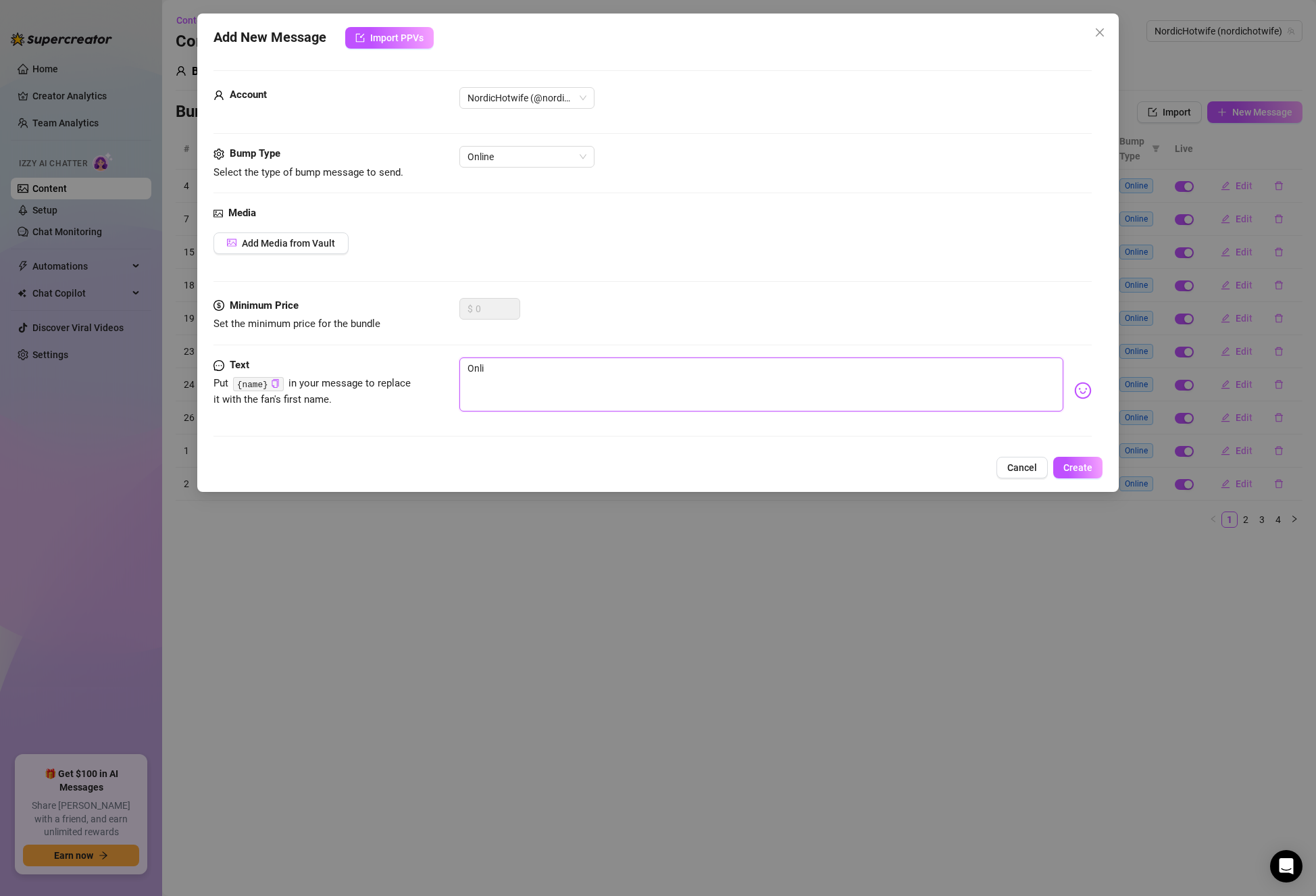
type textarea "Onlin"
type textarea "Online"
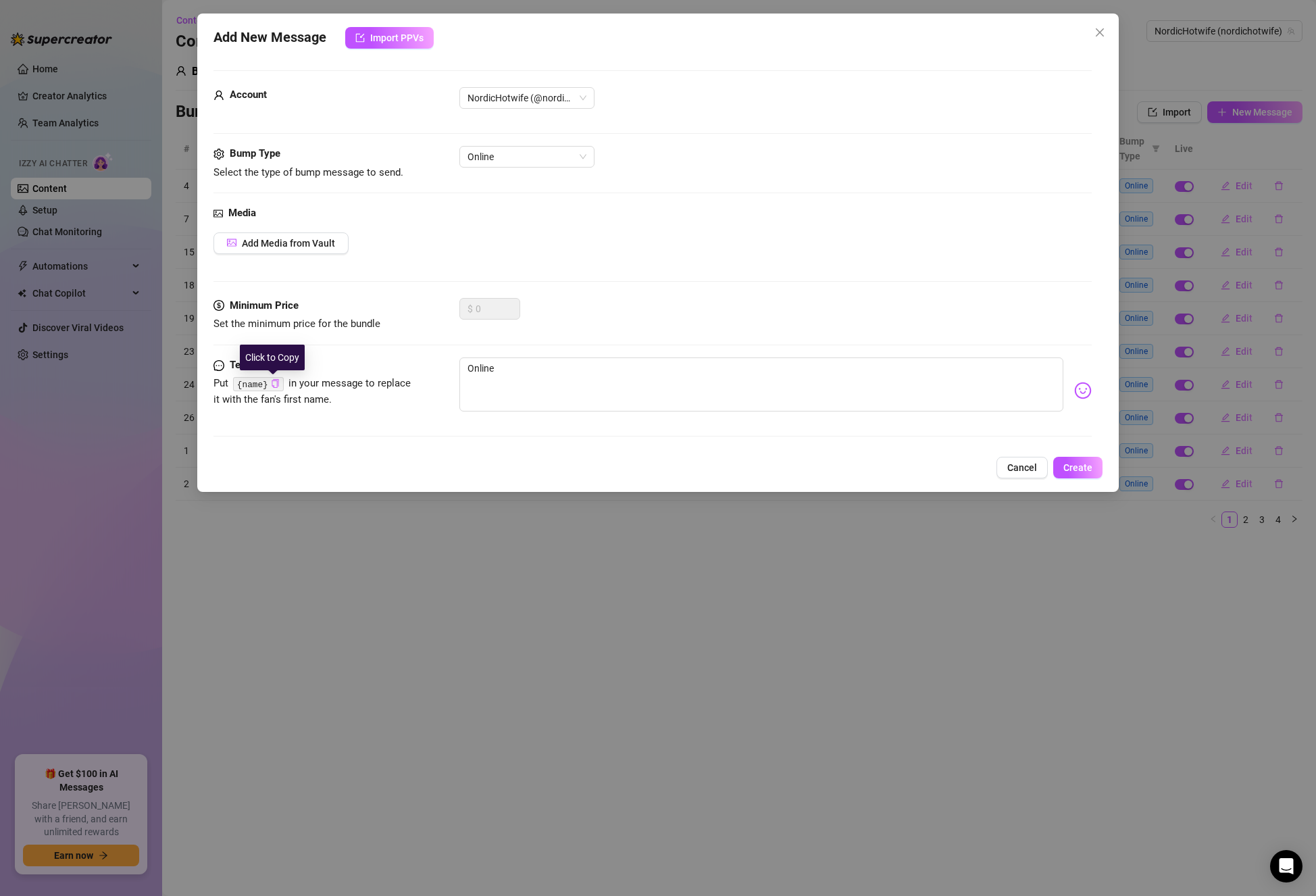
click at [276, 380] on icon "copy" at bounding box center [275, 384] width 7 height 9
click at [537, 370] on textarea "Online" at bounding box center [761, 384] width 604 height 54
paste textarea "{name}"
type textarea "Online {name}"
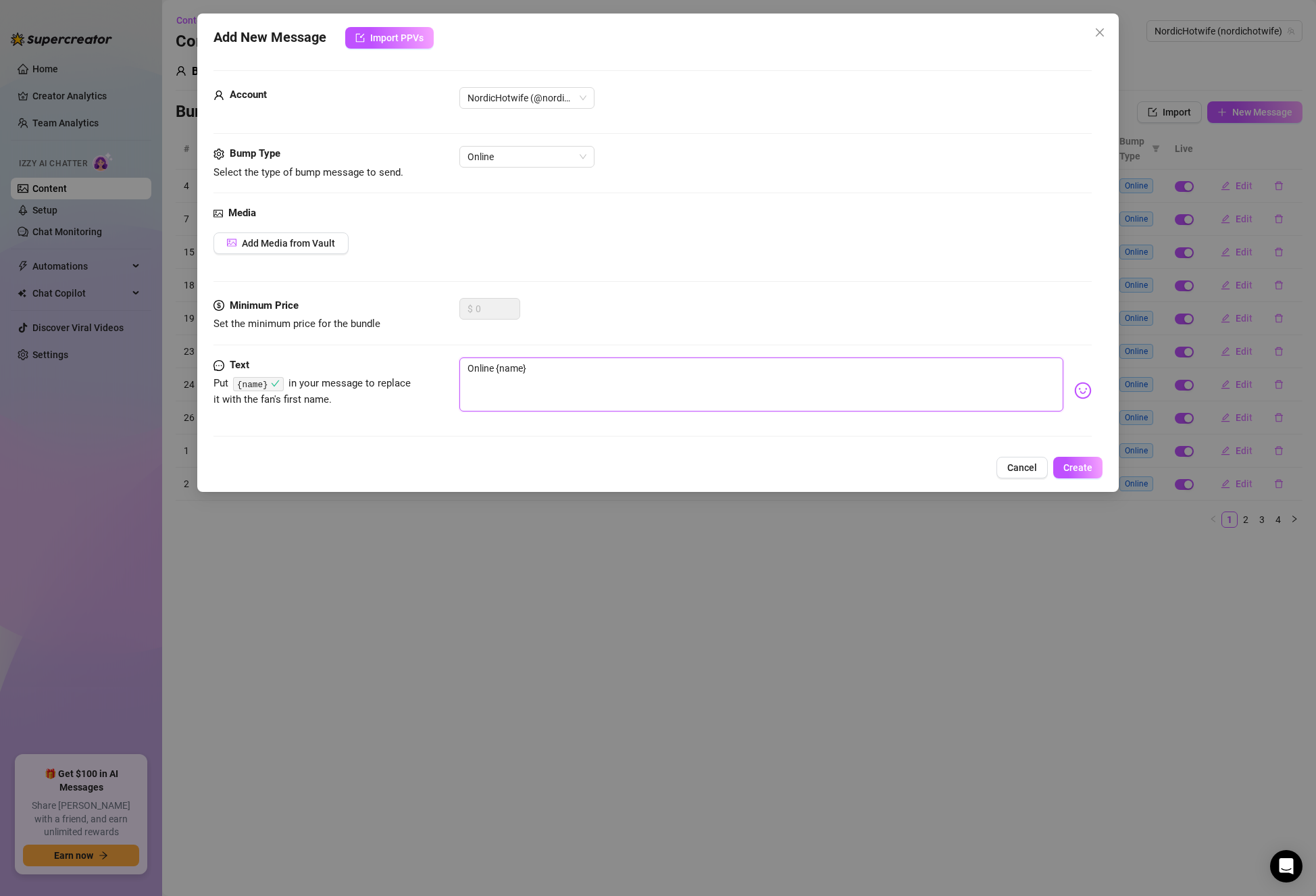
type textarea "Online {name}?"
type textarea "Online {name}? I"
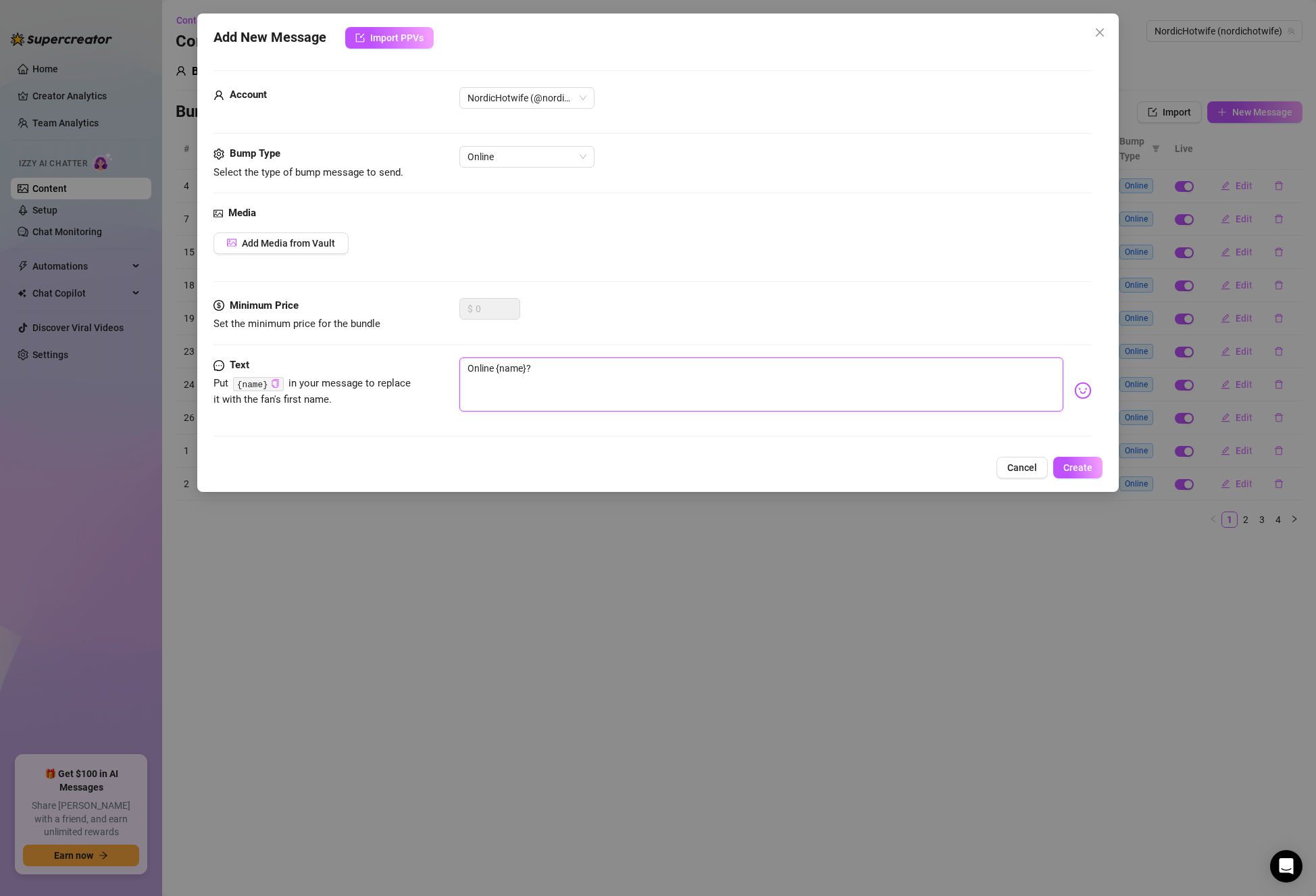
type textarea "Online {name}? I"
type textarea "Online {name}? I w"
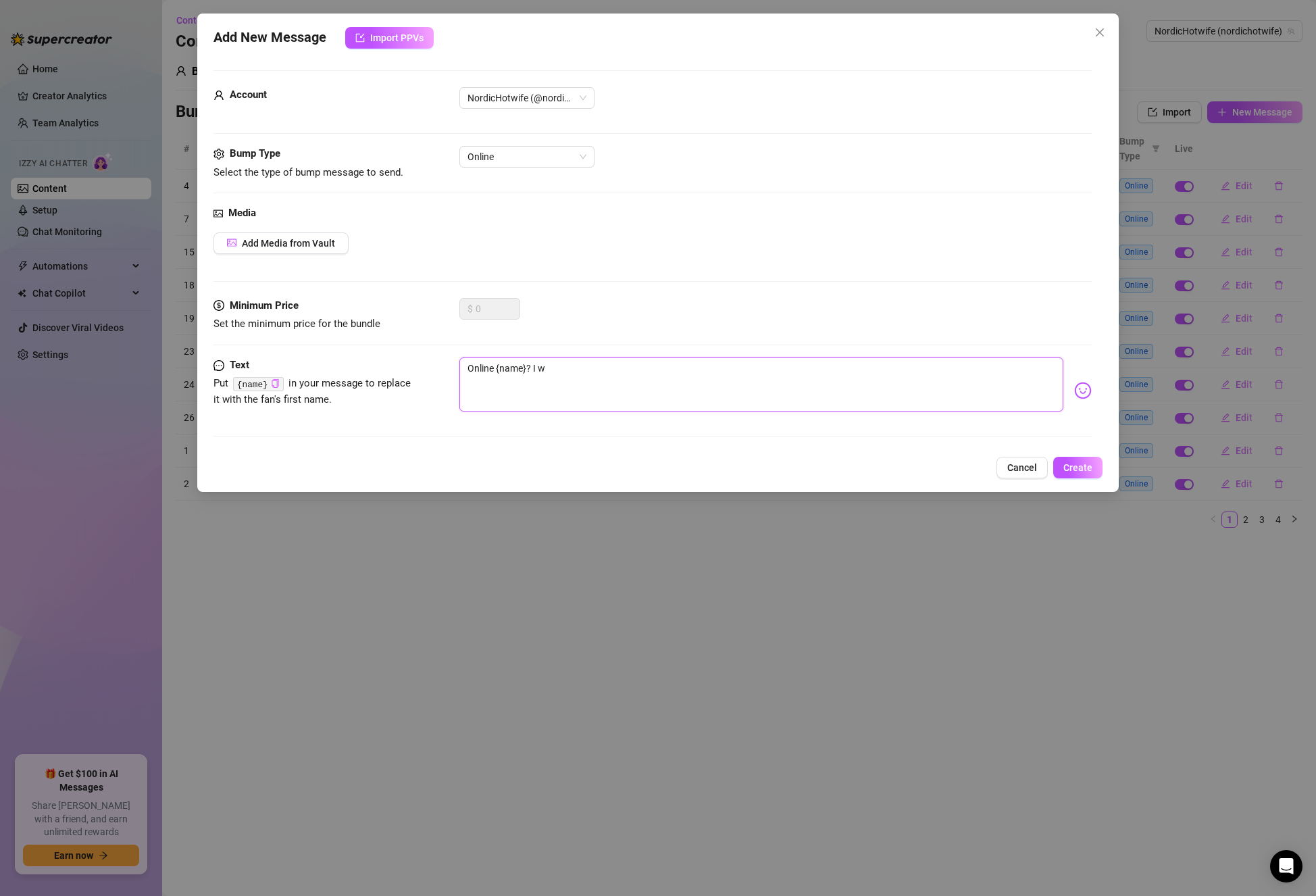
type textarea "Online {name}? I wa"
type textarea "Online {name}? I wan"
type textarea "Online {name}? I [PERSON_NAME]"
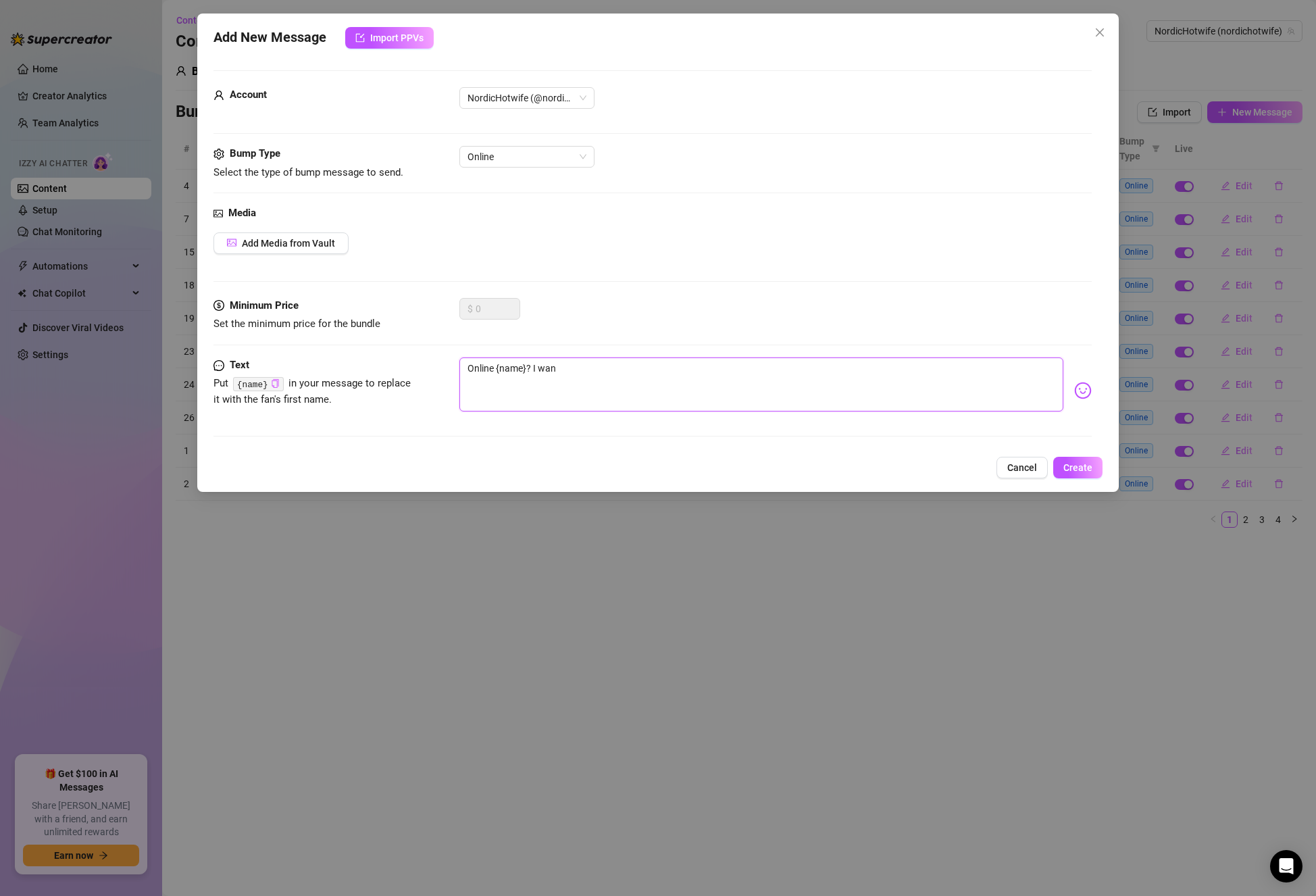
type textarea "Online {name}? I [PERSON_NAME]"
type textarea "Online {name}? I wanna"
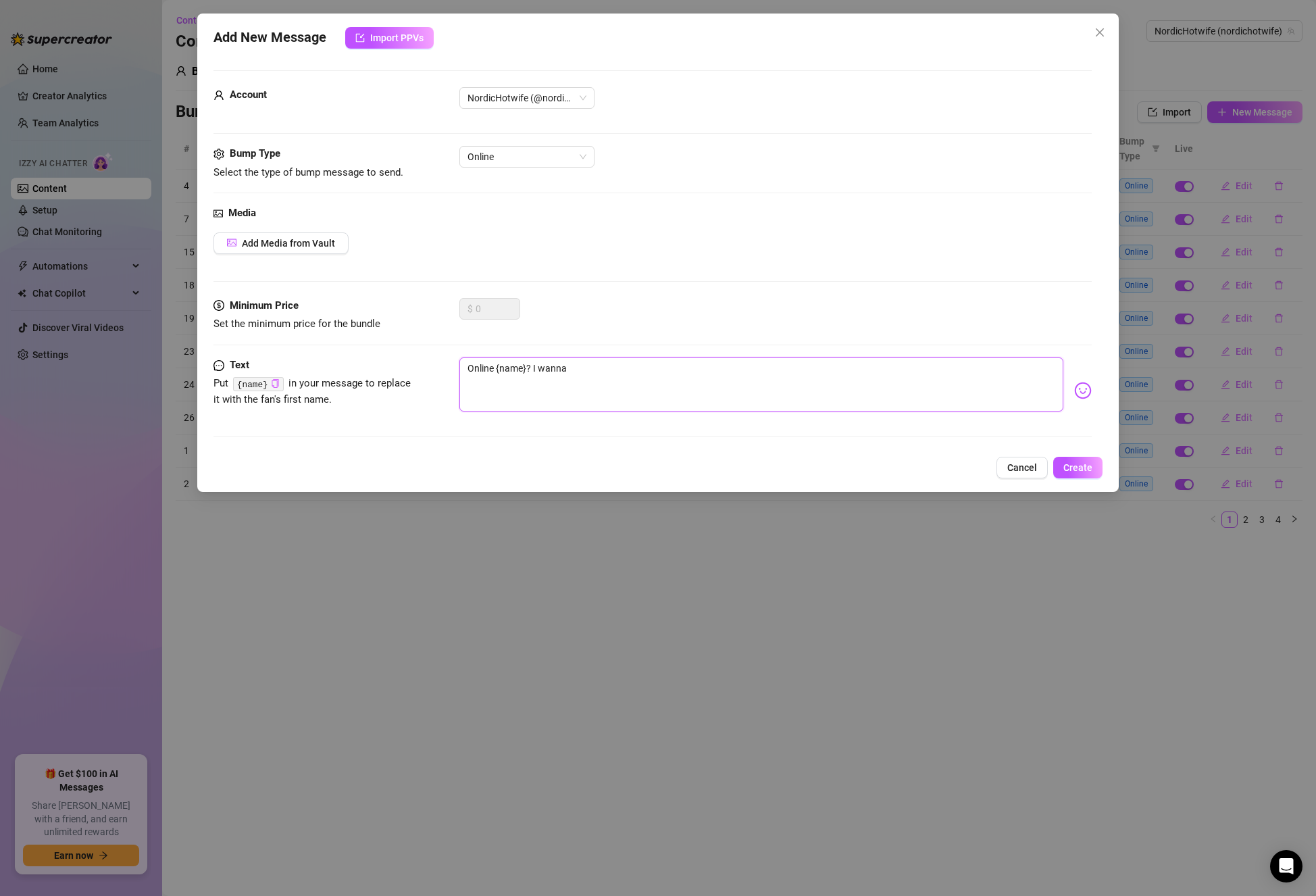
type textarea "Online {name}? I wanna h"
type textarea "Online {name}? I wanna he"
type textarea "Online {name}? I wanna hea"
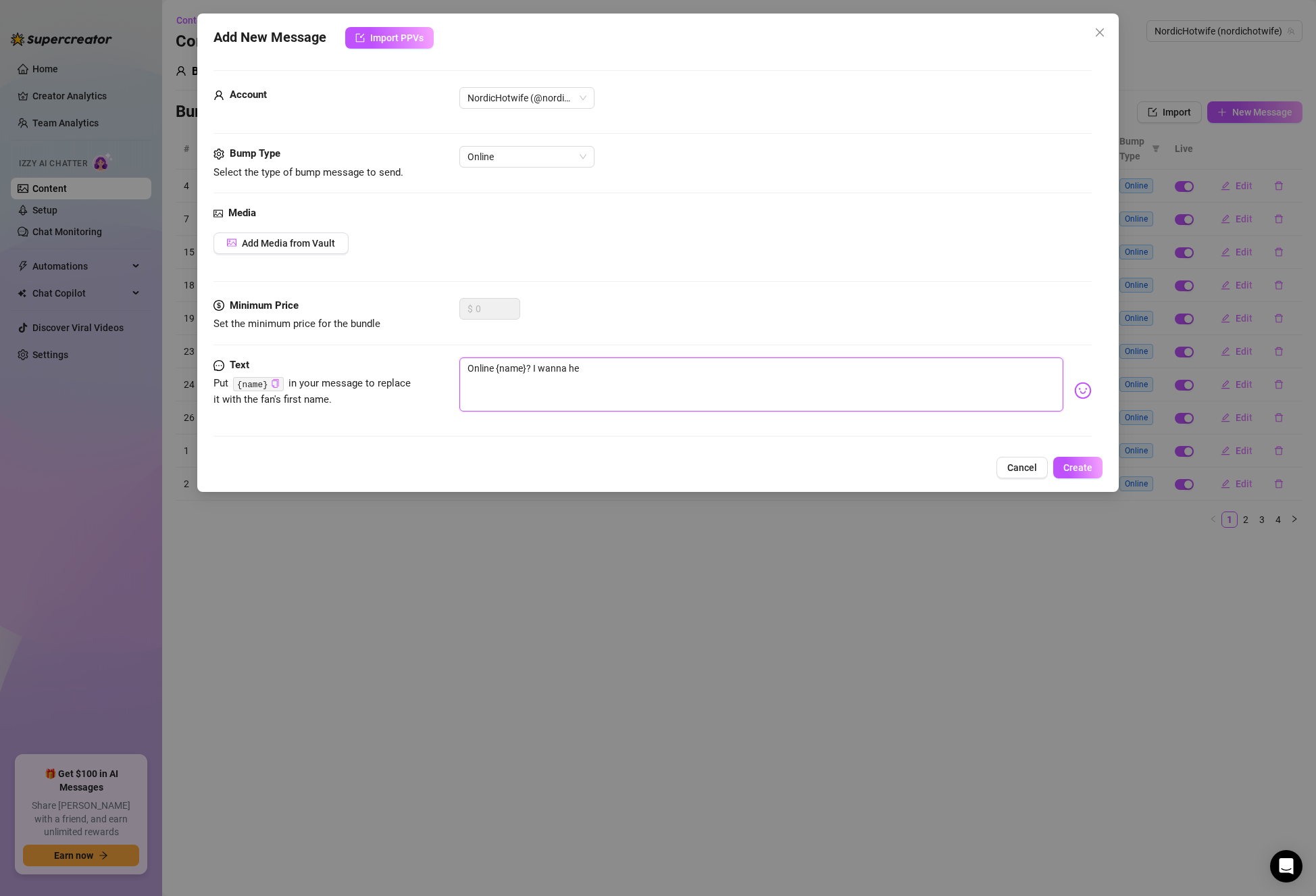
type textarea "Online {name}? I wanna hea"
type textarea "Online {name}? I wanna hear"
click at [886, 370] on textarea "Online {name}? I wanna hear about your fav porn to wathc 🤤the naughtier the bet…" at bounding box center [761, 384] width 604 height 54
click at [725, 372] on textarea "Online {name}? I wanna hear about your fav porn to wathc 🤤the naughtier the bet…" at bounding box center [761, 384] width 604 height 54
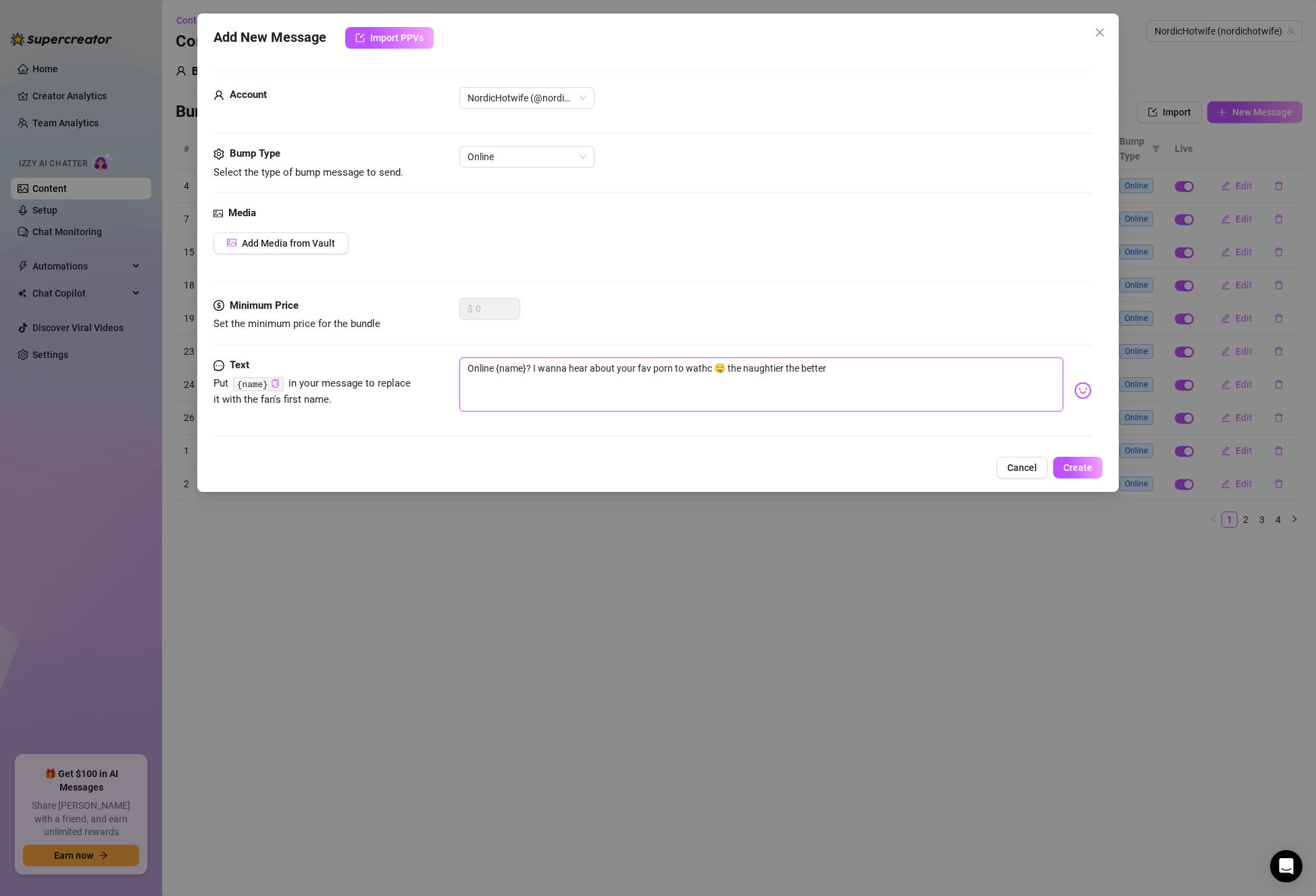
click at [875, 367] on textarea "Online {name}? I wanna hear about your fav porn to wathc 🤤 the naughtier the be…" at bounding box center [761, 384] width 604 height 54
drag, startPoint x: 494, startPoint y: 370, endPoint x: 446, endPoint y: 370, distance: 48.0
click at [446, 370] on div "Text Put {name} in your message to replace it with the fan's first name. Online…" at bounding box center [652, 390] width 879 height 66
click at [676, 367] on textarea "Online {name}? I wanna hear about your fav porn to wathc 🤤 the naughtier the be…" at bounding box center [761, 384] width 604 height 54
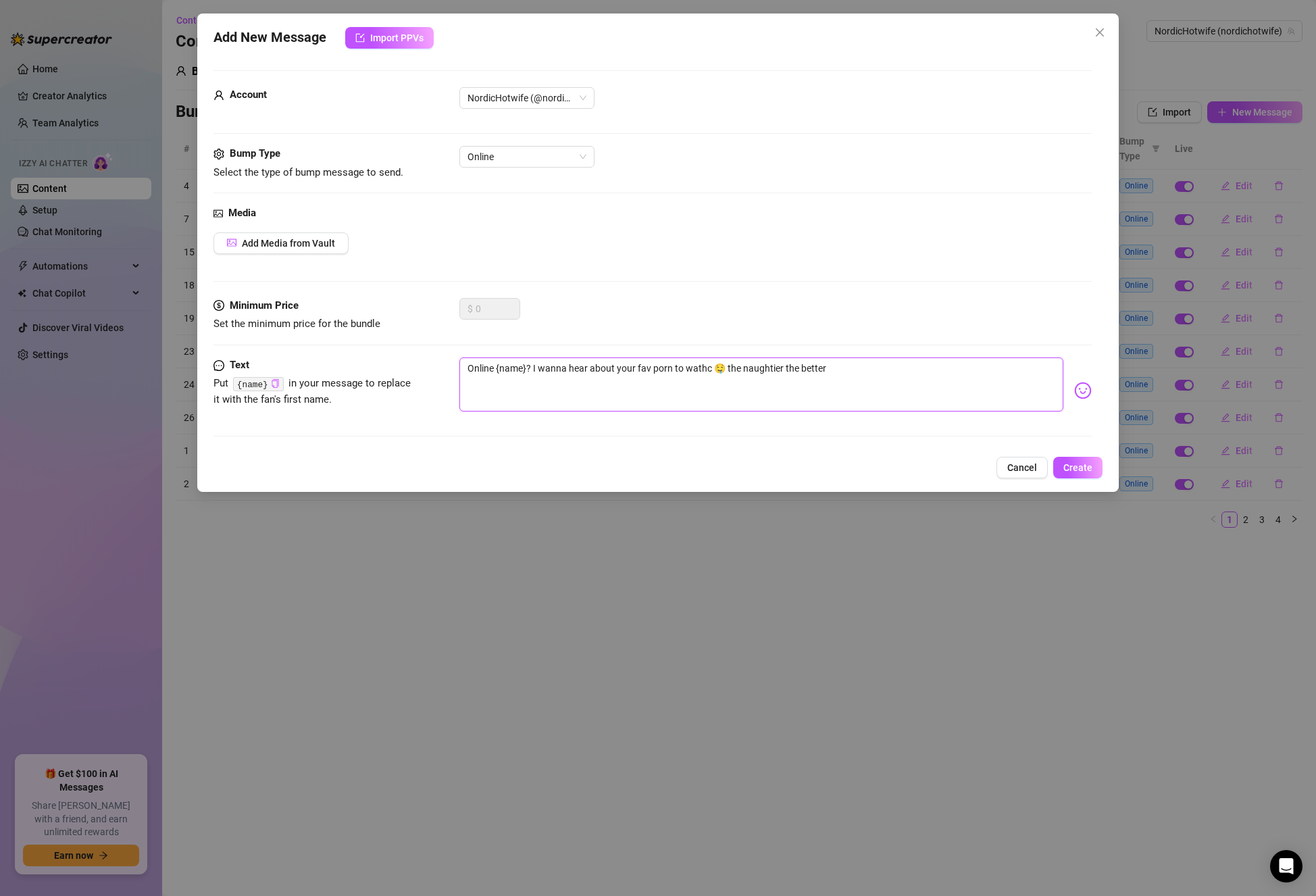
click at [700, 379] on textarea "Online {name}? I wanna hear about your fav porn to wathc 🤤 the naughtier the be…" at bounding box center [761, 384] width 604 height 54
click at [650, 373] on textarea "Online {name}? I wanna hear about your fav porn to wathc 🤤 the naughtier the be…" at bounding box center [761, 384] width 604 height 54
click at [722, 371] on textarea "Online {name}? I wanna hear about your favourite porn to wathc 🤤 the naughtier …" at bounding box center [761, 384] width 604 height 54
click at [835, 393] on textarea "Online {name}? I wanna hear about your favourite porn to wathc 🤤 the naughtier …" at bounding box center [761, 384] width 604 height 54
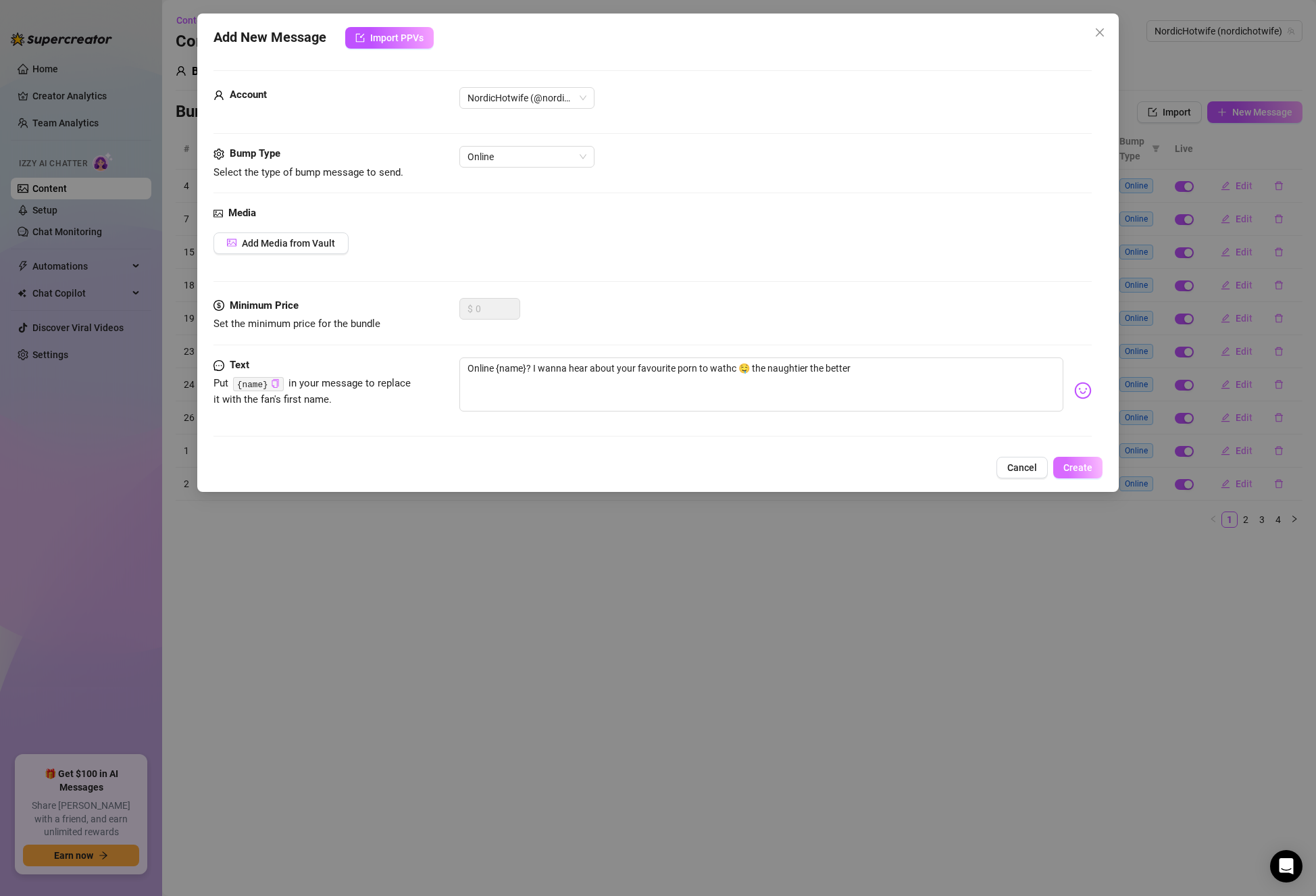
click at [1069, 461] on button "Create" at bounding box center [1077, 467] width 49 height 21
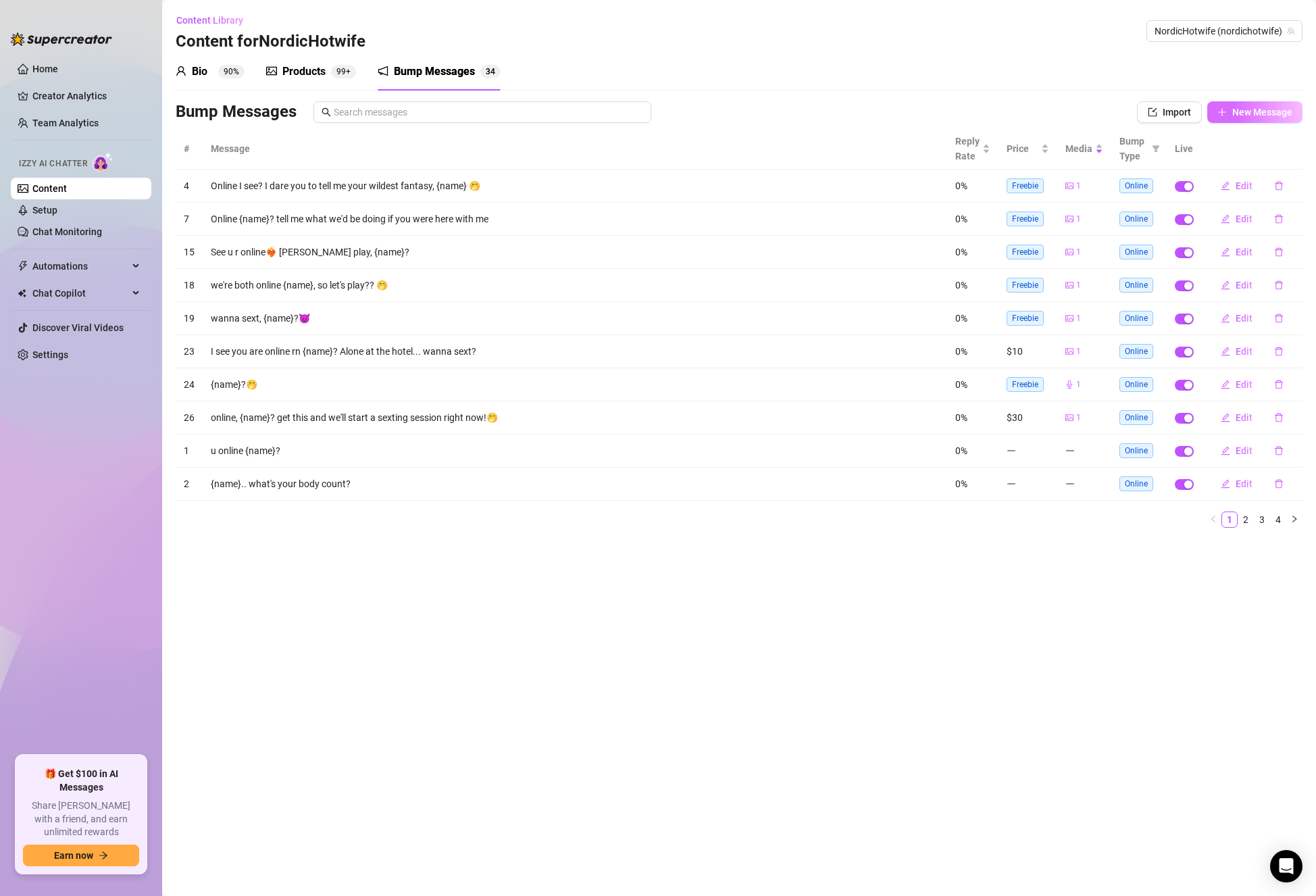
click at [1250, 119] on button "New Message" at bounding box center [1255, 112] width 95 height 21
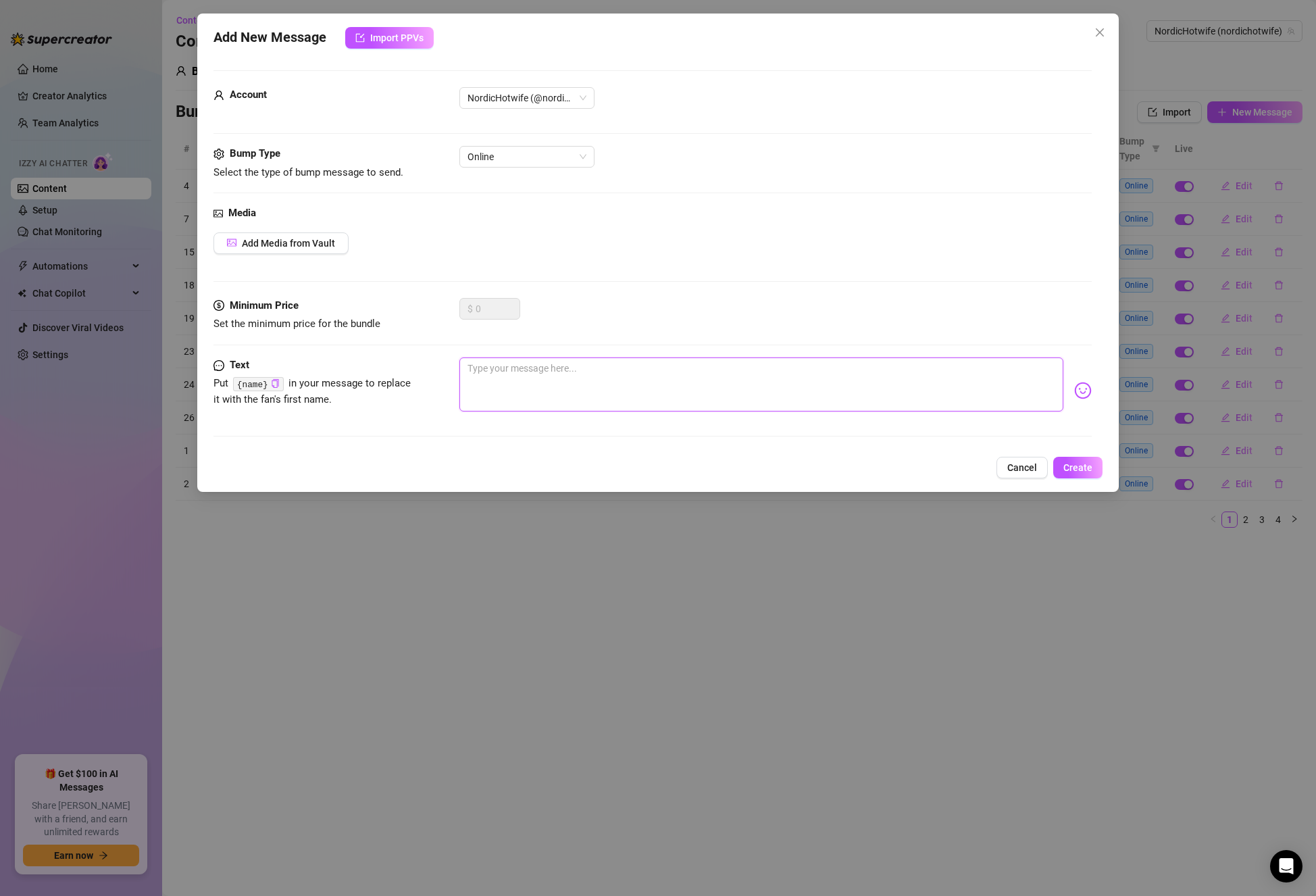
click at [618, 370] on textarea at bounding box center [761, 384] width 604 height 54
paste textarea "Agroup of [DEMOGRAPHIC_DATA] men approach you at a club and invite you to join …"
click at [463, 373] on textarea "Agroup of [DEMOGRAPHIC_DATA] men approach you at a club and invite you to join …" at bounding box center [761, 384] width 604 height 54
click at [539, 363] on textarea "Question time: Agroup of black men approach you at a club and invite you to joi…" at bounding box center [761, 384] width 604 height 54
click at [683, 389] on textarea "Question time: A group of [DEMOGRAPHIC_DATA] men approach you at a club and inv…" at bounding box center [761, 384] width 604 height 54
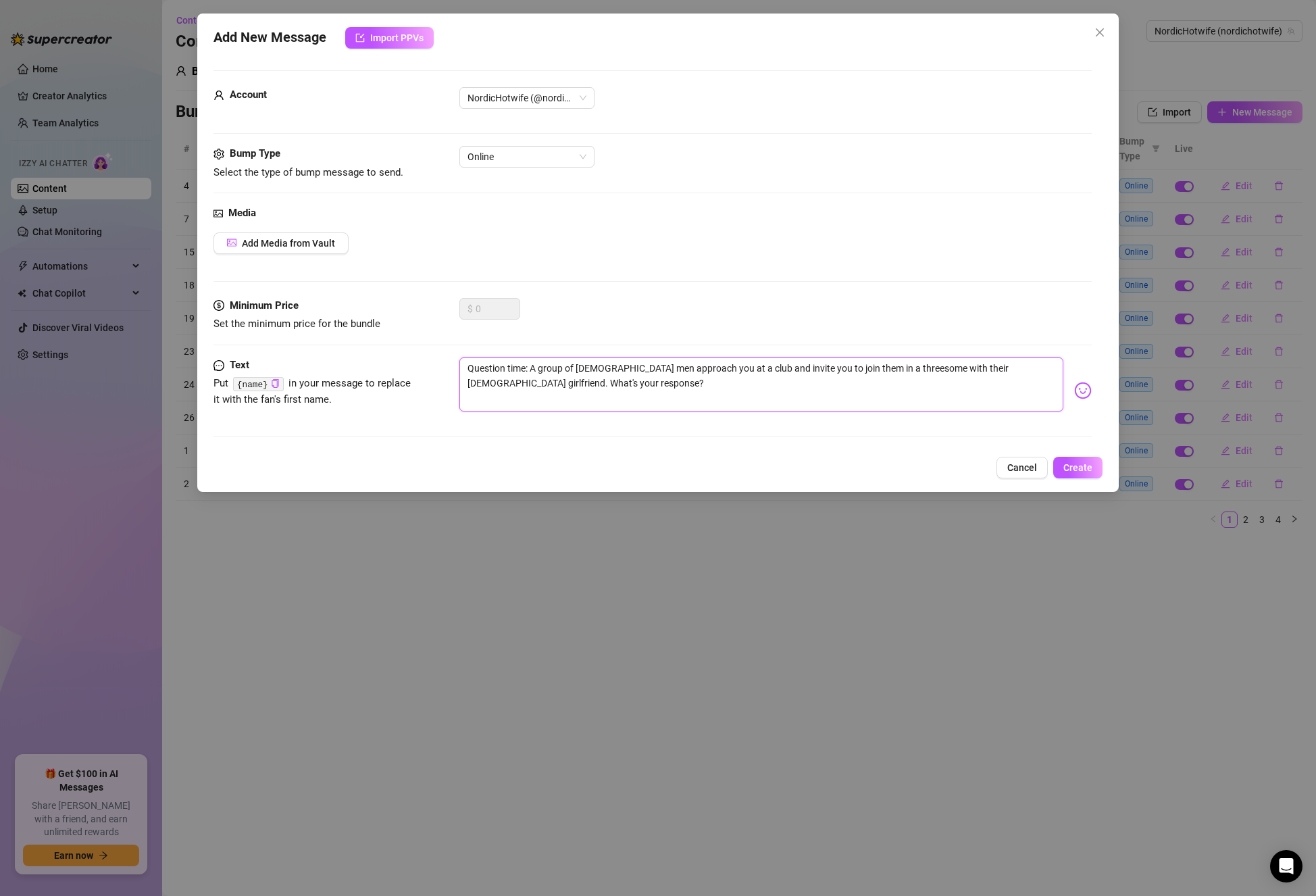
drag, startPoint x: 708, startPoint y: 396, endPoint x: 703, endPoint y: 401, distance: 7.1
click at [707, 398] on textarea "Question time: A group of [DEMOGRAPHIC_DATA] men approach you at a club and inv…" at bounding box center [761, 384] width 604 height 54
click at [656, 384] on textarea "Question time: A group of [DEMOGRAPHIC_DATA] men approach you at a club and inv…" at bounding box center [761, 384] width 604 height 54
click at [585, 389] on textarea "Question time: A group of [DEMOGRAPHIC_DATA] men approach you at a club and inv…" at bounding box center [761, 384] width 604 height 54
click at [1040, 468] on button "Cancel" at bounding box center [1022, 467] width 52 height 21
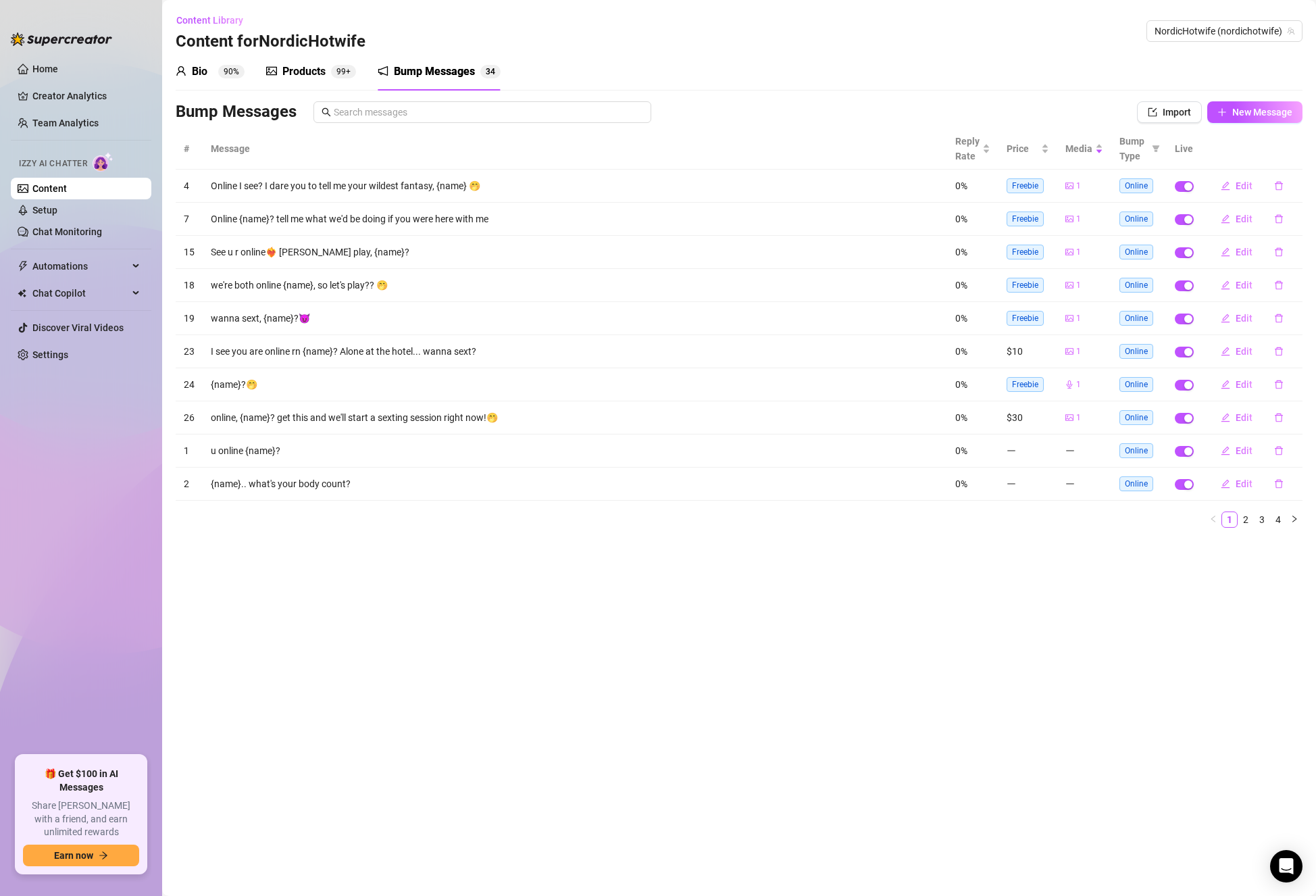
click at [652, 583] on main "Content Library Content for NordicHotwife NordicHotwife (nordichotwife) Bio 90%…" at bounding box center [739, 448] width 1154 height 896
click at [57, 214] on link "Setup" at bounding box center [45, 210] width 25 height 11
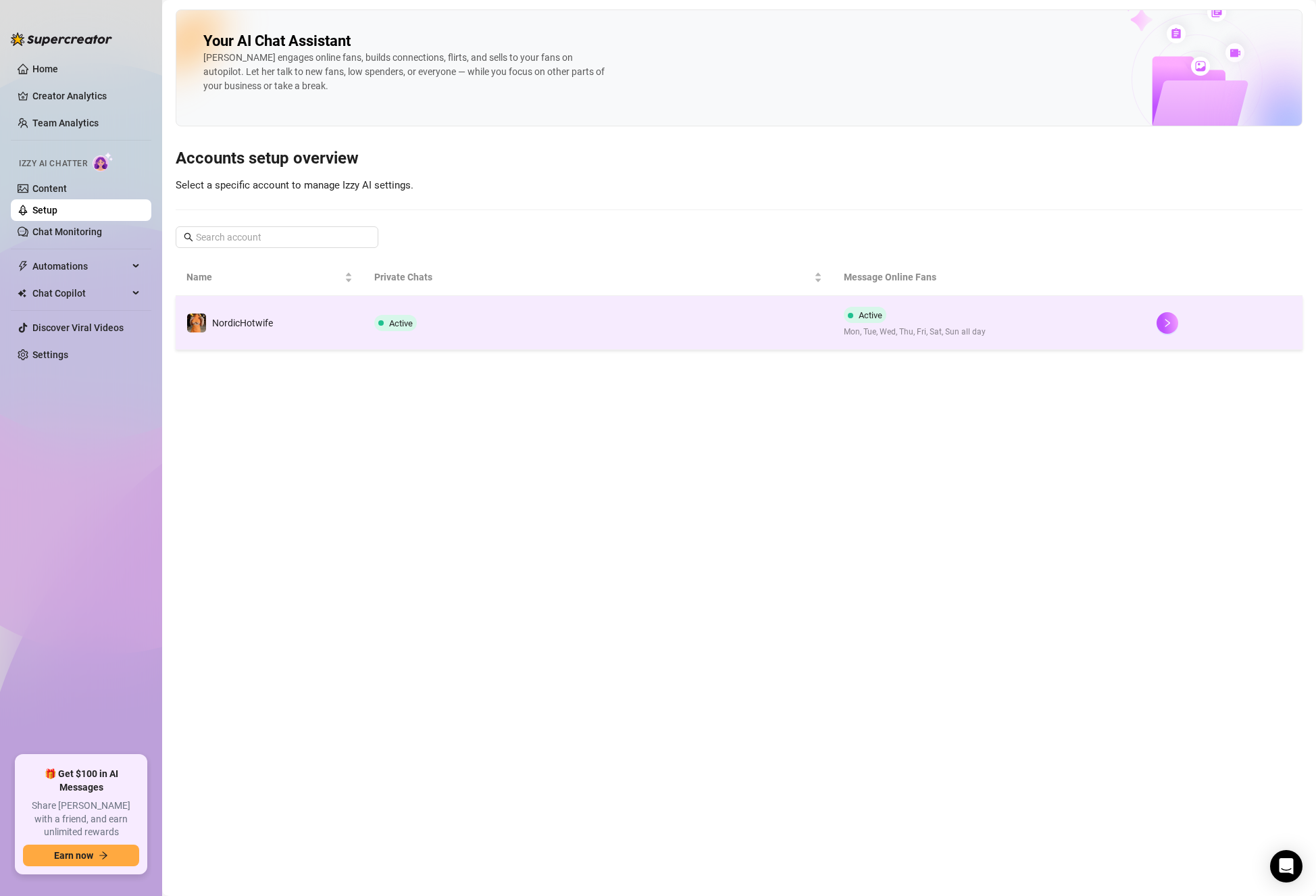
click at [474, 315] on td "Active" at bounding box center [599, 322] width 470 height 54
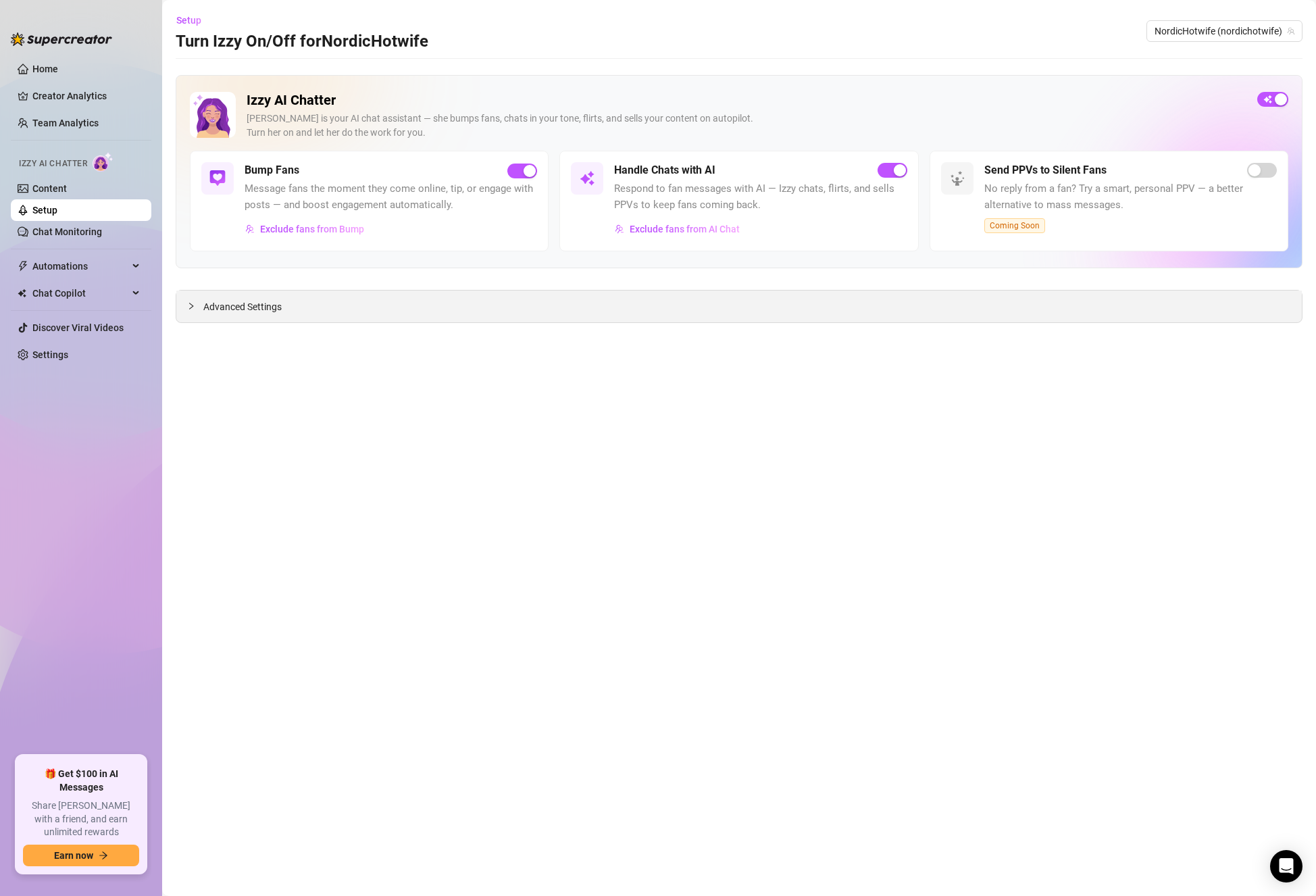
click at [262, 301] on span "Advanced Settings" at bounding box center [242, 306] width 78 height 15
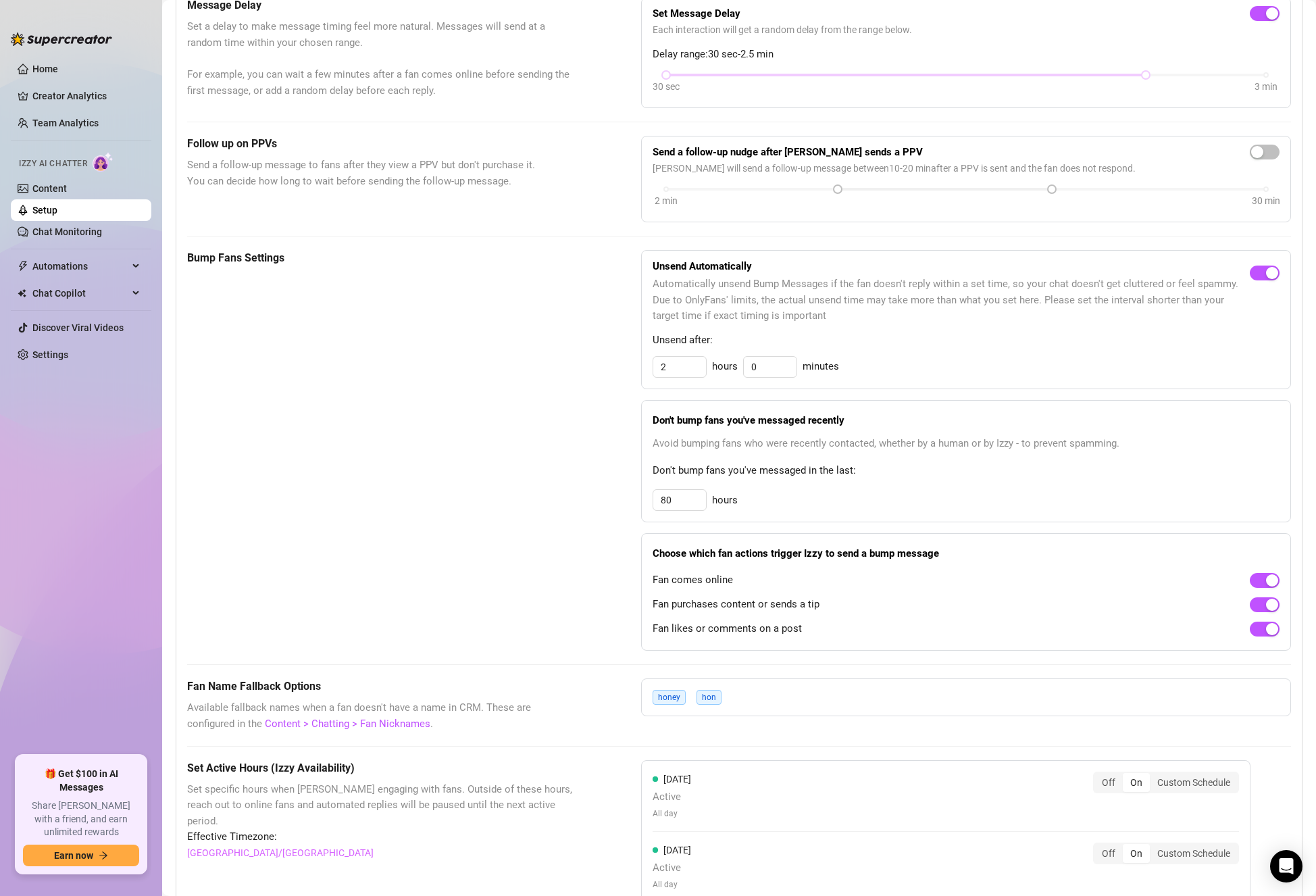
scroll to position [357, 0]
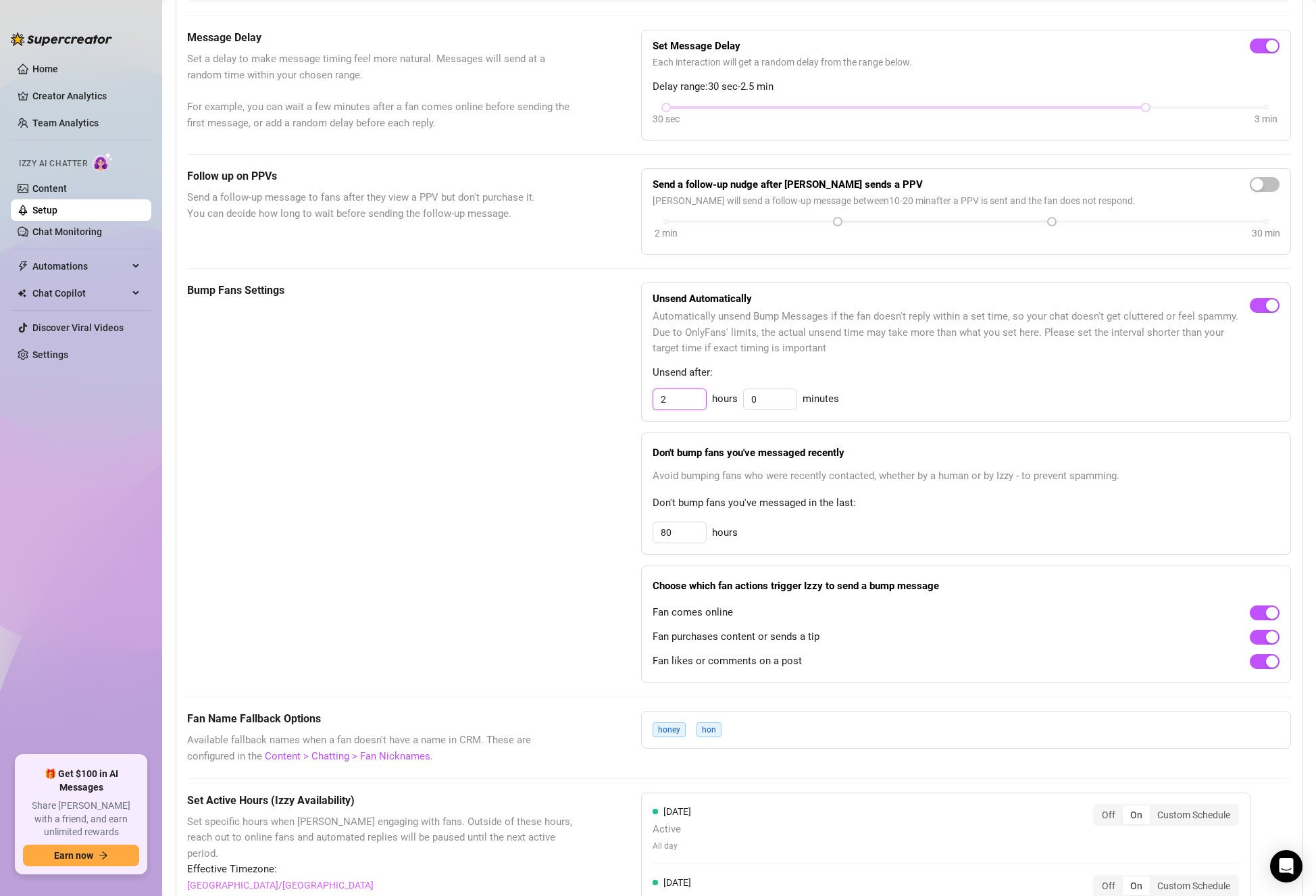
drag, startPoint x: 675, startPoint y: 395, endPoint x: 647, endPoint y: 392, distance: 28.2
click at [647, 392] on div "Unsend Automatically Automatically unsend Bump Messages if the fan doesn't repl…" at bounding box center [966, 352] width 650 height 139
click at [513, 403] on div "Bump Fans Settings" at bounding box center [380, 483] width 387 height 401
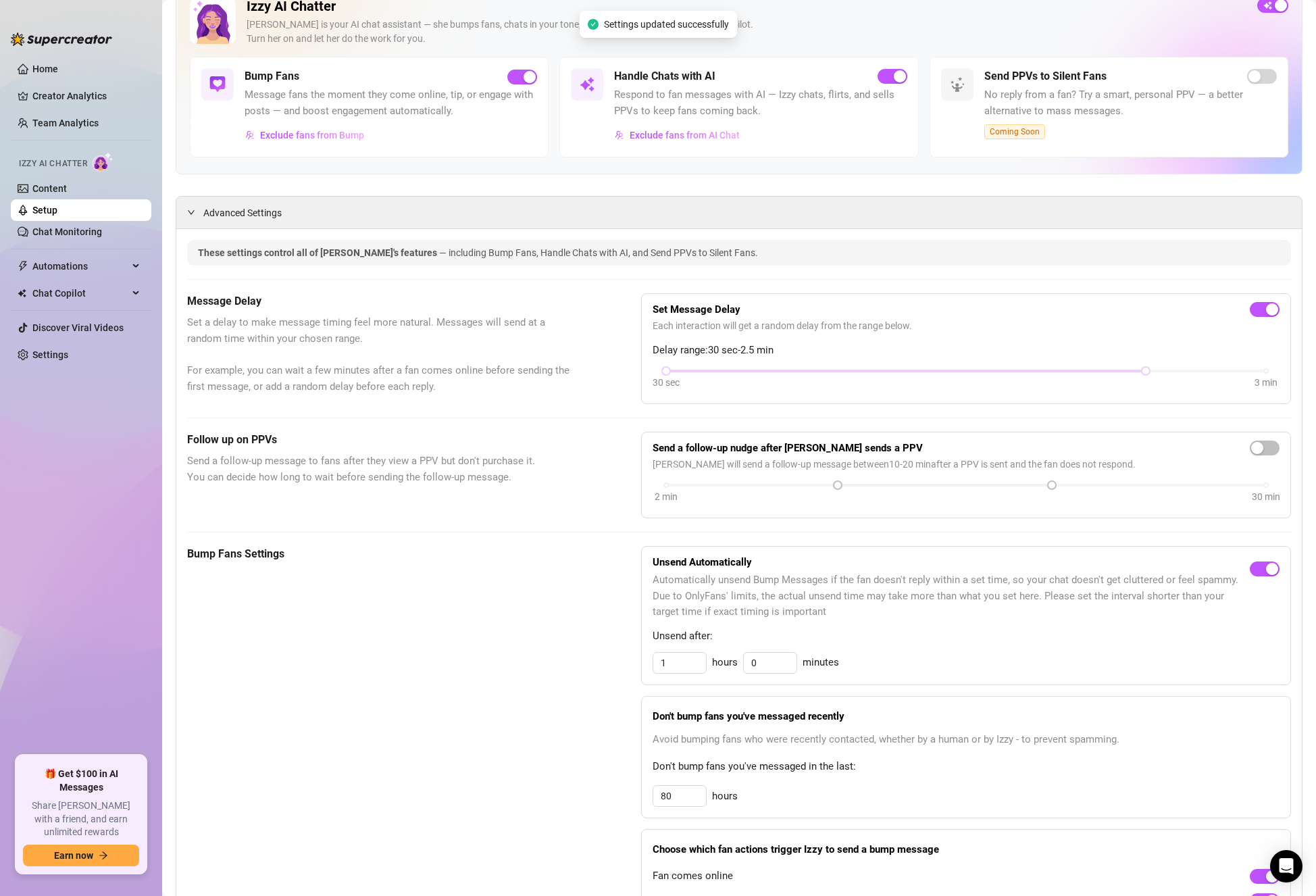
scroll to position [0, 0]
